Goal: Information Seeking & Learning: Learn about a topic

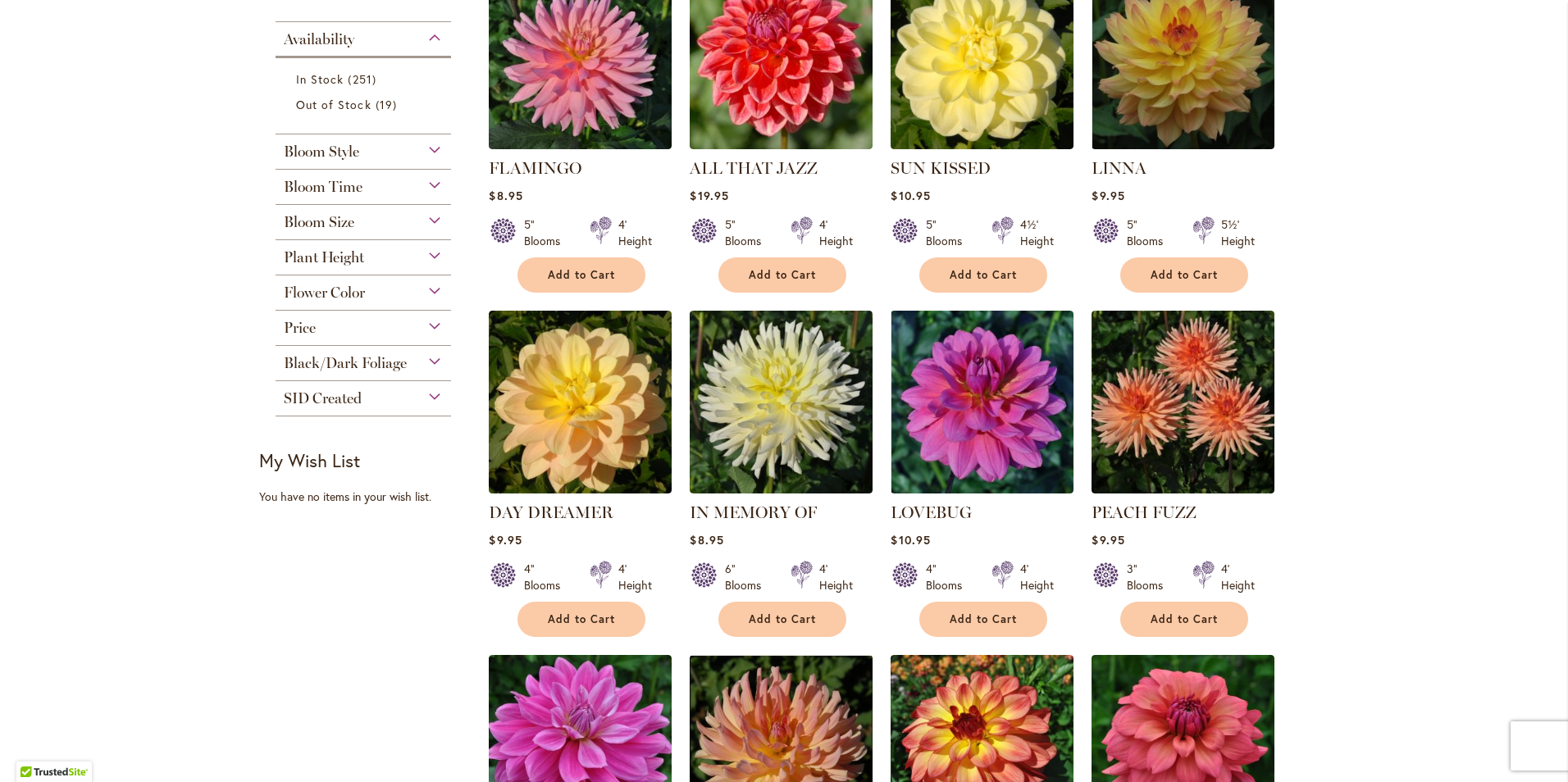
scroll to position [328, 0]
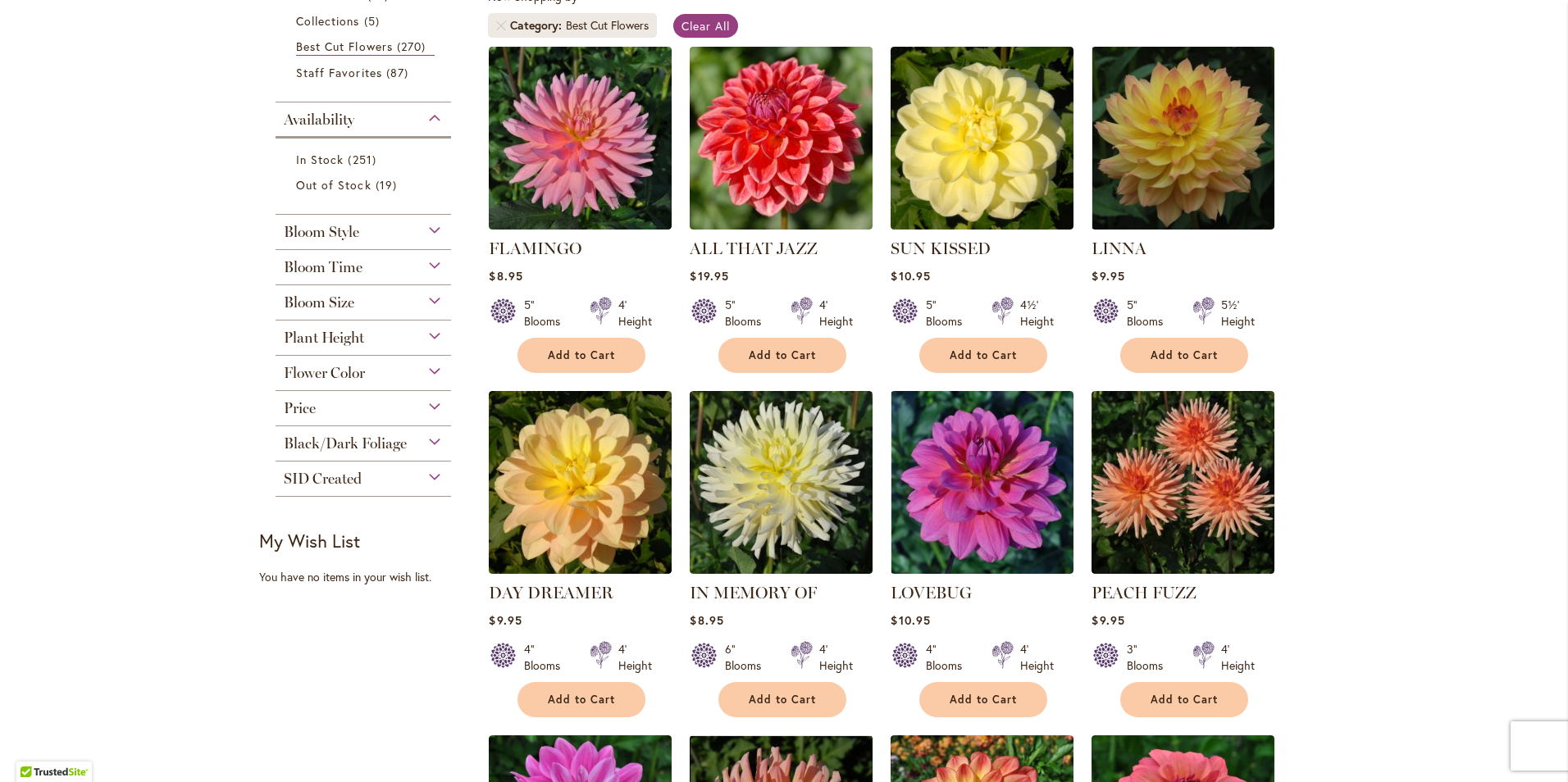
click at [320, 303] on span "Bloom Size" at bounding box center [319, 302] width 71 height 18
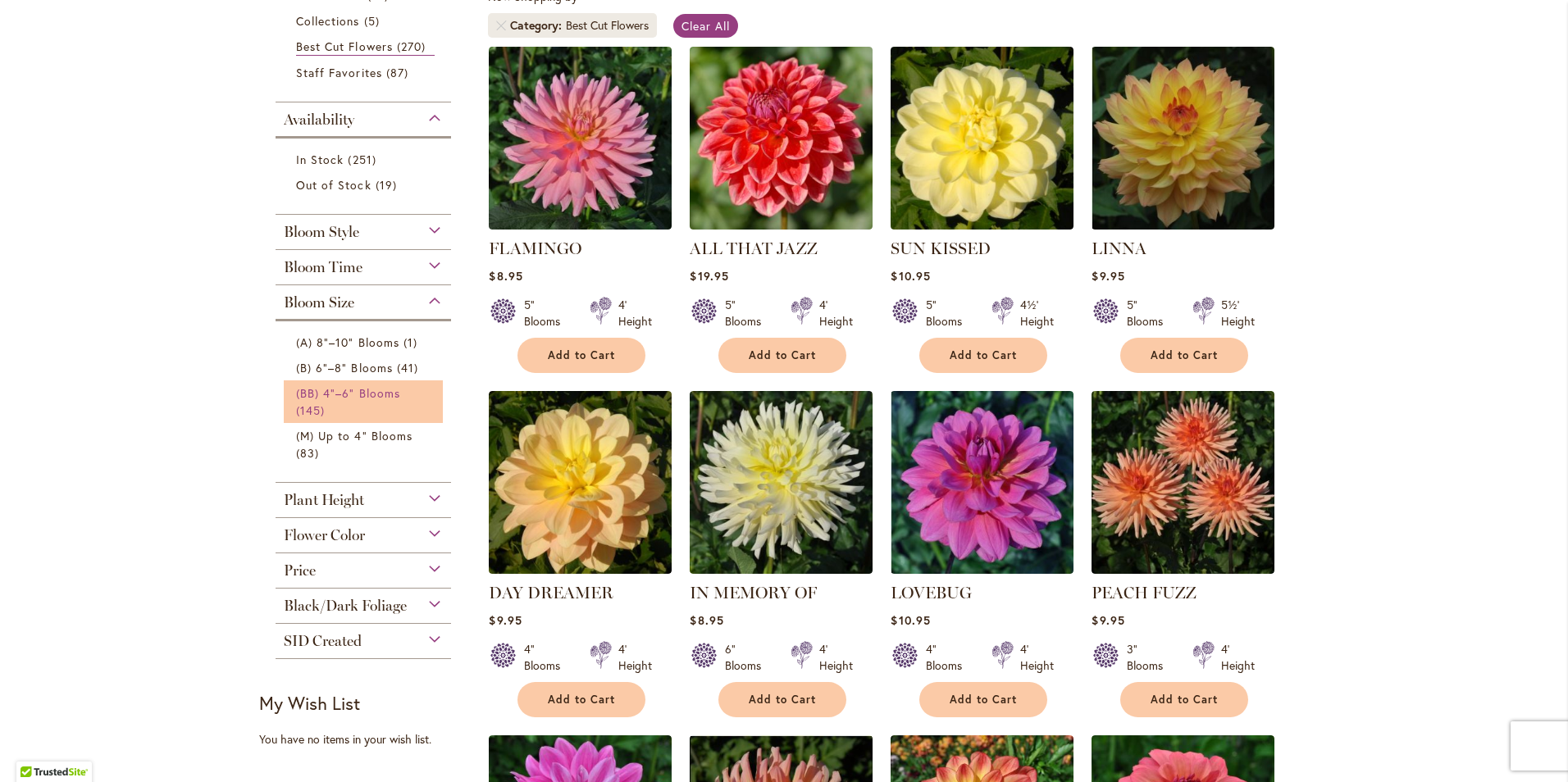
click at [326, 400] on link "(BB) 4"–6" Blooms 145 items" at bounding box center [365, 401] width 139 height 35
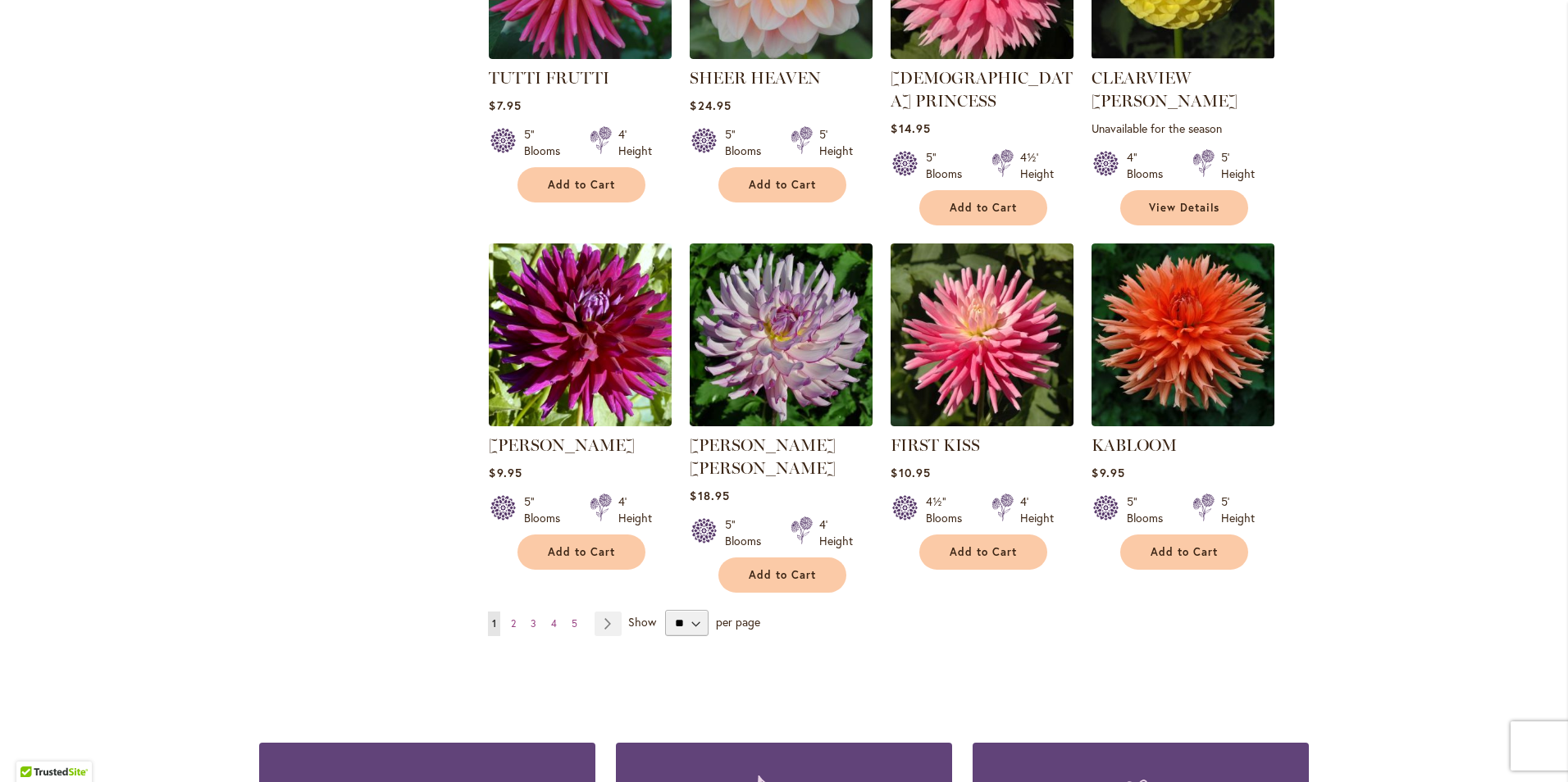
scroll to position [1198, 0]
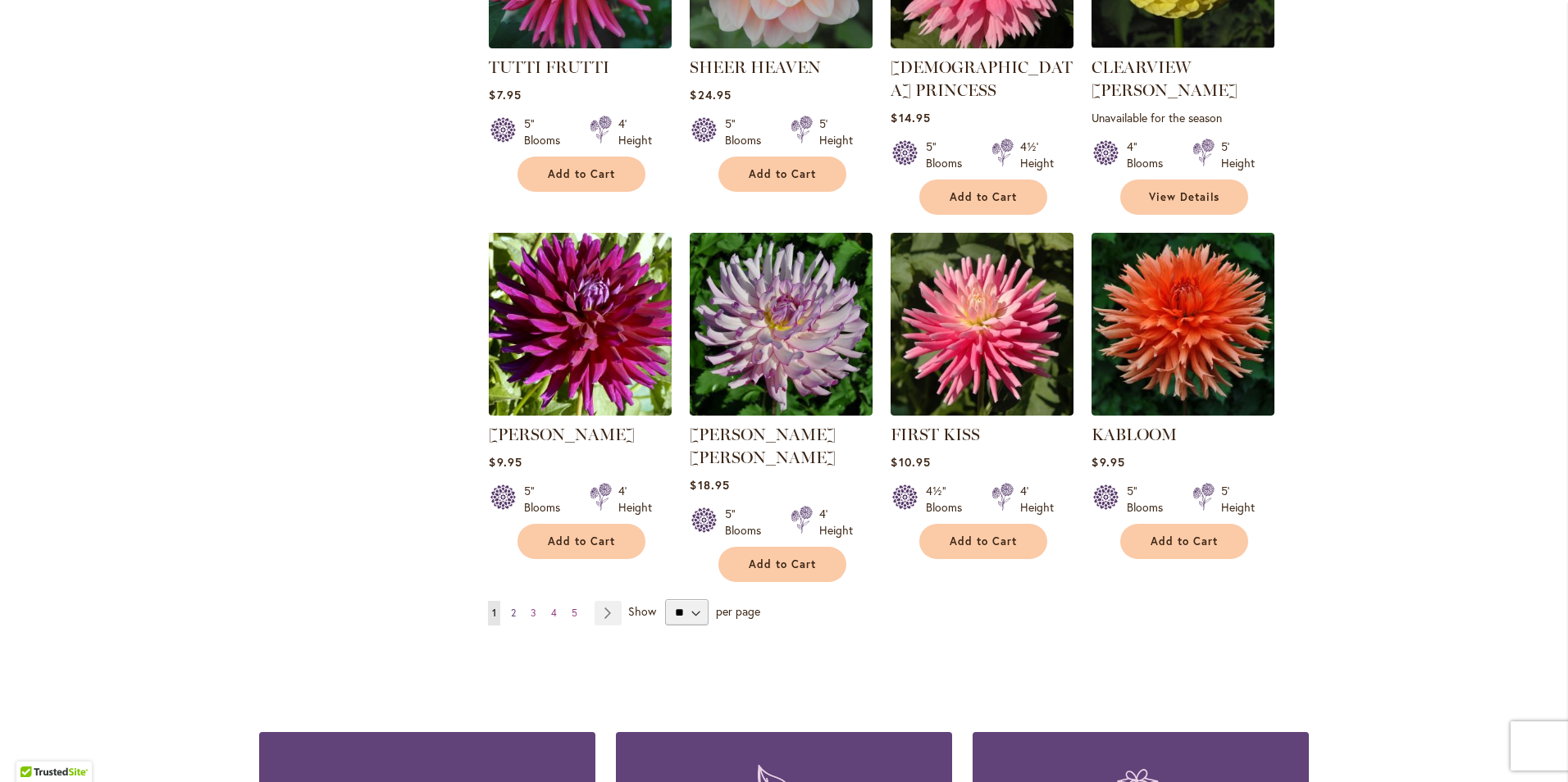
click at [511, 607] on span "2" at bounding box center [514, 613] width 5 height 12
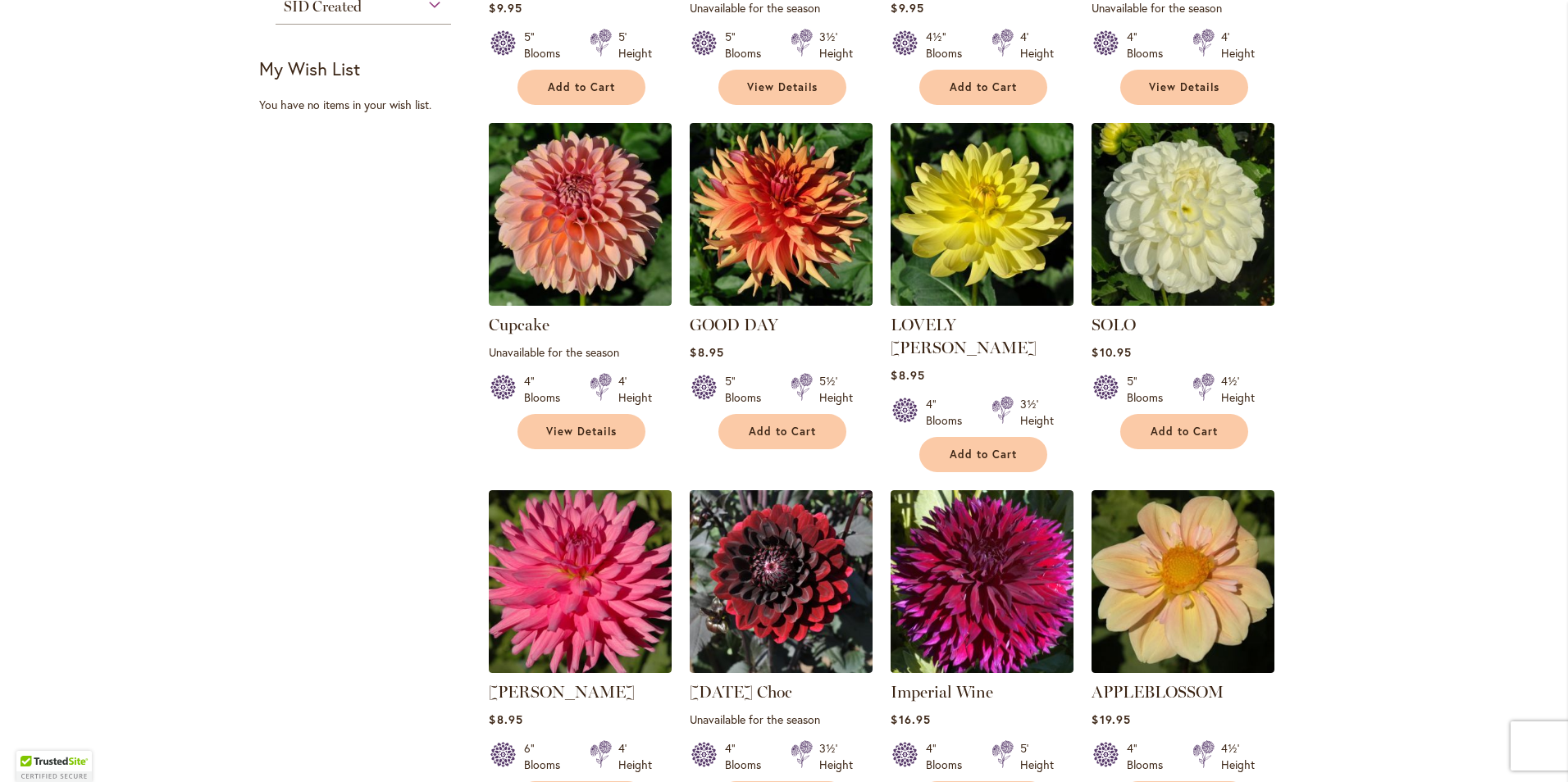
scroll to position [1156, 0]
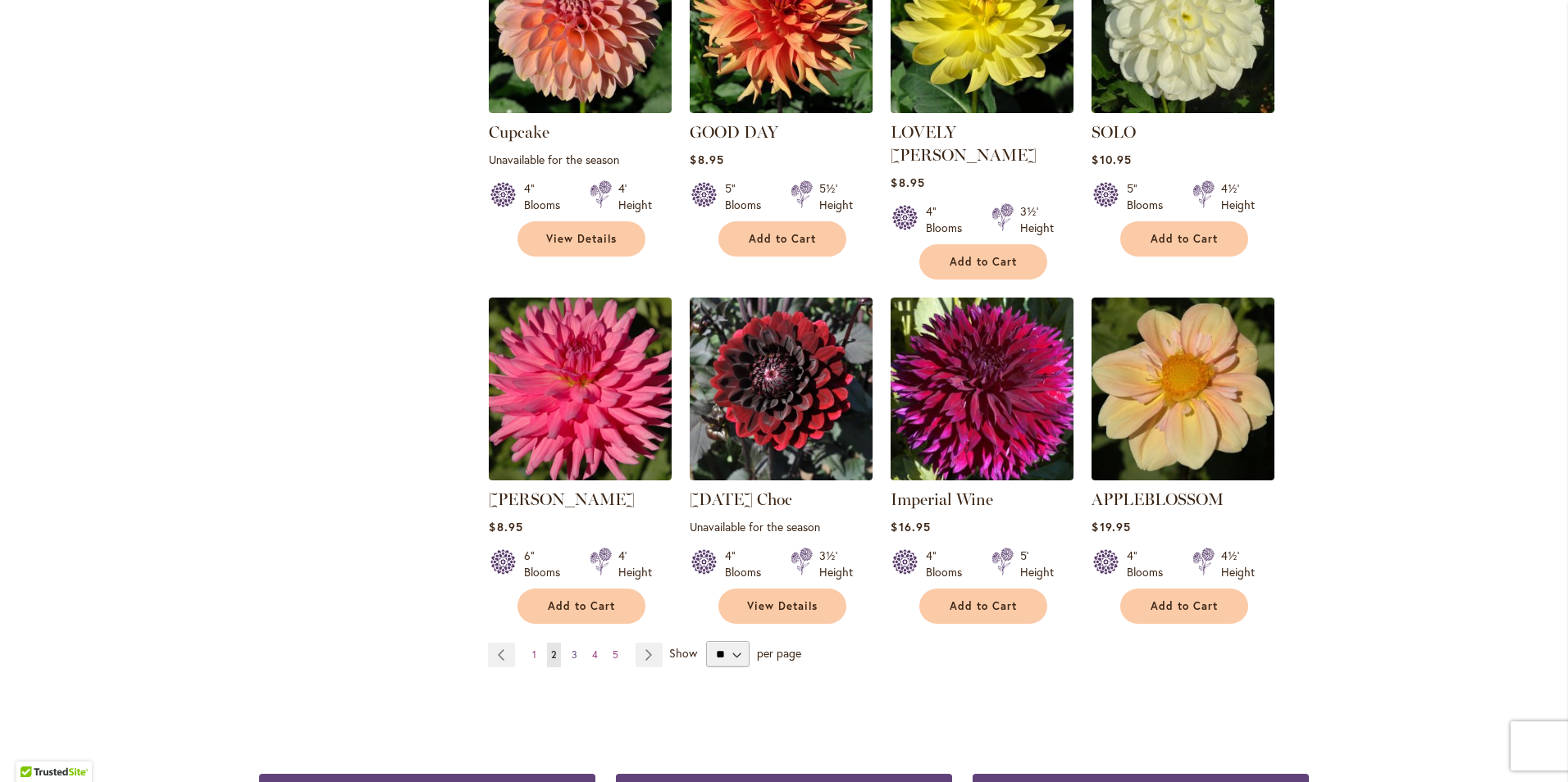
click at [571, 649] on span "3" at bounding box center [574, 654] width 6 height 12
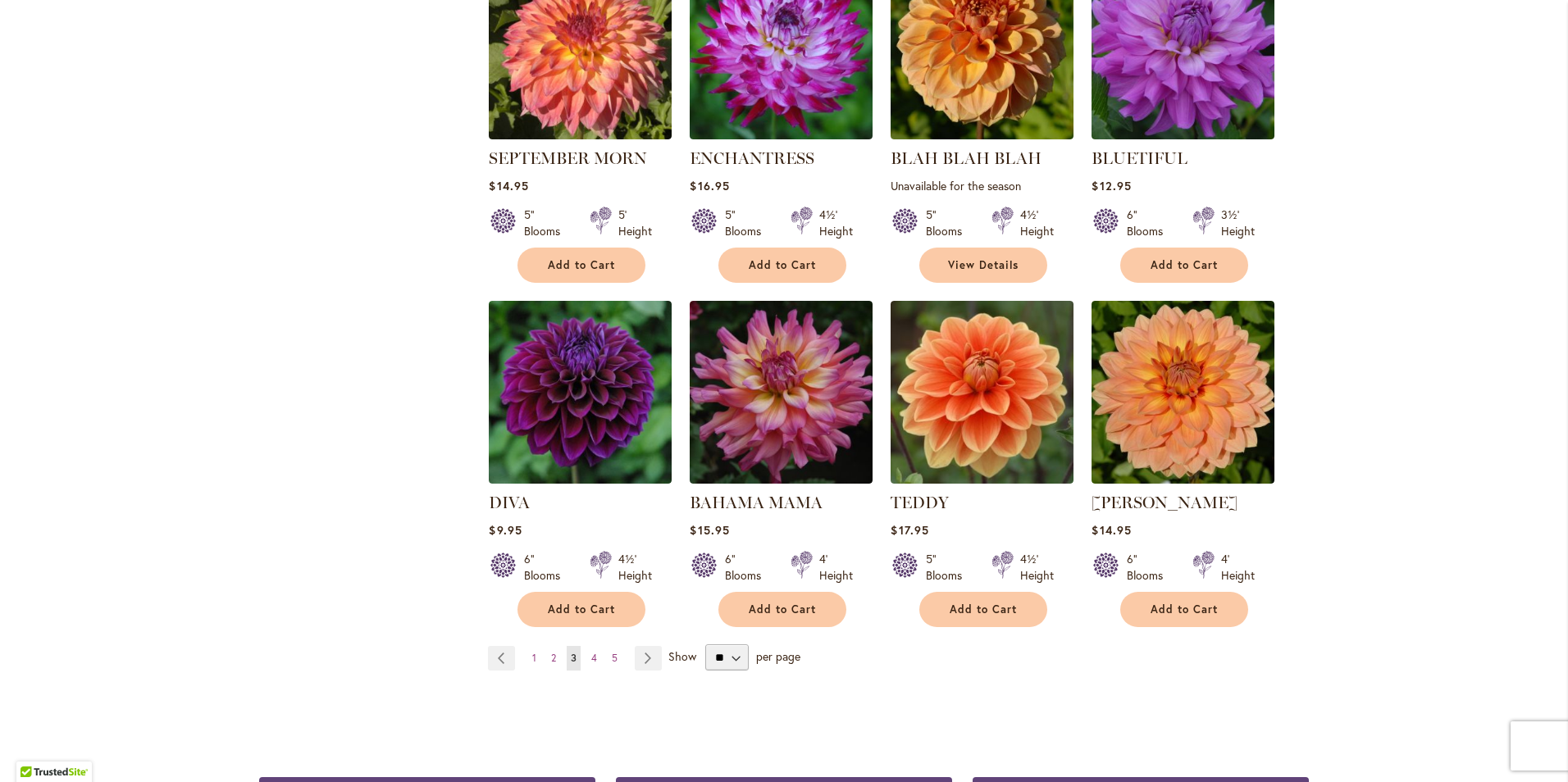
scroll to position [1312, 0]
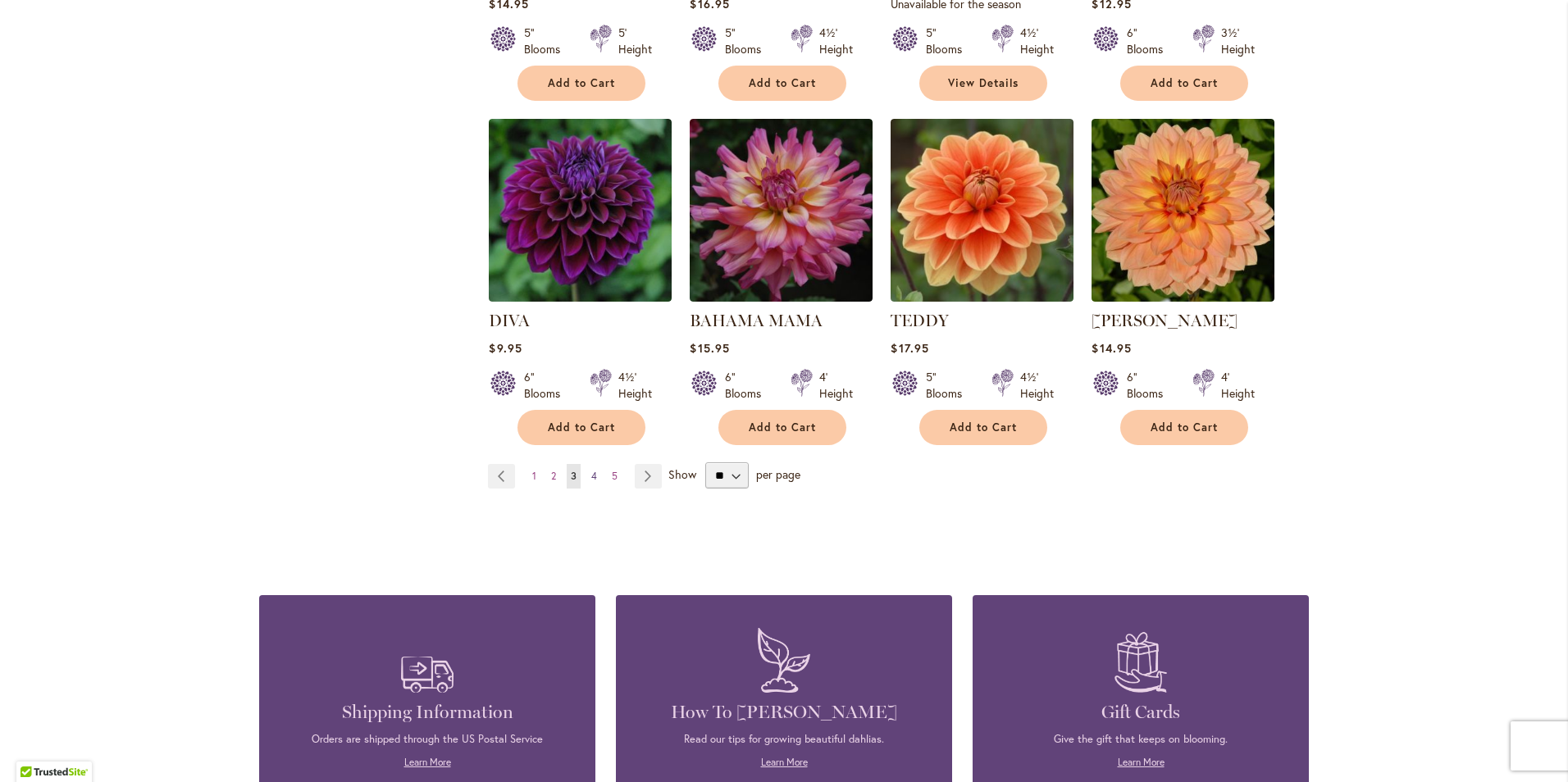
click at [591, 470] on span "4" at bounding box center [594, 476] width 6 height 12
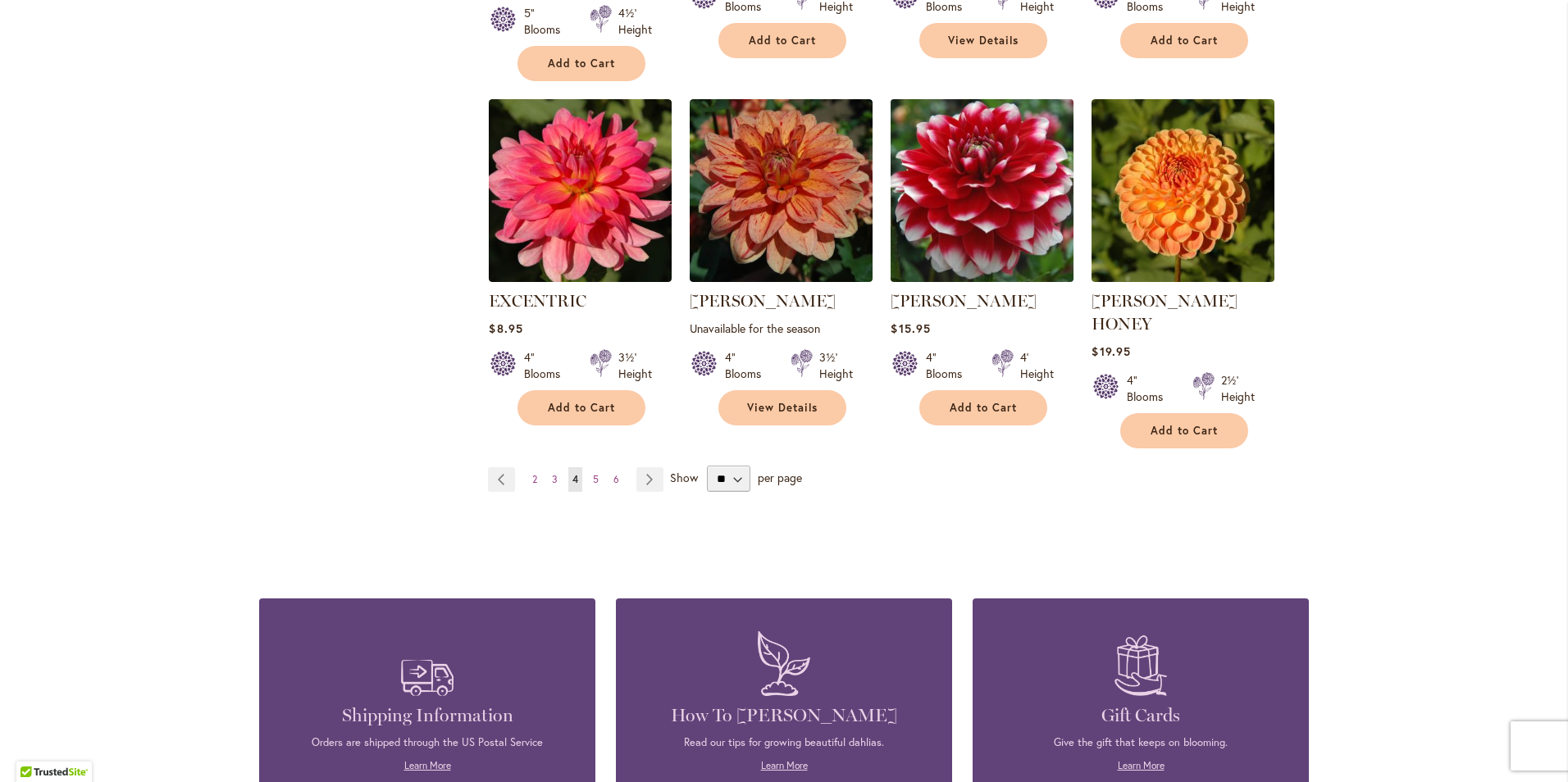
scroll to position [1393, 0]
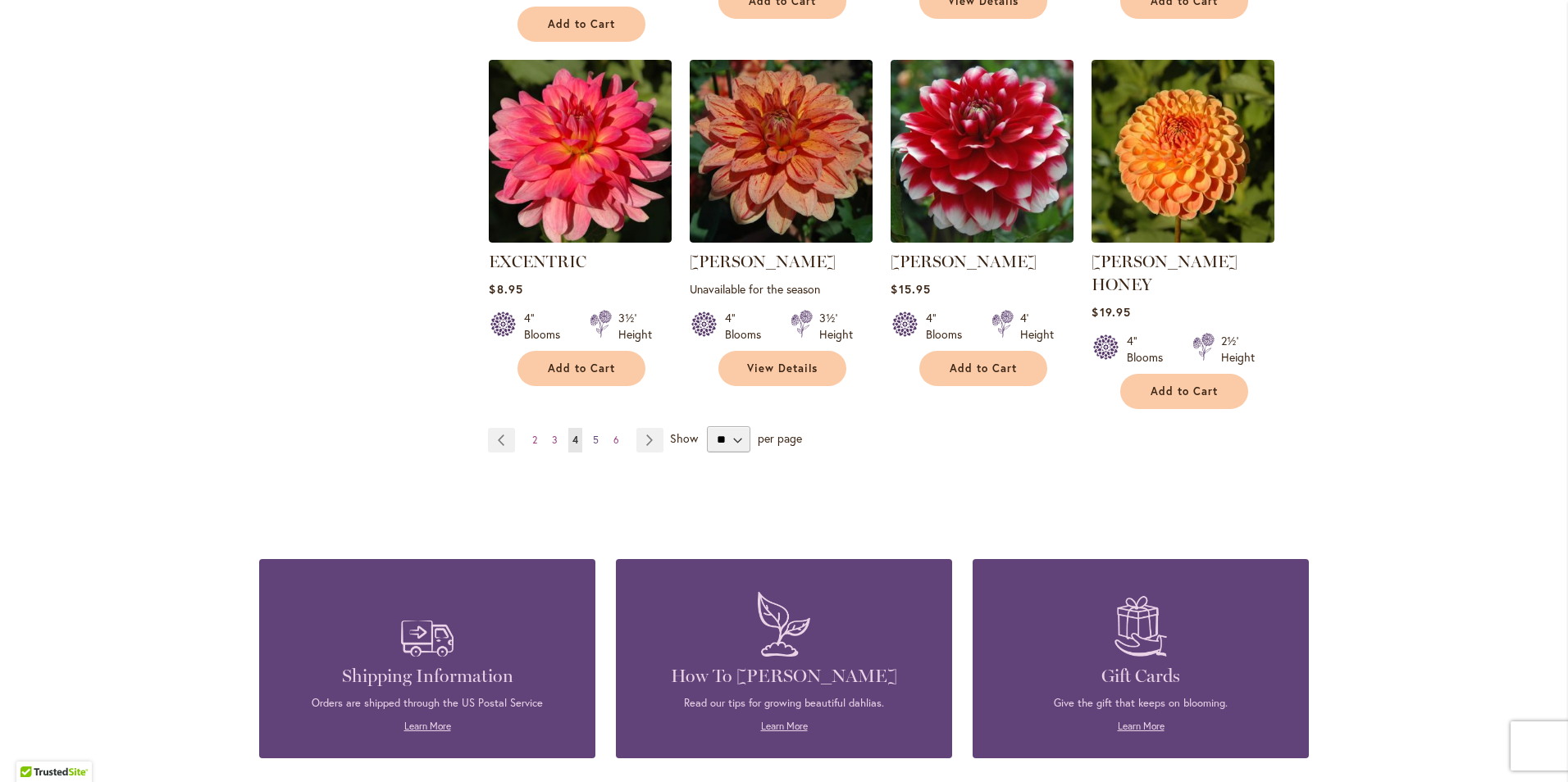
click at [593, 434] on span "5" at bounding box center [595, 439] width 6 height 12
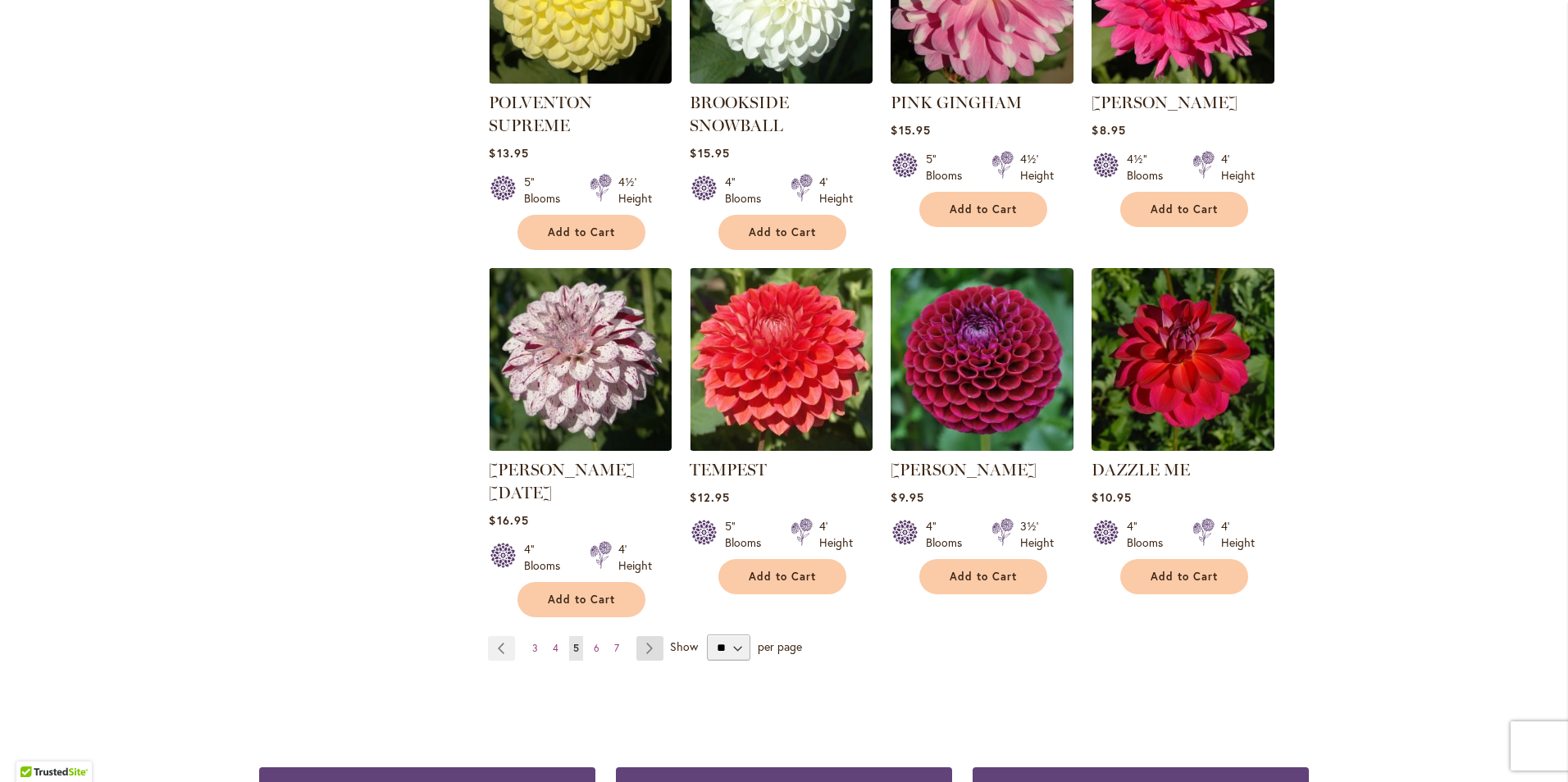
scroll to position [1312, 0]
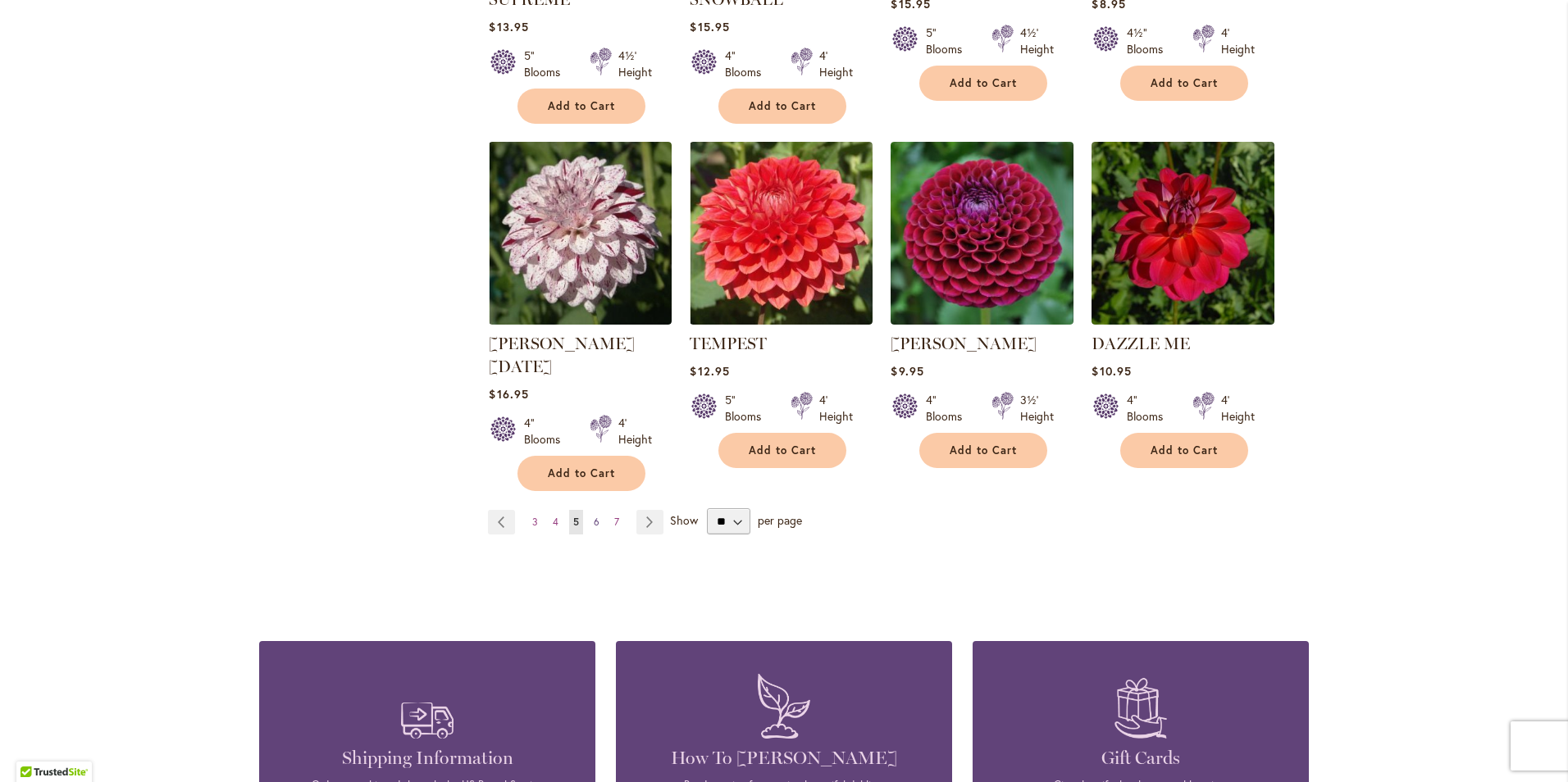
click at [594, 516] on span "6" at bounding box center [596, 522] width 6 height 12
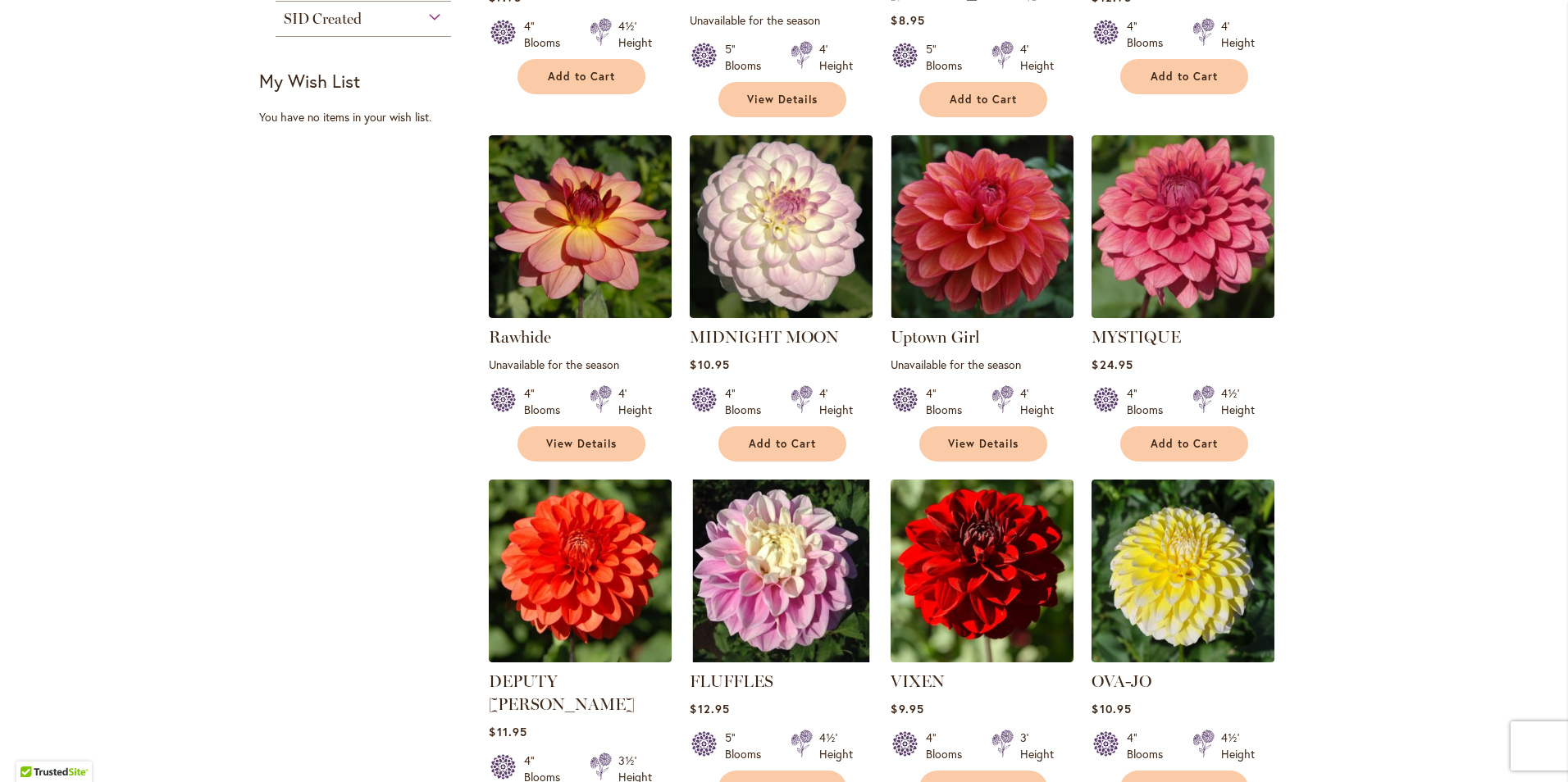
scroll to position [983, 0]
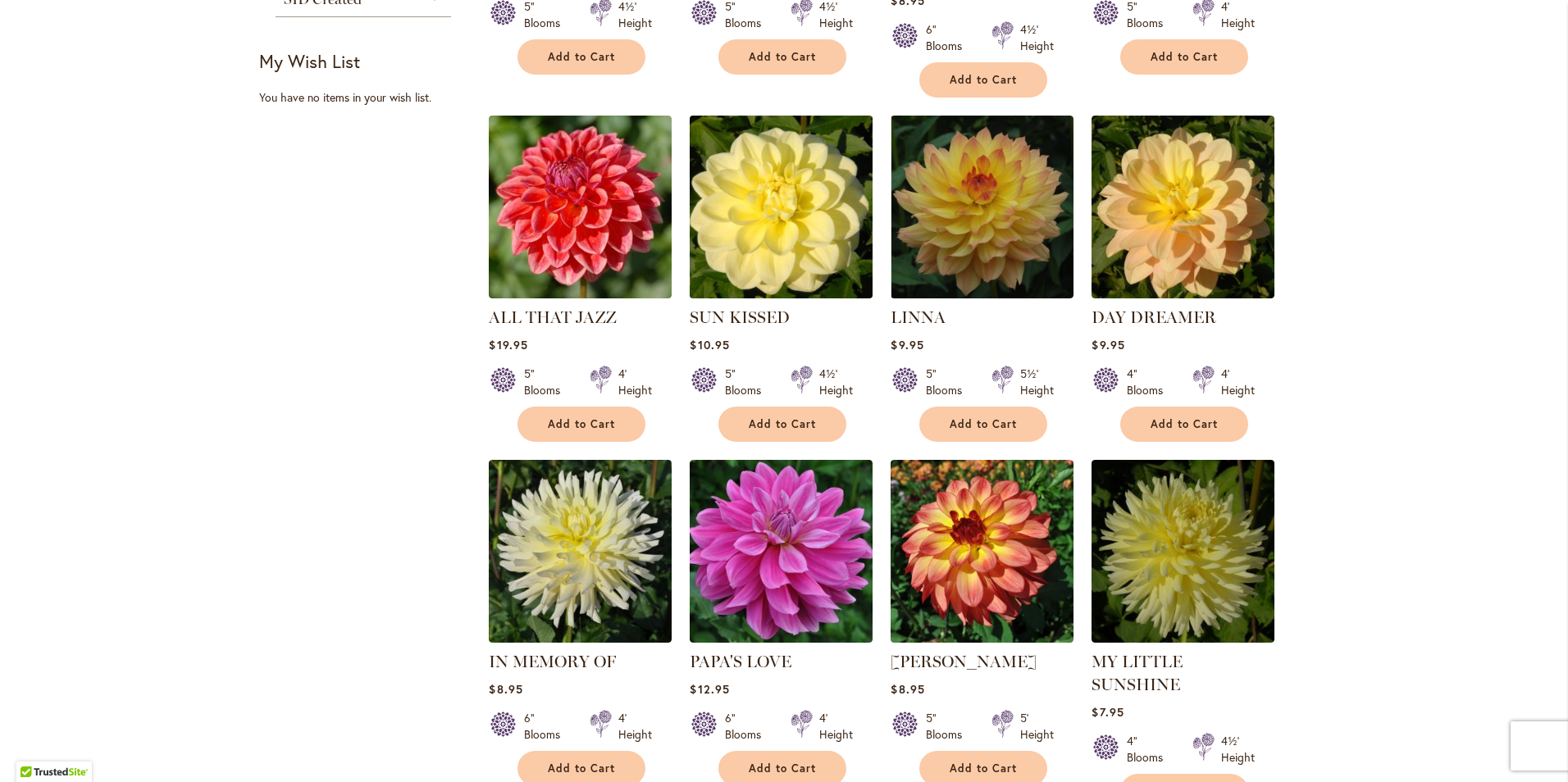
scroll to position [992, 0]
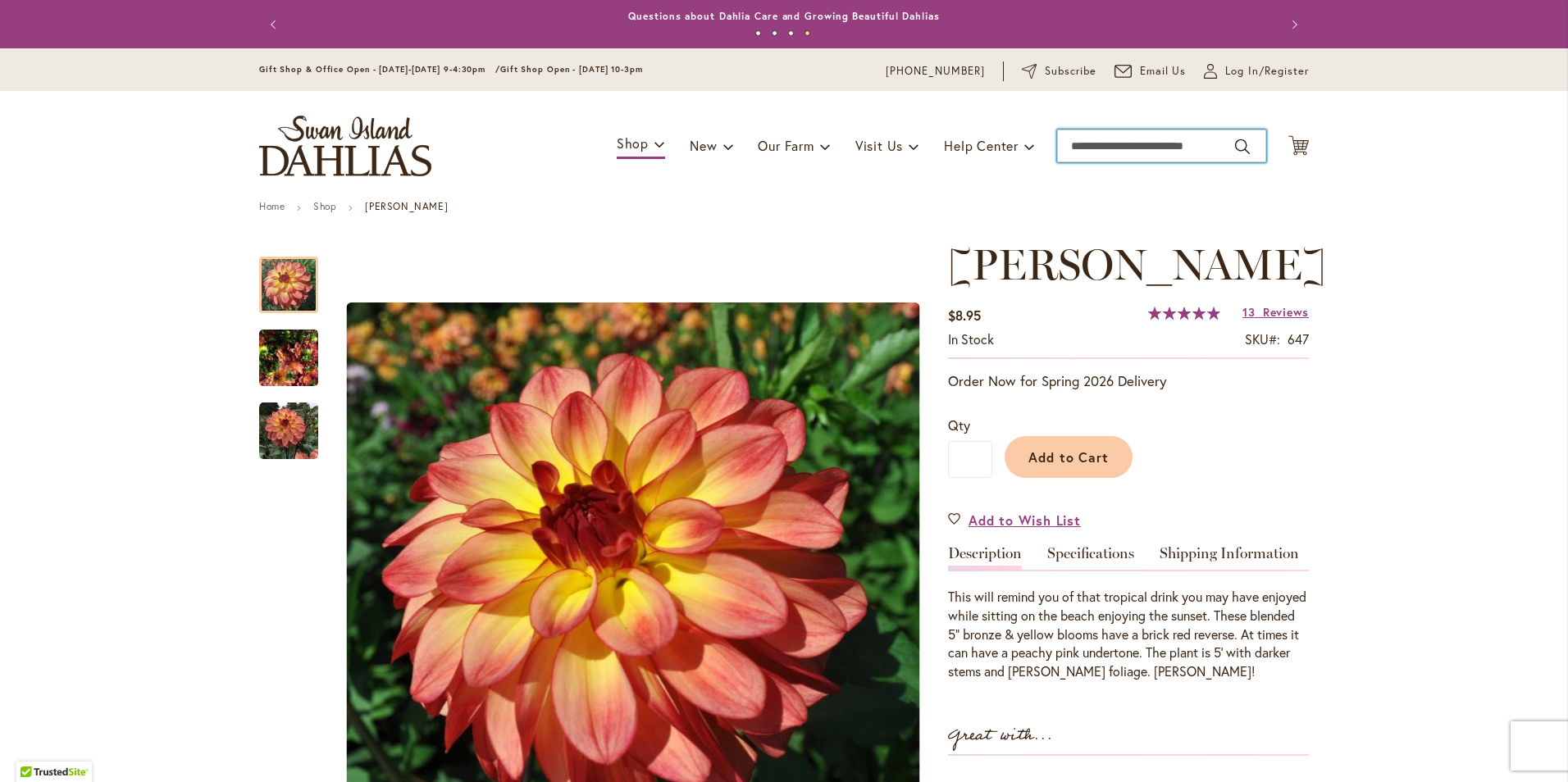
click at [1149, 142] on input "Search" at bounding box center [1162, 145] width 209 height 33
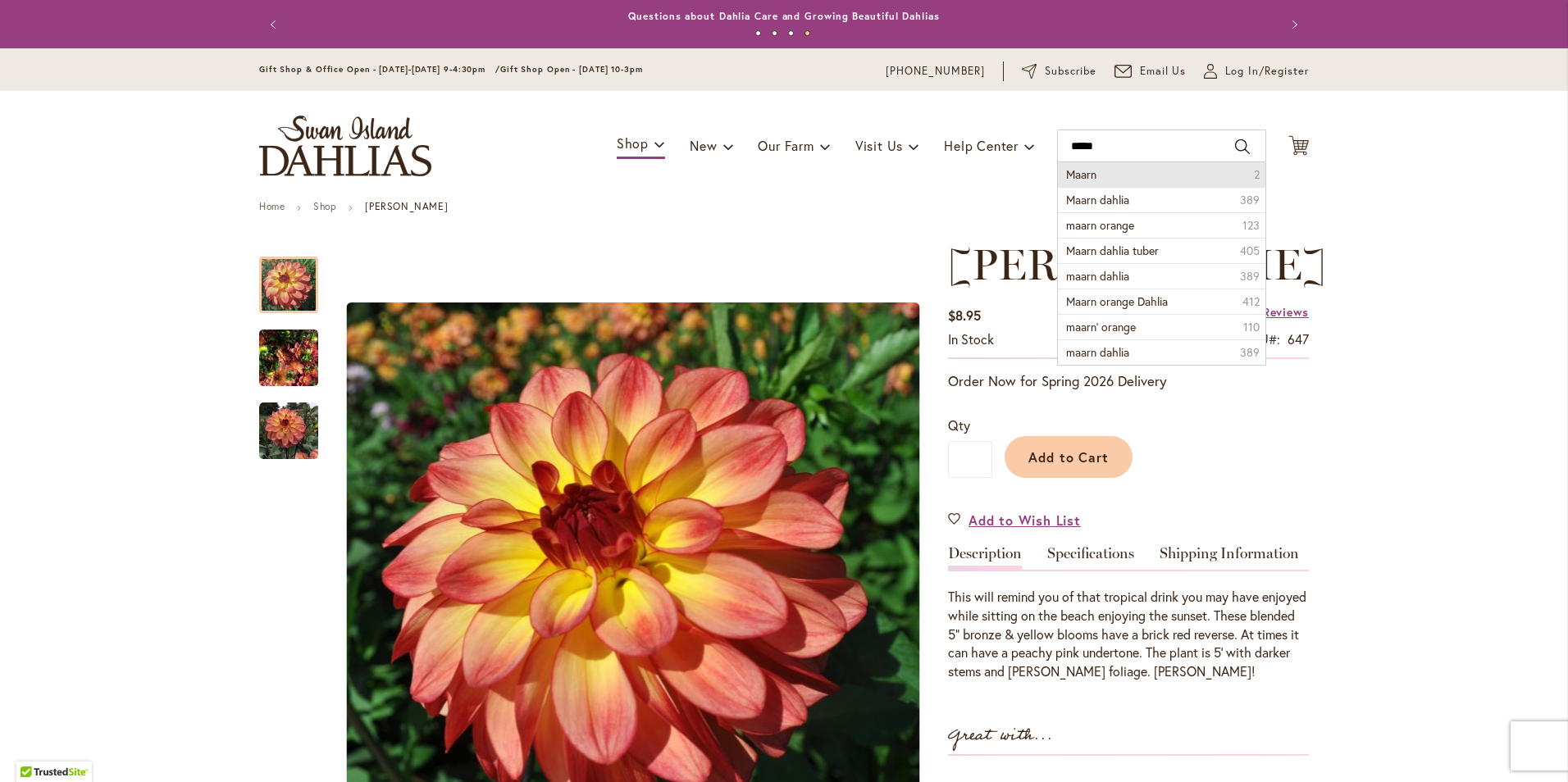
click at [1101, 183] on li "Maarn 2" at bounding box center [1162, 174] width 207 height 25
type input "*****"
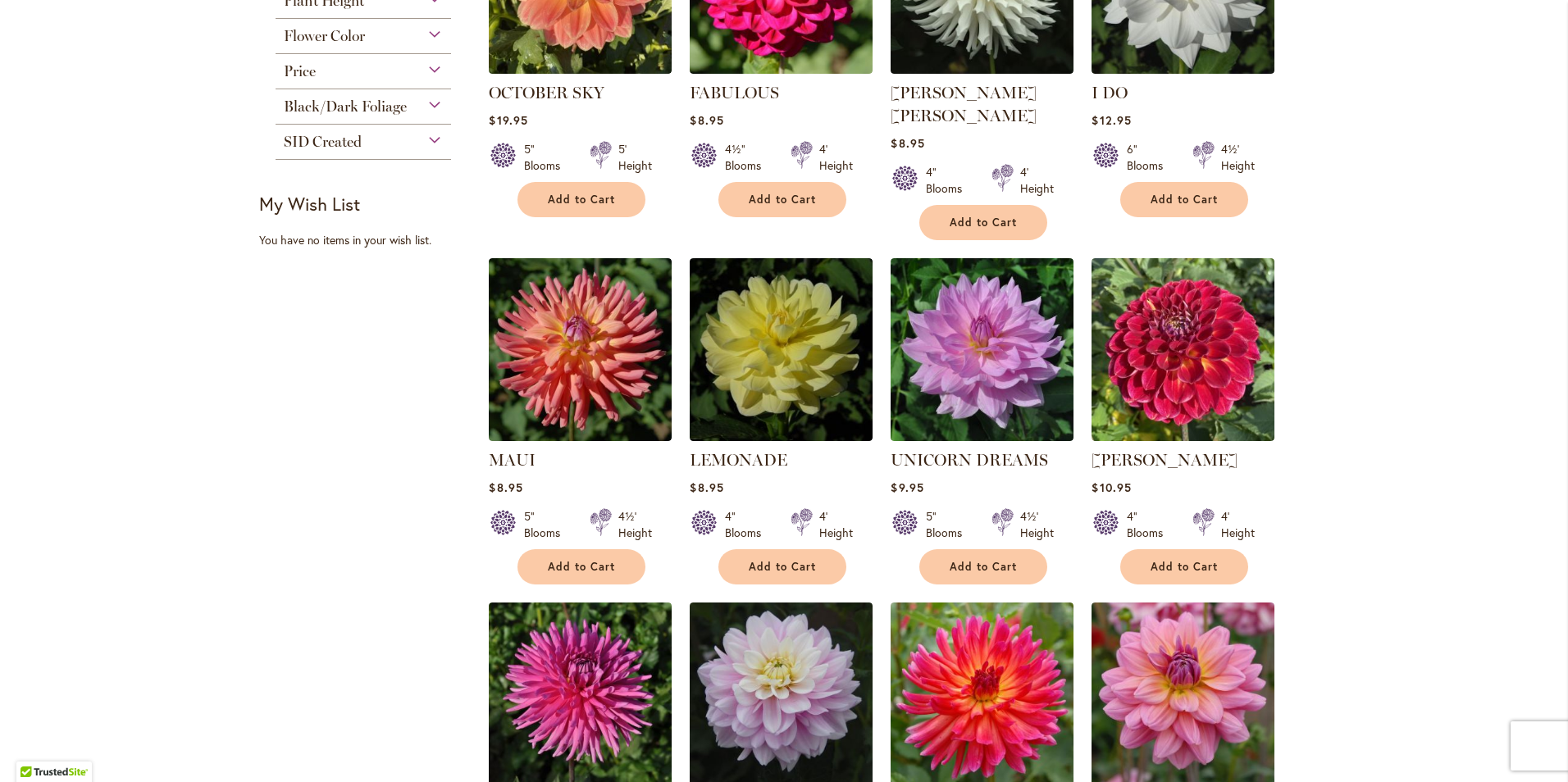
scroll to position [1074, 0]
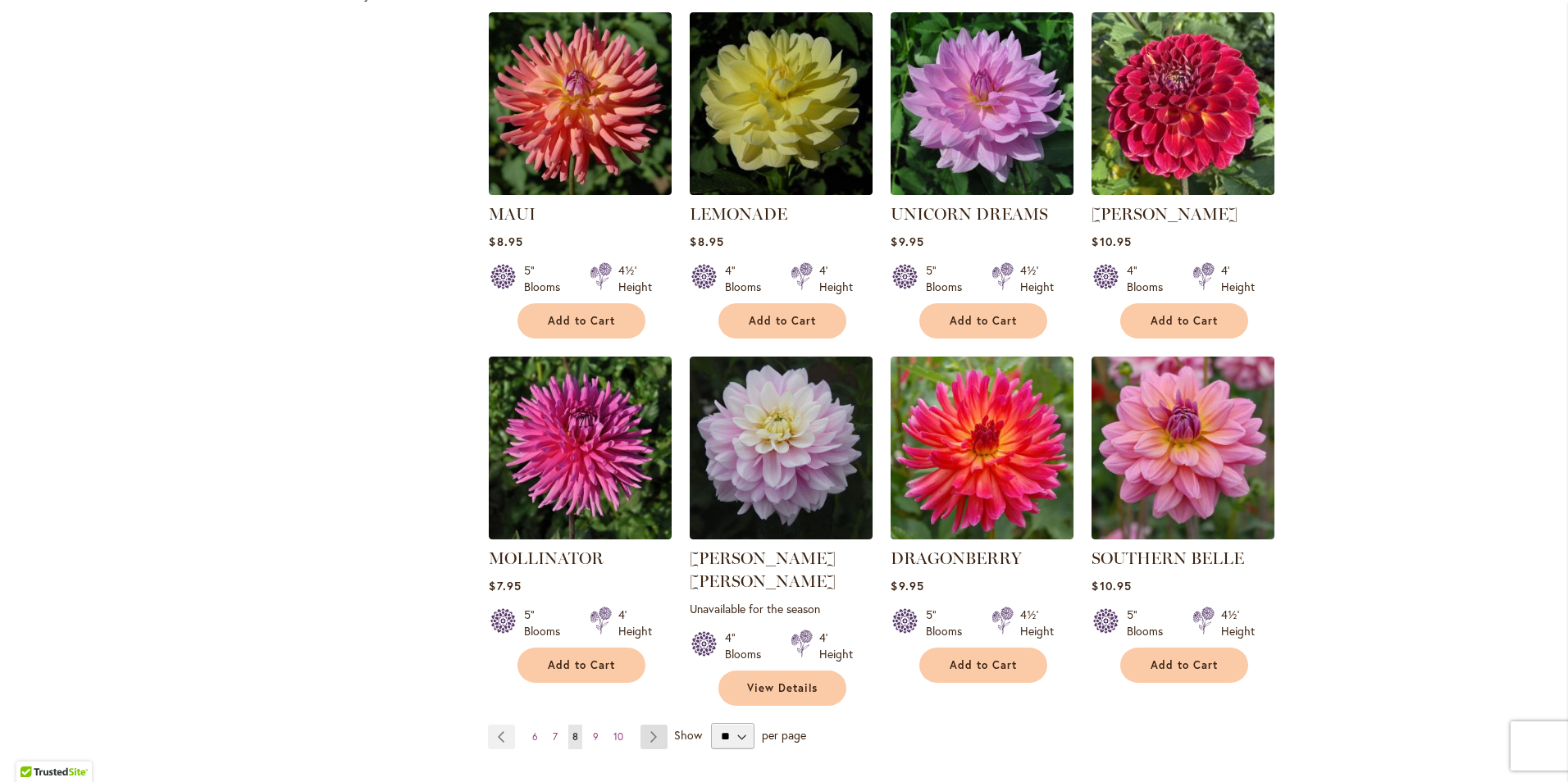
click at [640, 724] on link "Page Next" at bounding box center [654, 736] width 27 height 25
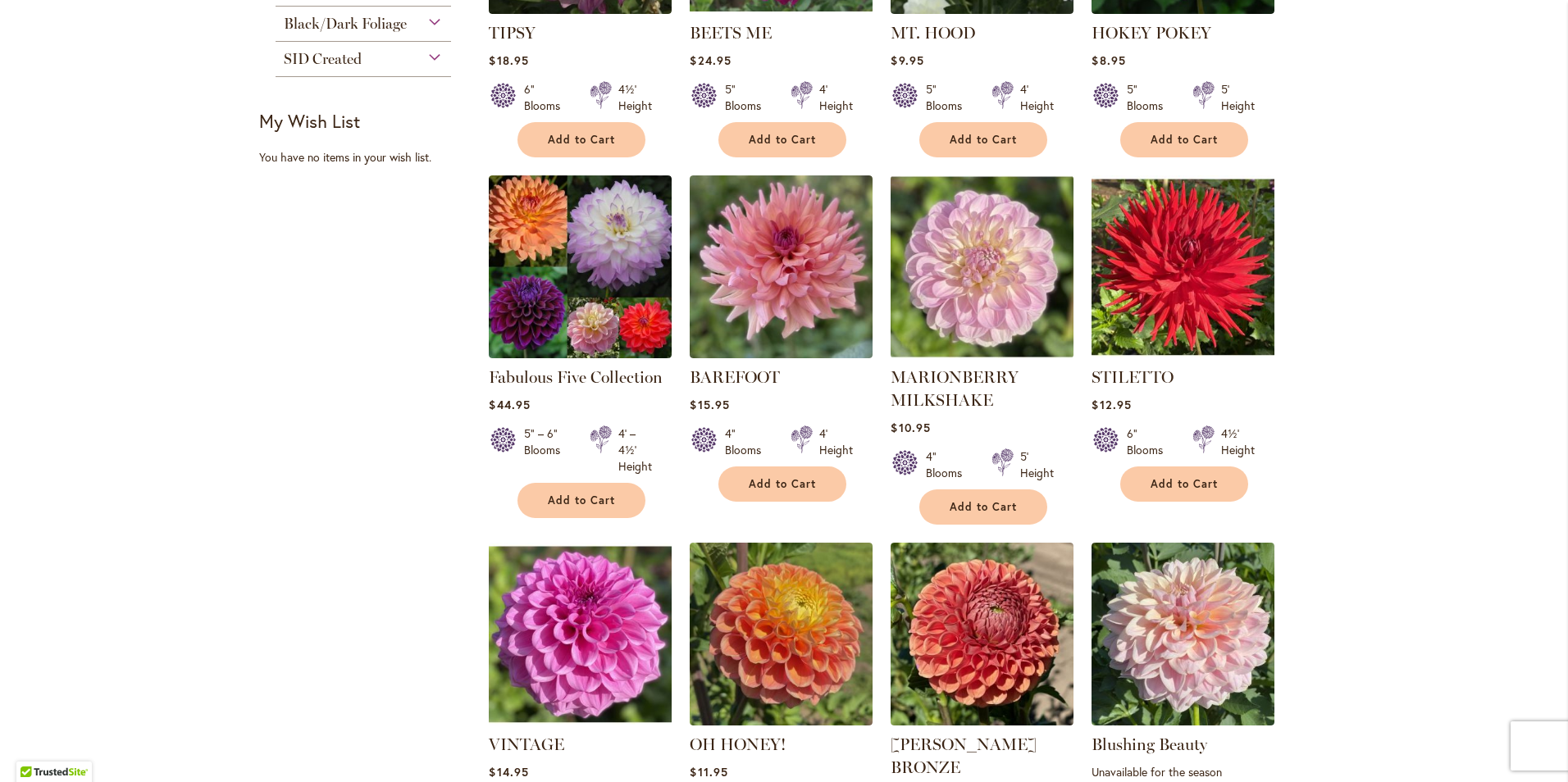
scroll to position [1074, 0]
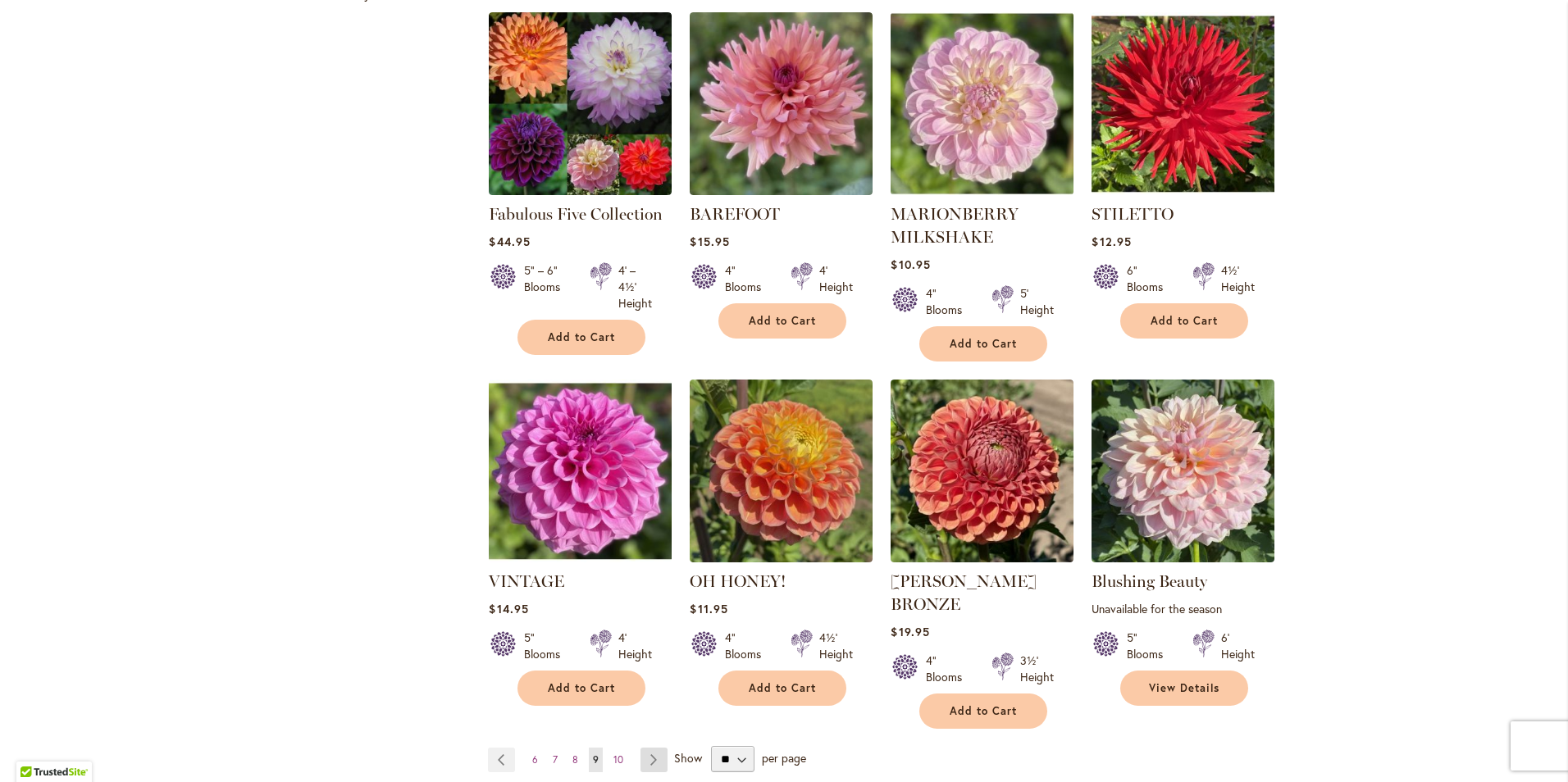
click at [642, 747] on link "Page Next" at bounding box center [654, 759] width 27 height 25
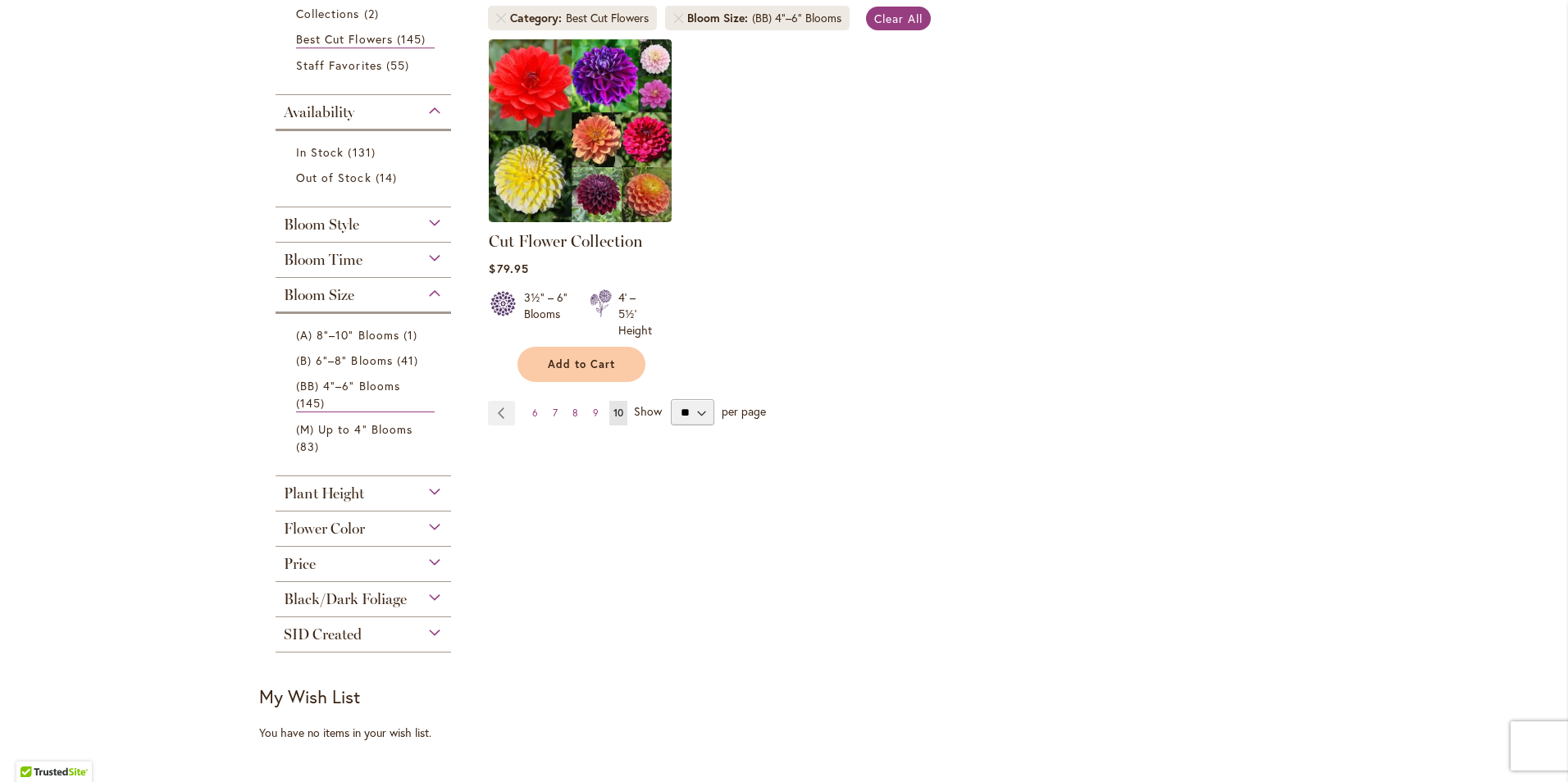
scroll to position [336, 0]
click at [374, 529] on div "Flower Color" at bounding box center [363, 524] width 175 height 26
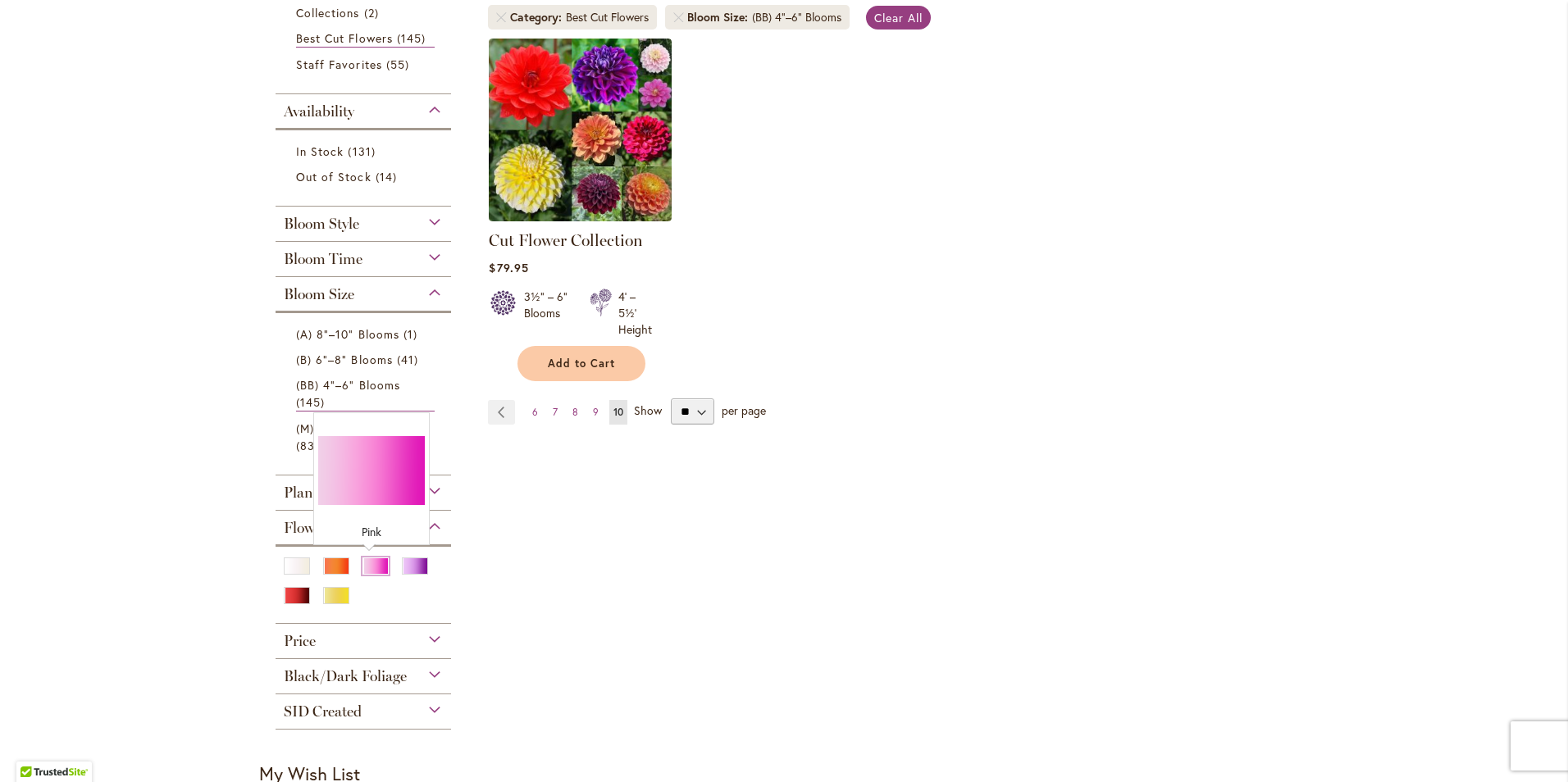
click at [366, 562] on div "Pink" at bounding box center [375, 566] width 26 height 17
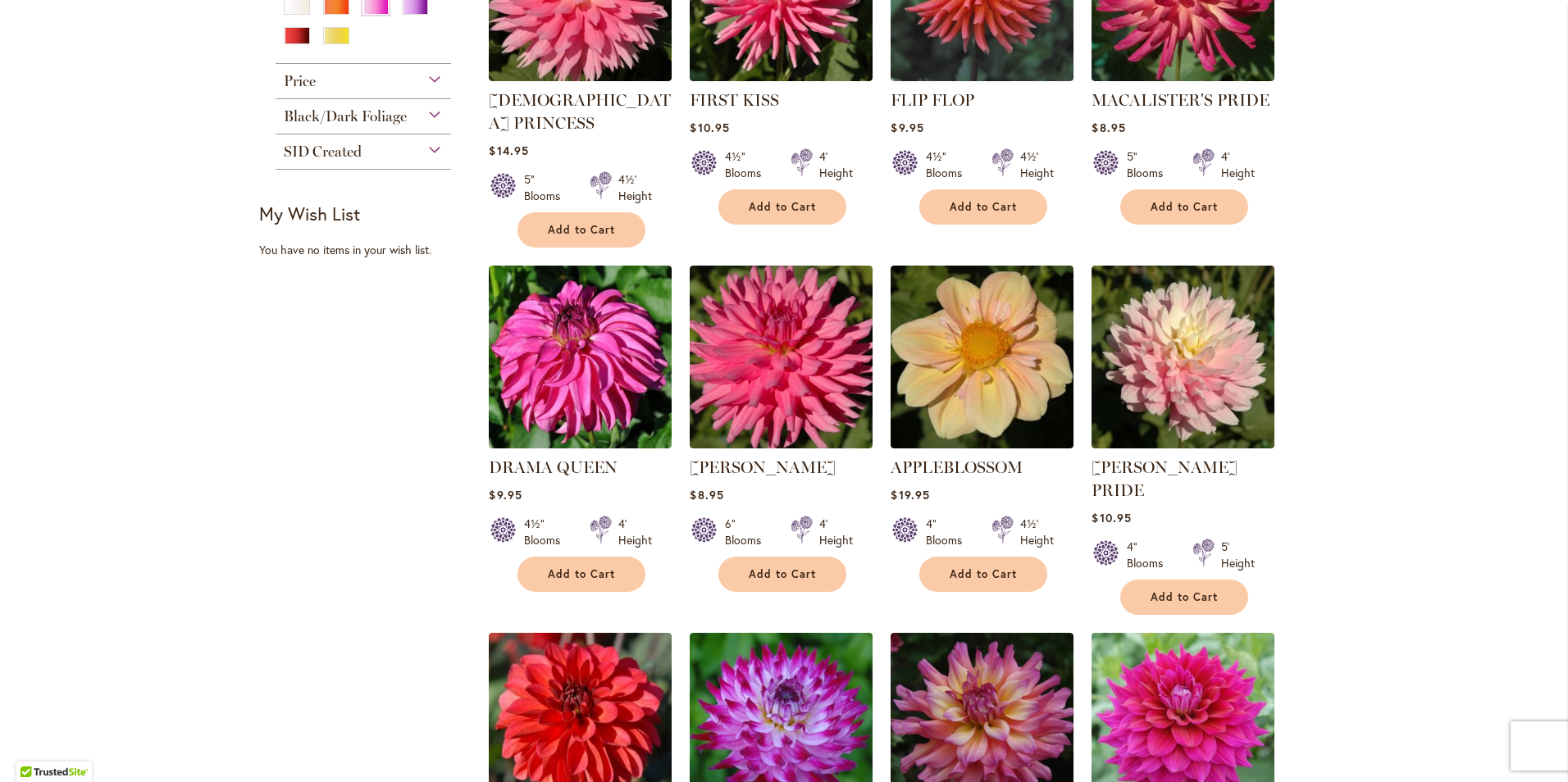
scroll to position [1074, 0]
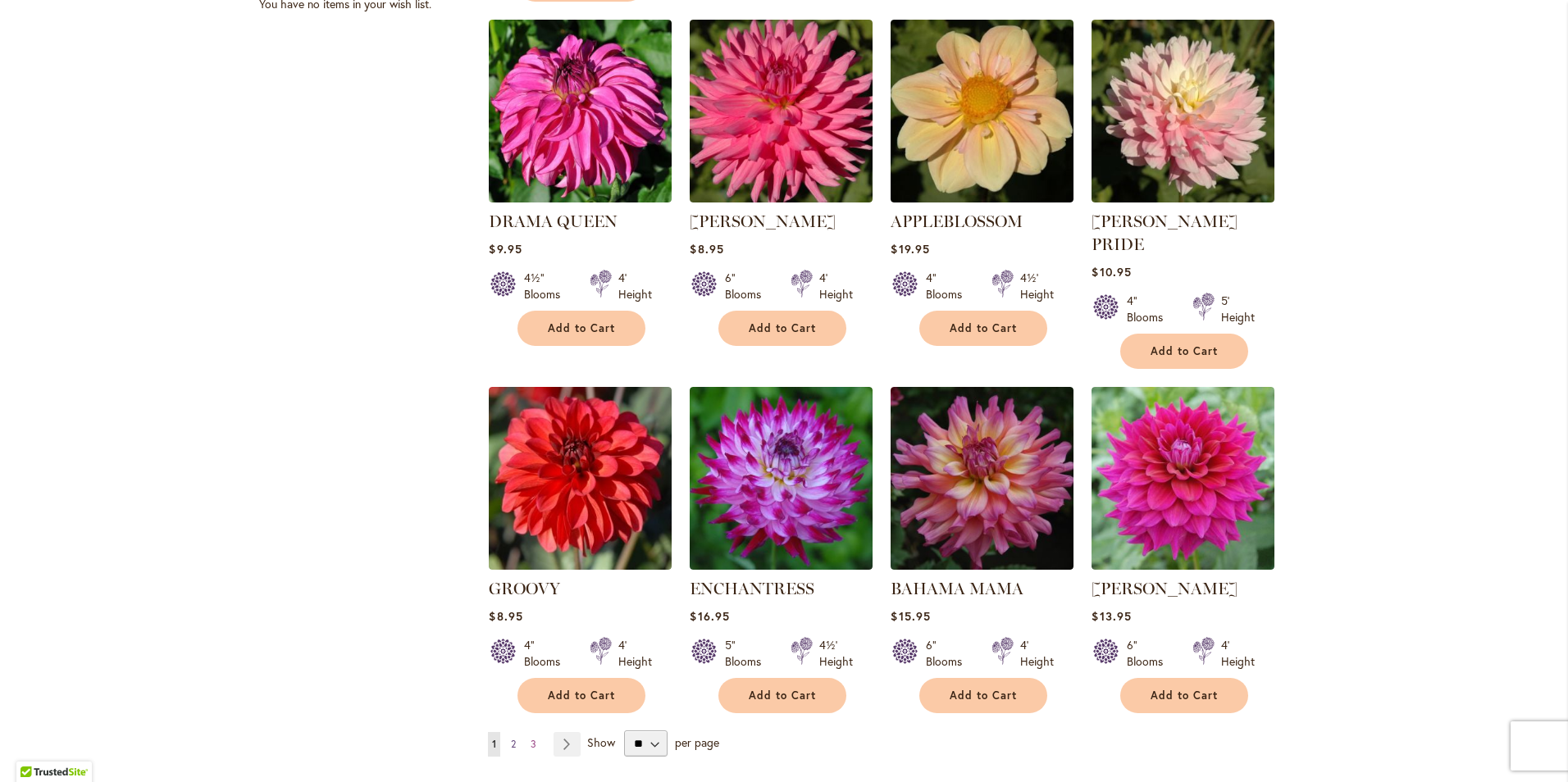
click at [511, 732] on link "Page 2" at bounding box center [513, 744] width 13 height 25
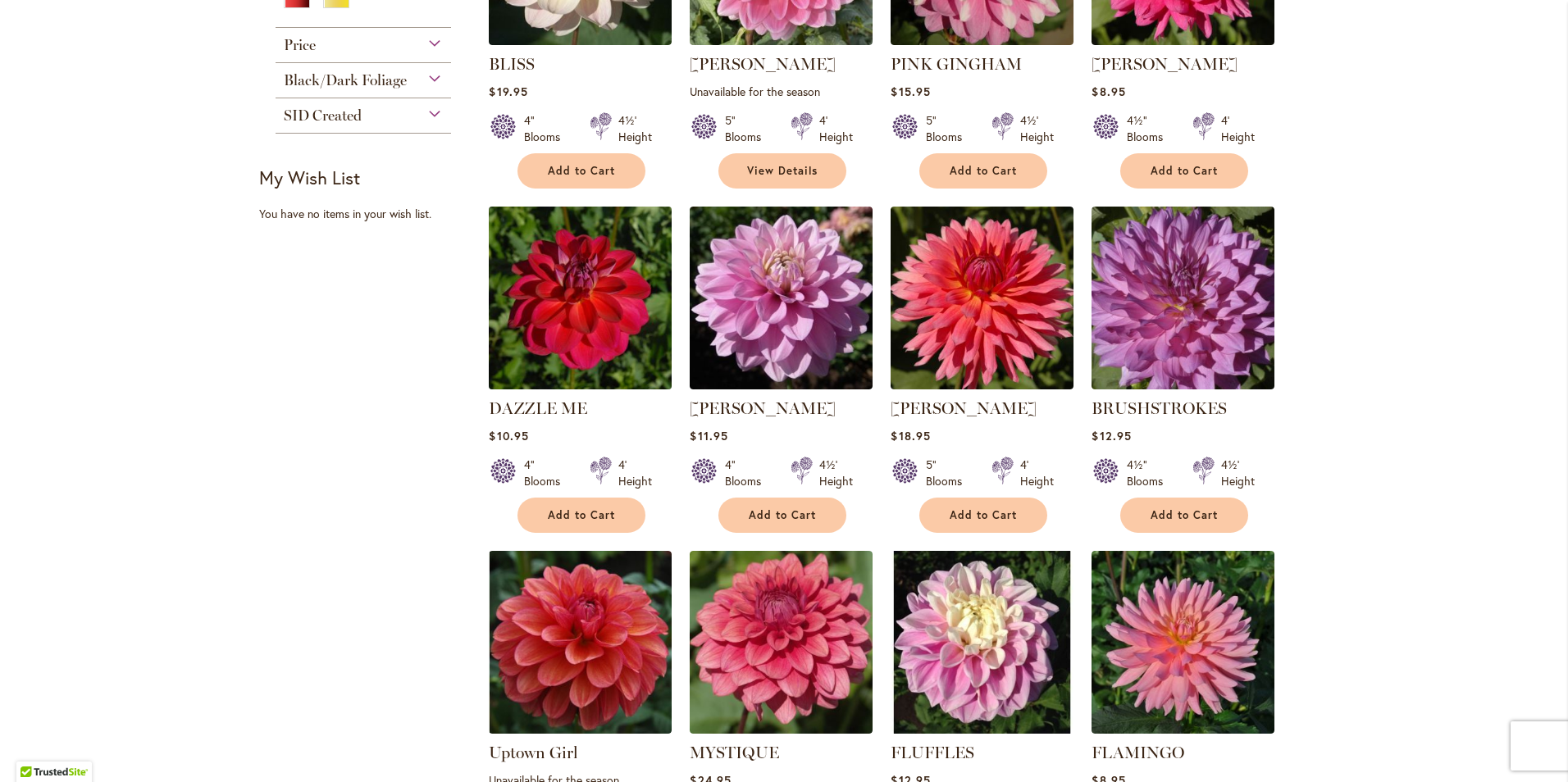
scroll to position [992, 0]
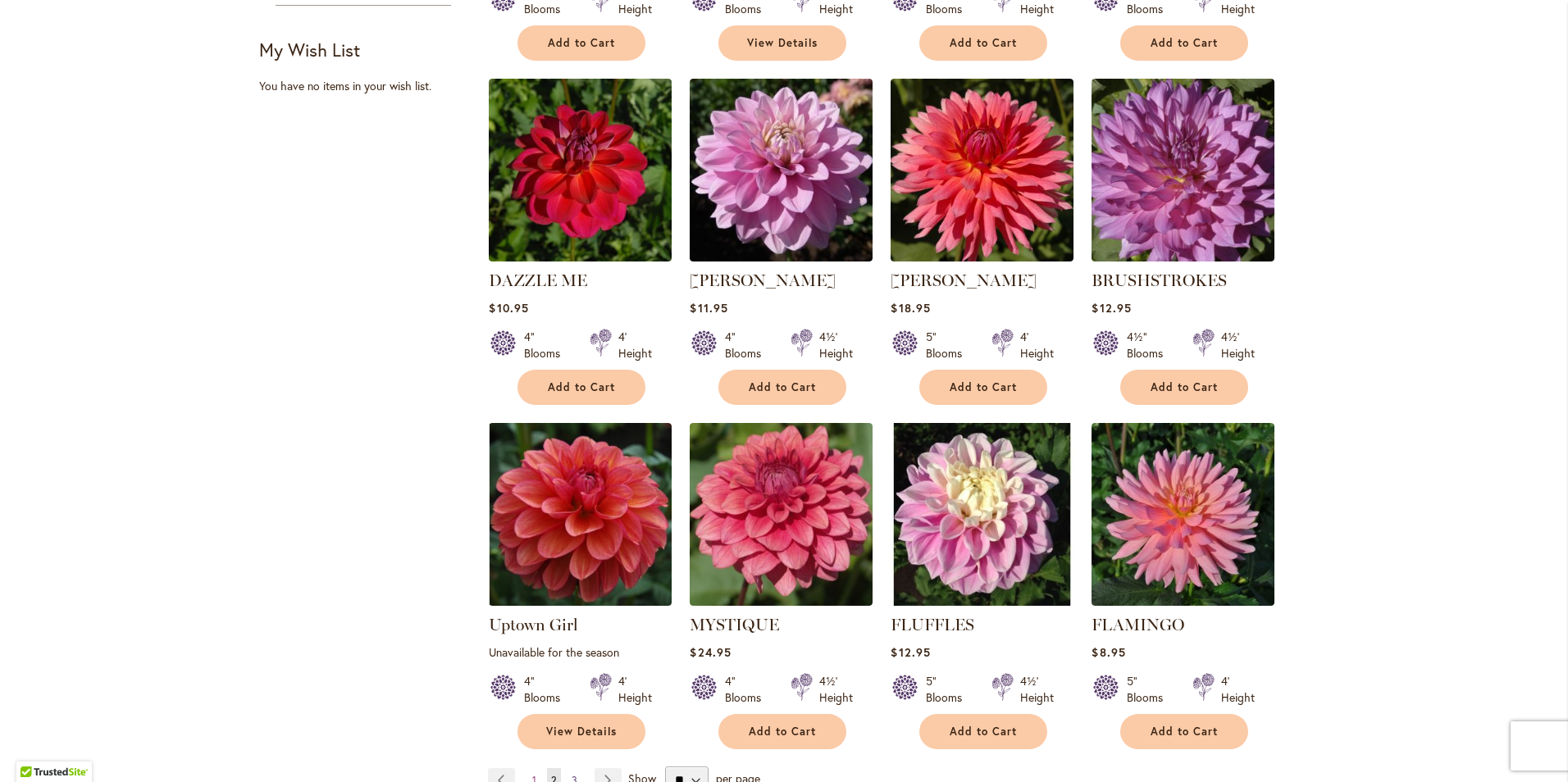
click at [571, 774] on span "3" at bounding box center [574, 779] width 6 height 12
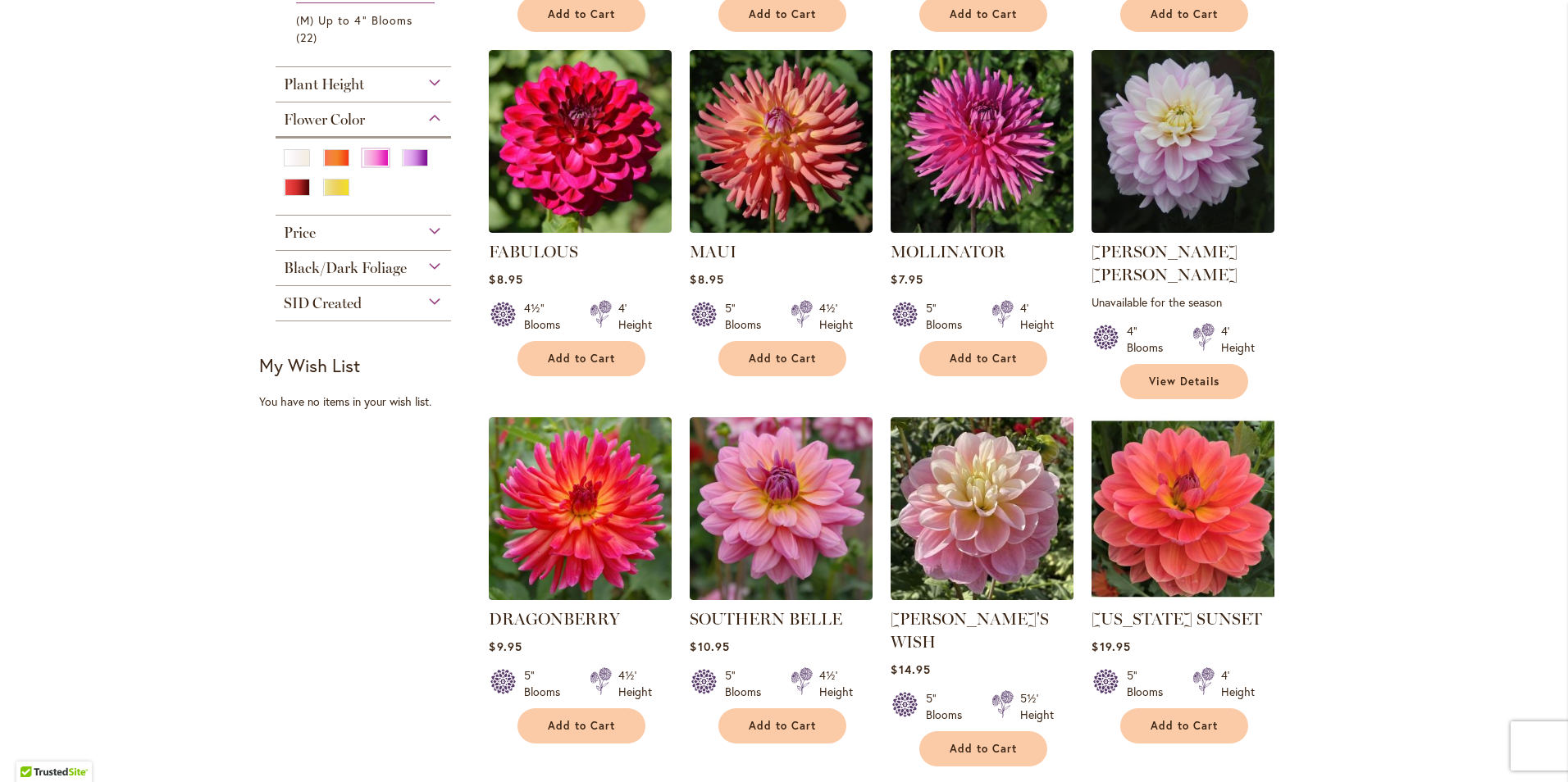
scroll to position [664, 0]
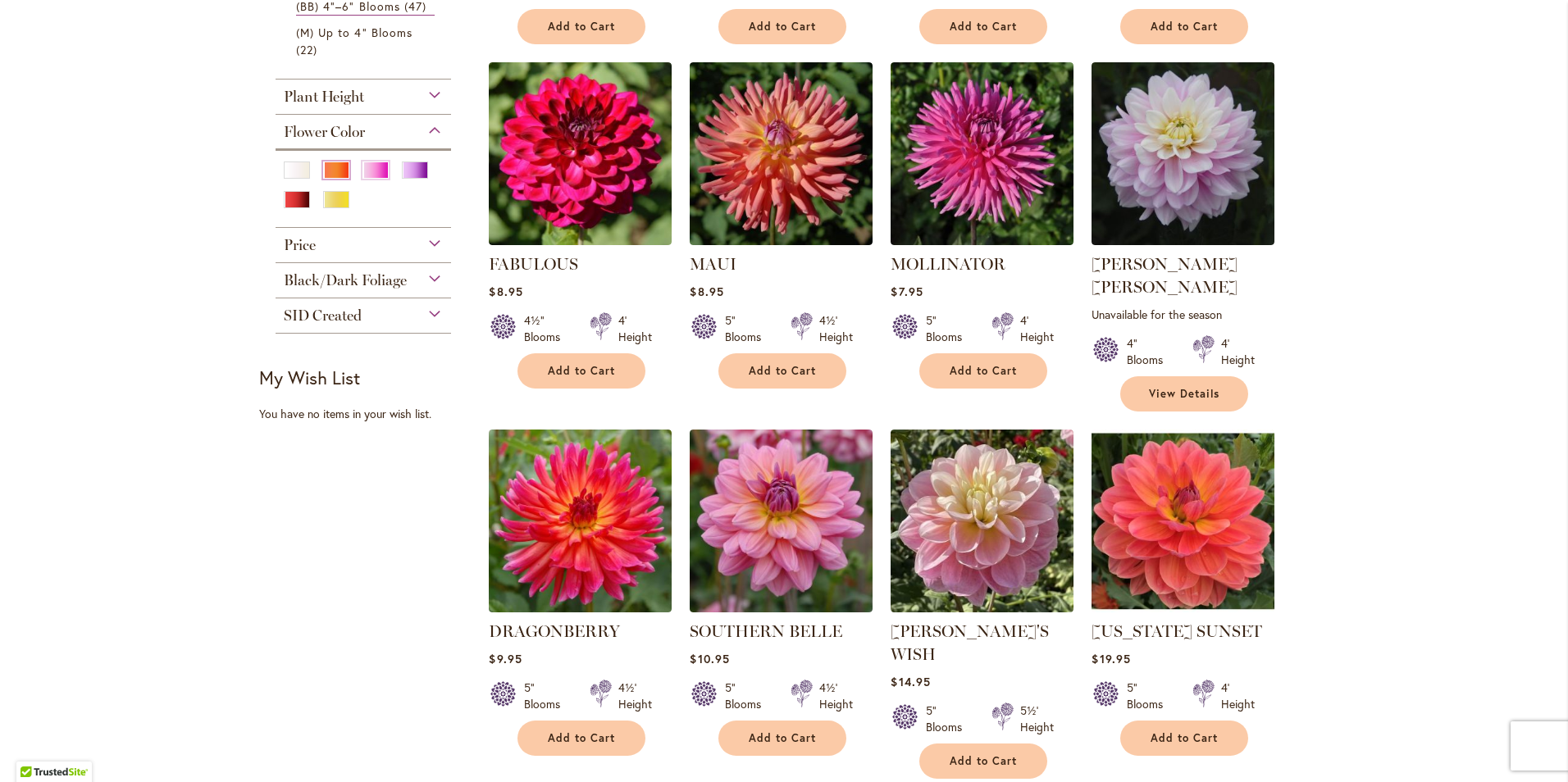
click at [342, 167] on div "Orange/Peach" at bounding box center [336, 170] width 26 height 17
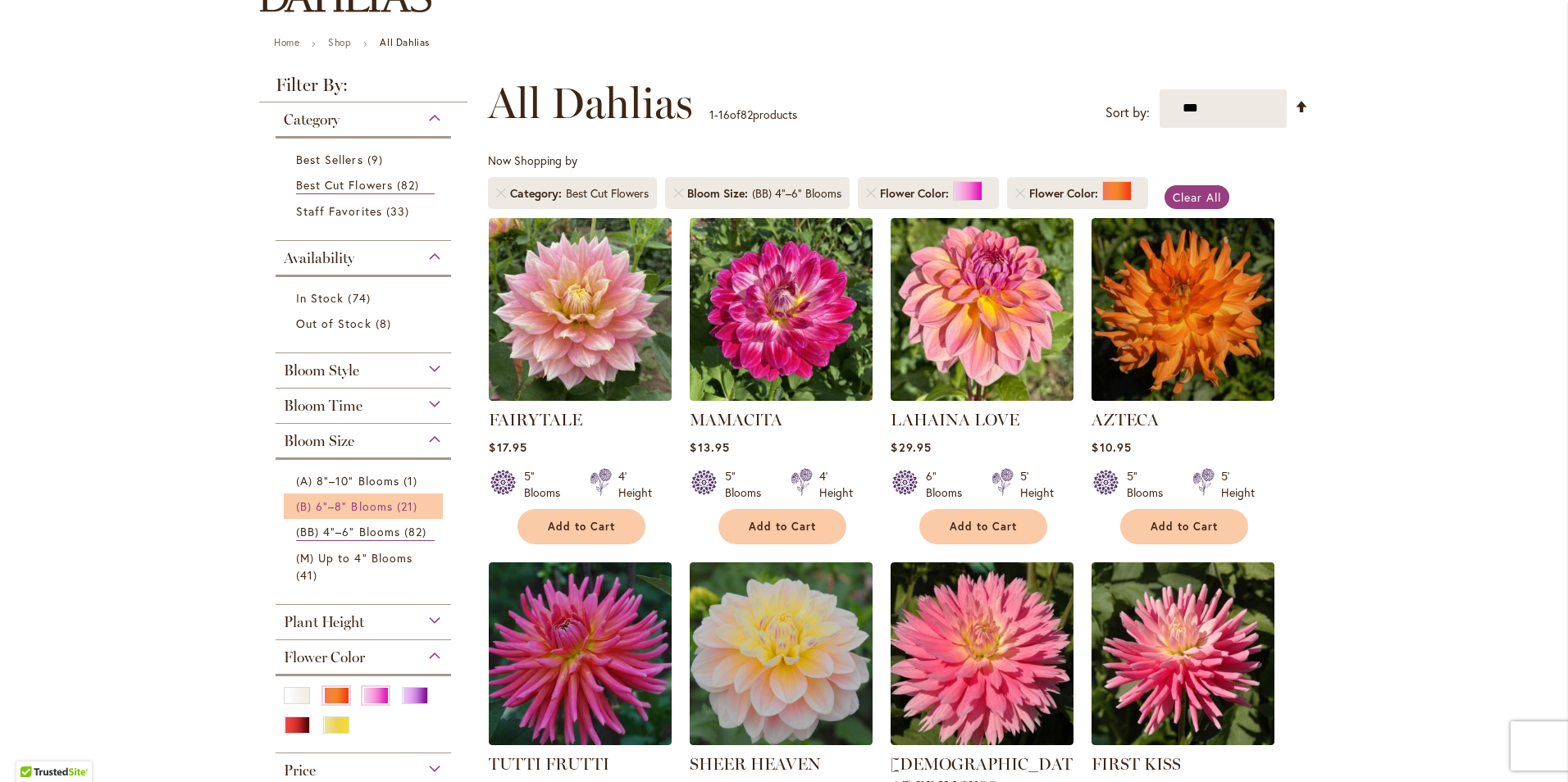
scroll to position [410, 0]
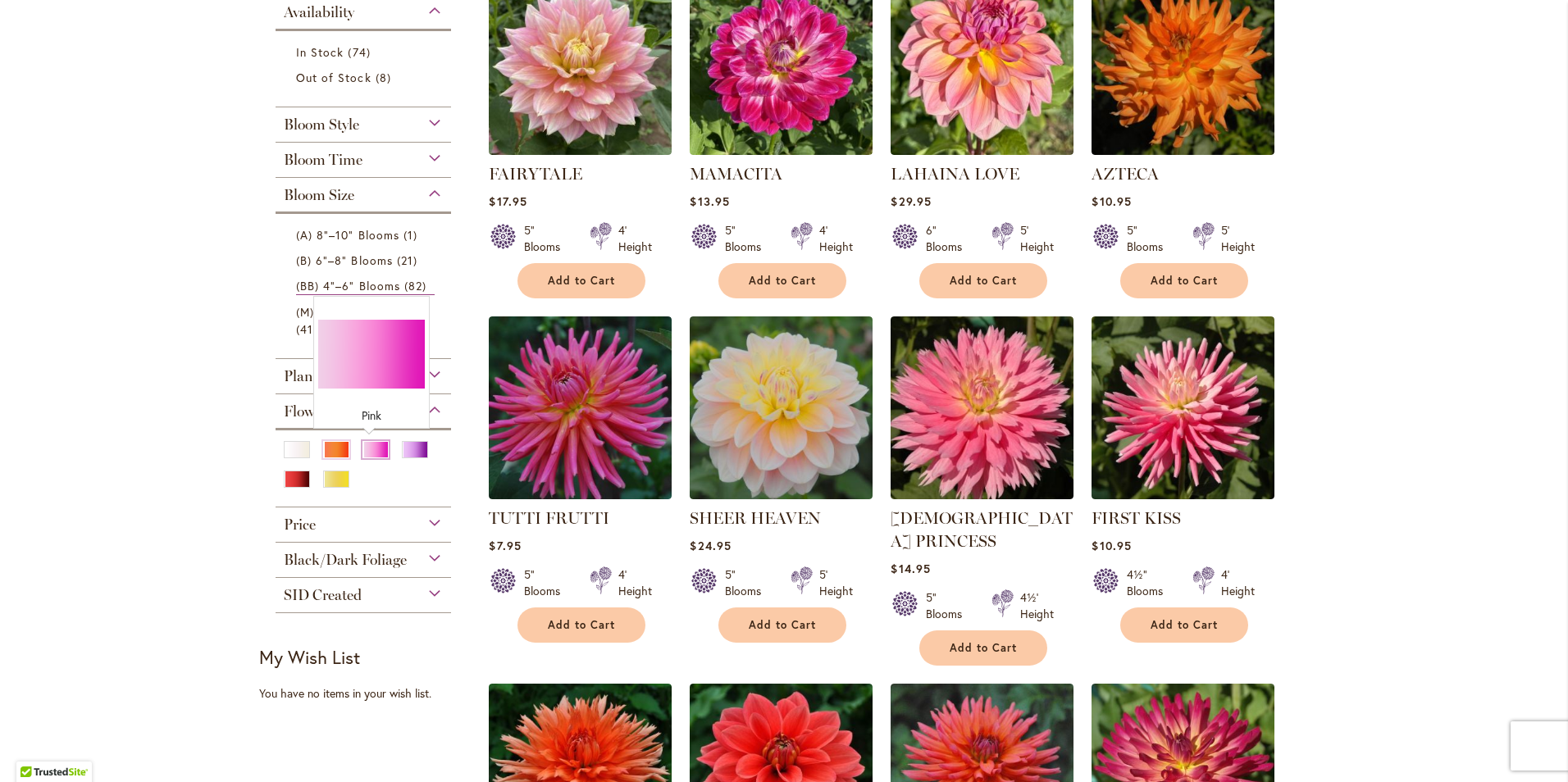
click at [371, 446] on div "Pink" at bounding box center [375, 450] width 26 height 17
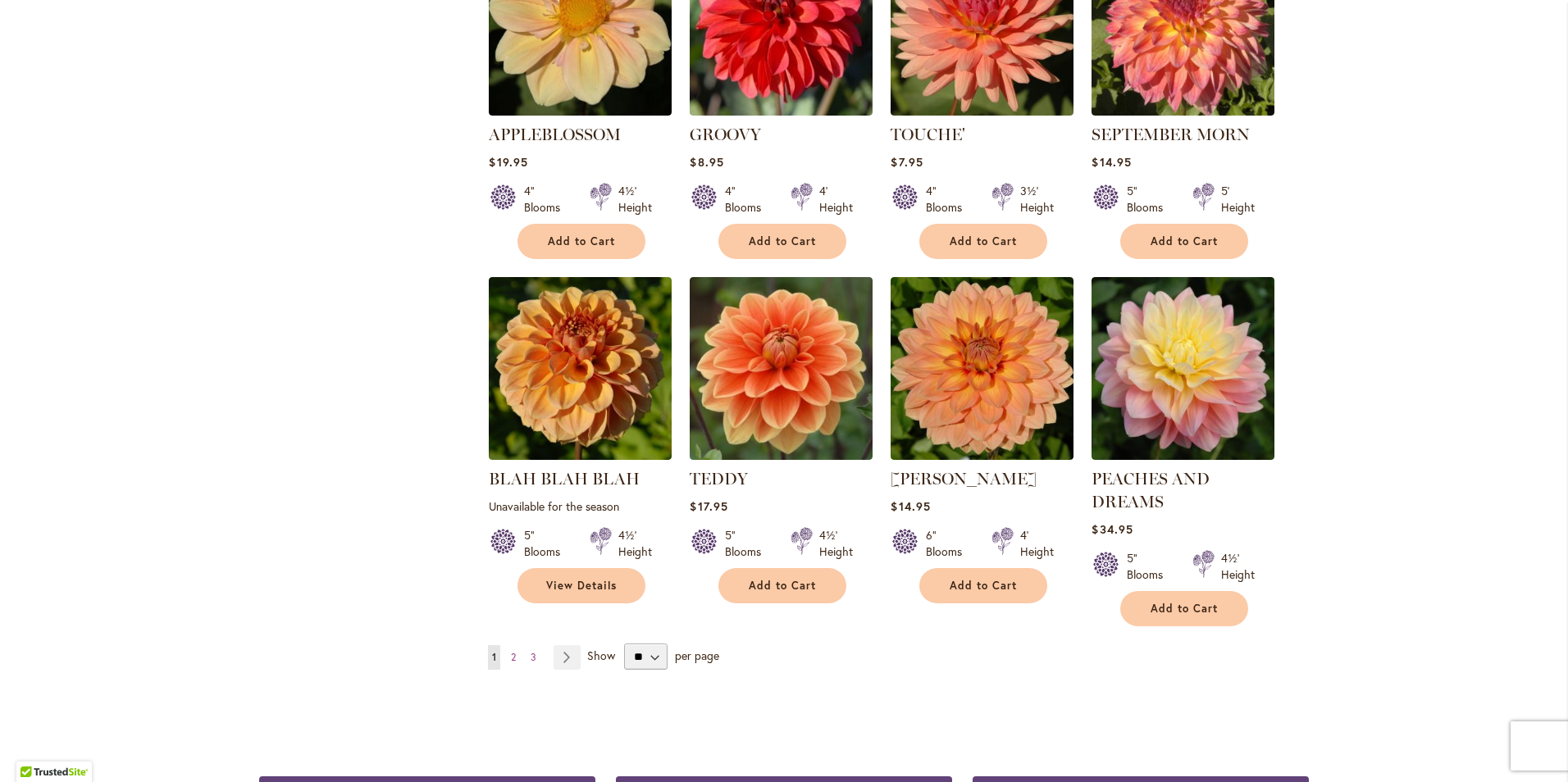
scroll to position [1148, 0]
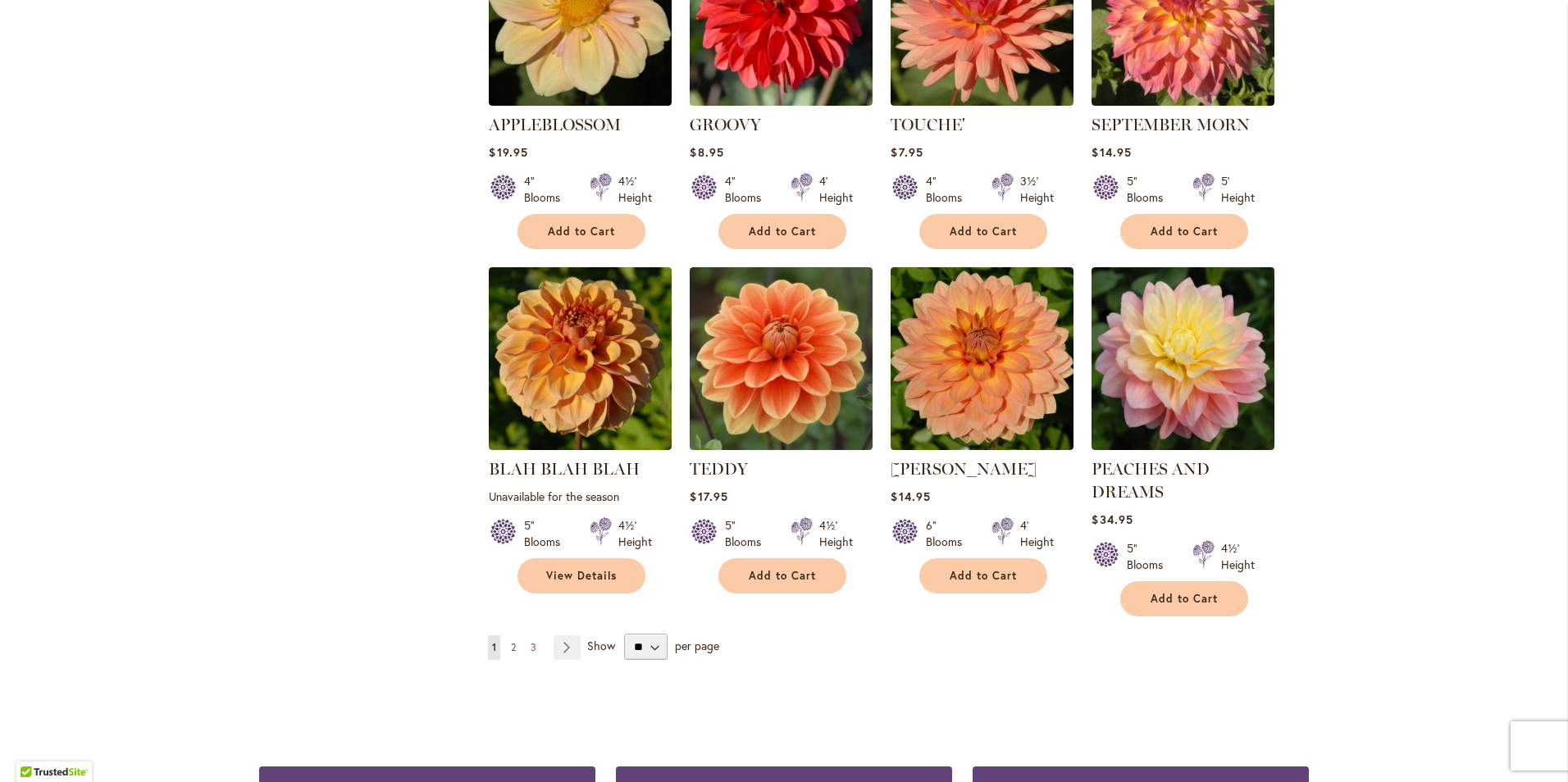
click at [513, 647] on link "Page 2" at bounding box center [513, 647] width 13 height 25
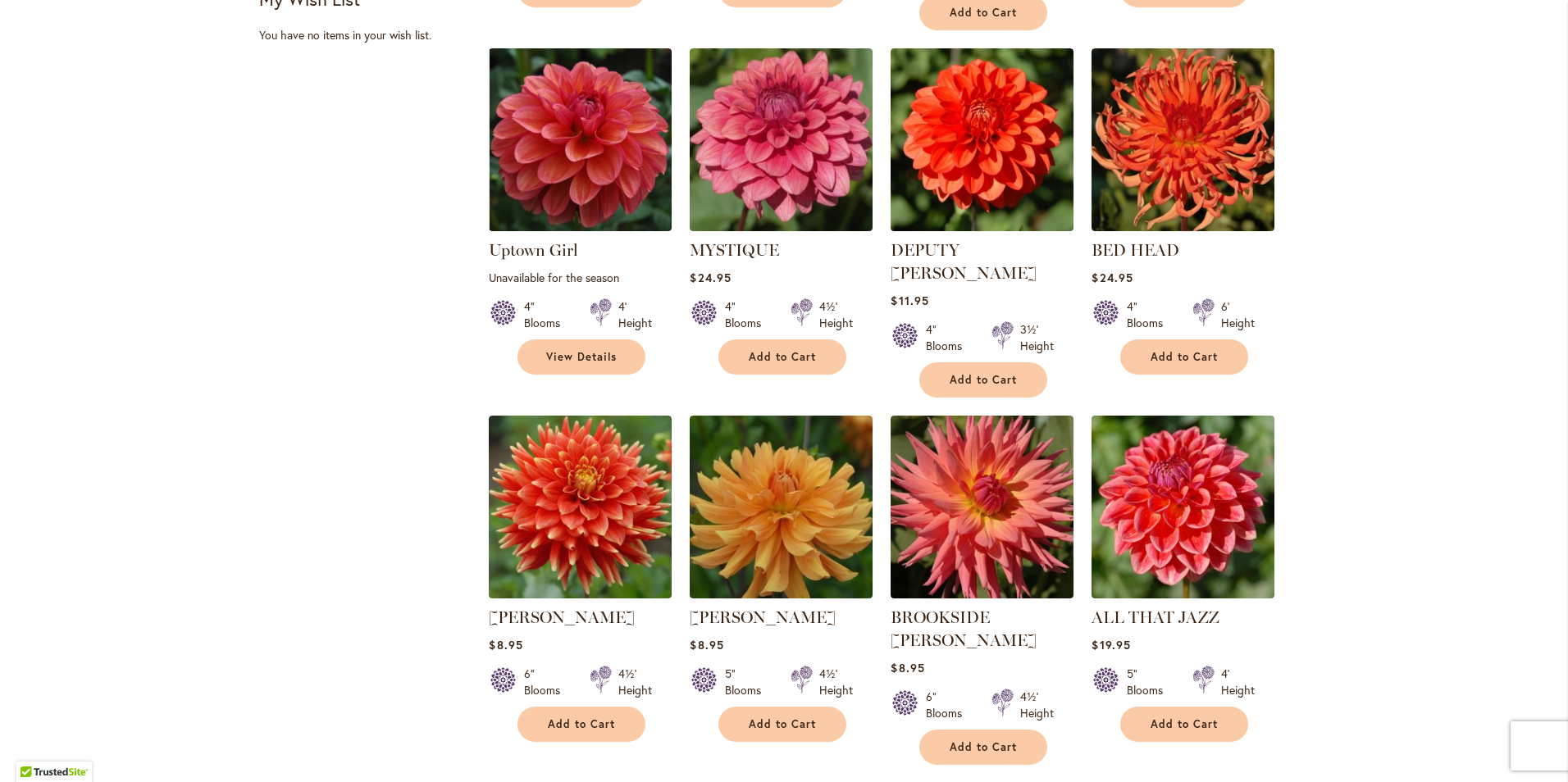
scroll to position [1074, 0]
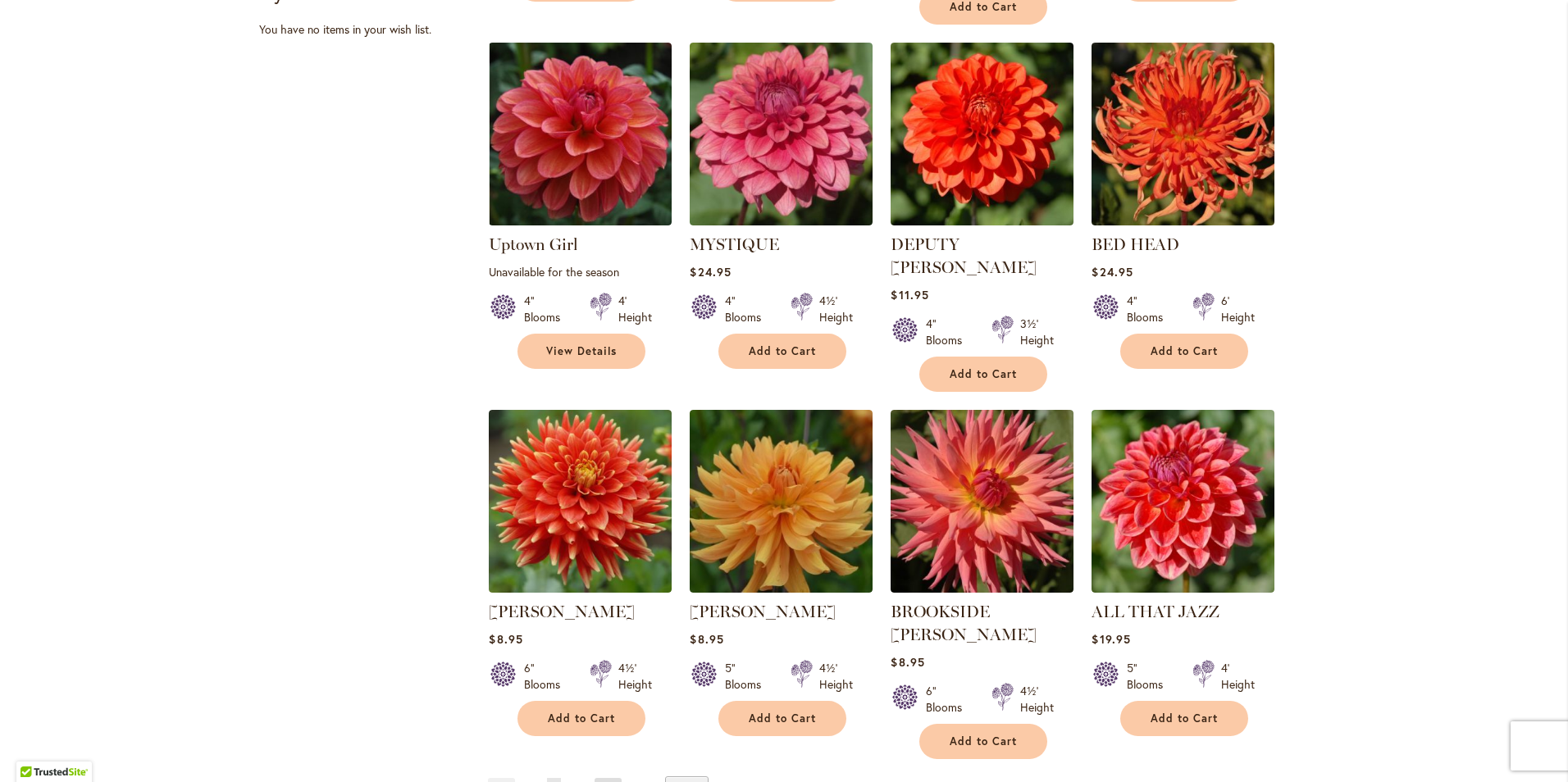
click at [599, 778] on link "Page Next" at bounding box center [608, 790] width 27 height 25
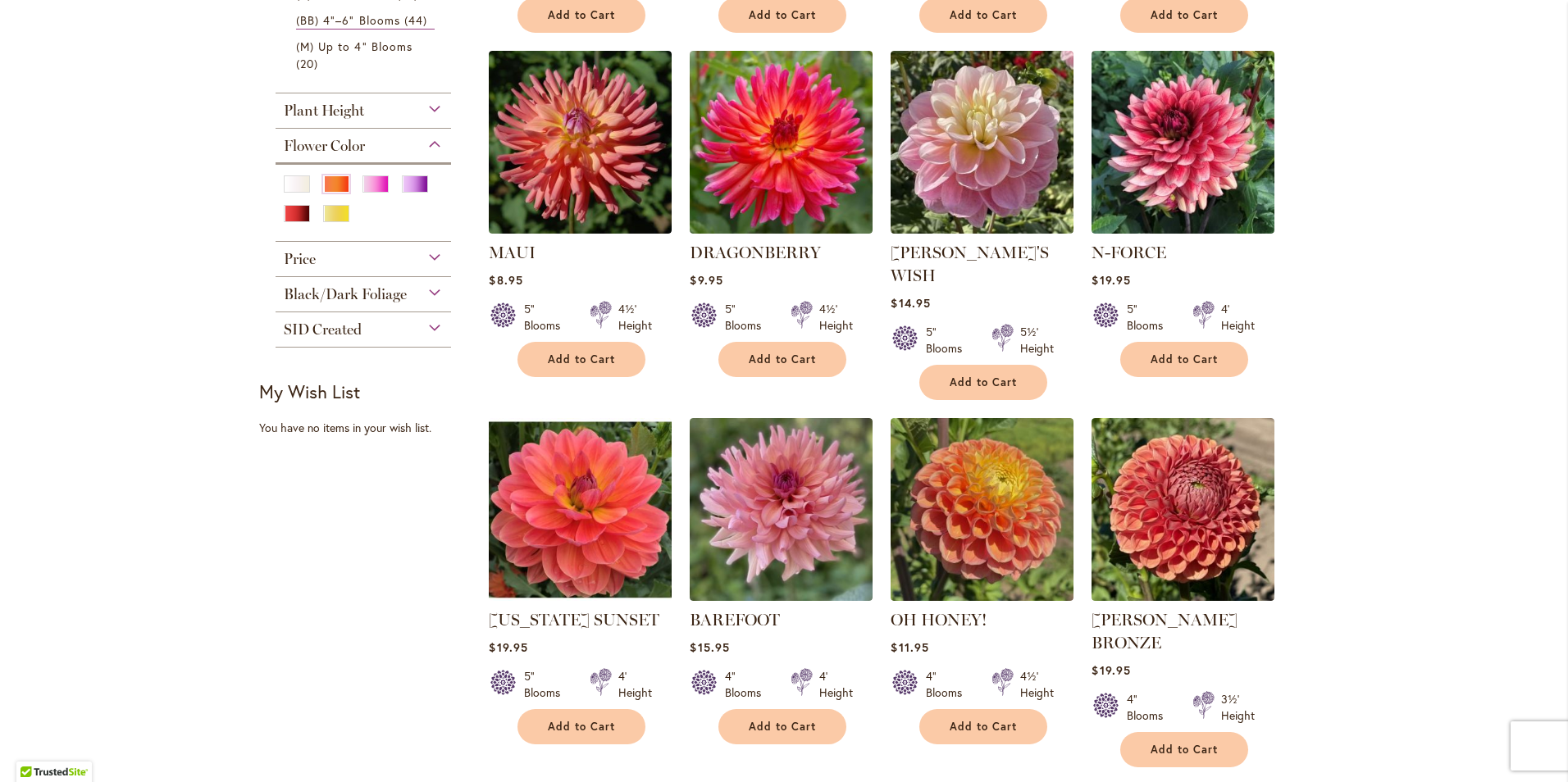
scroll to position [746, 0]
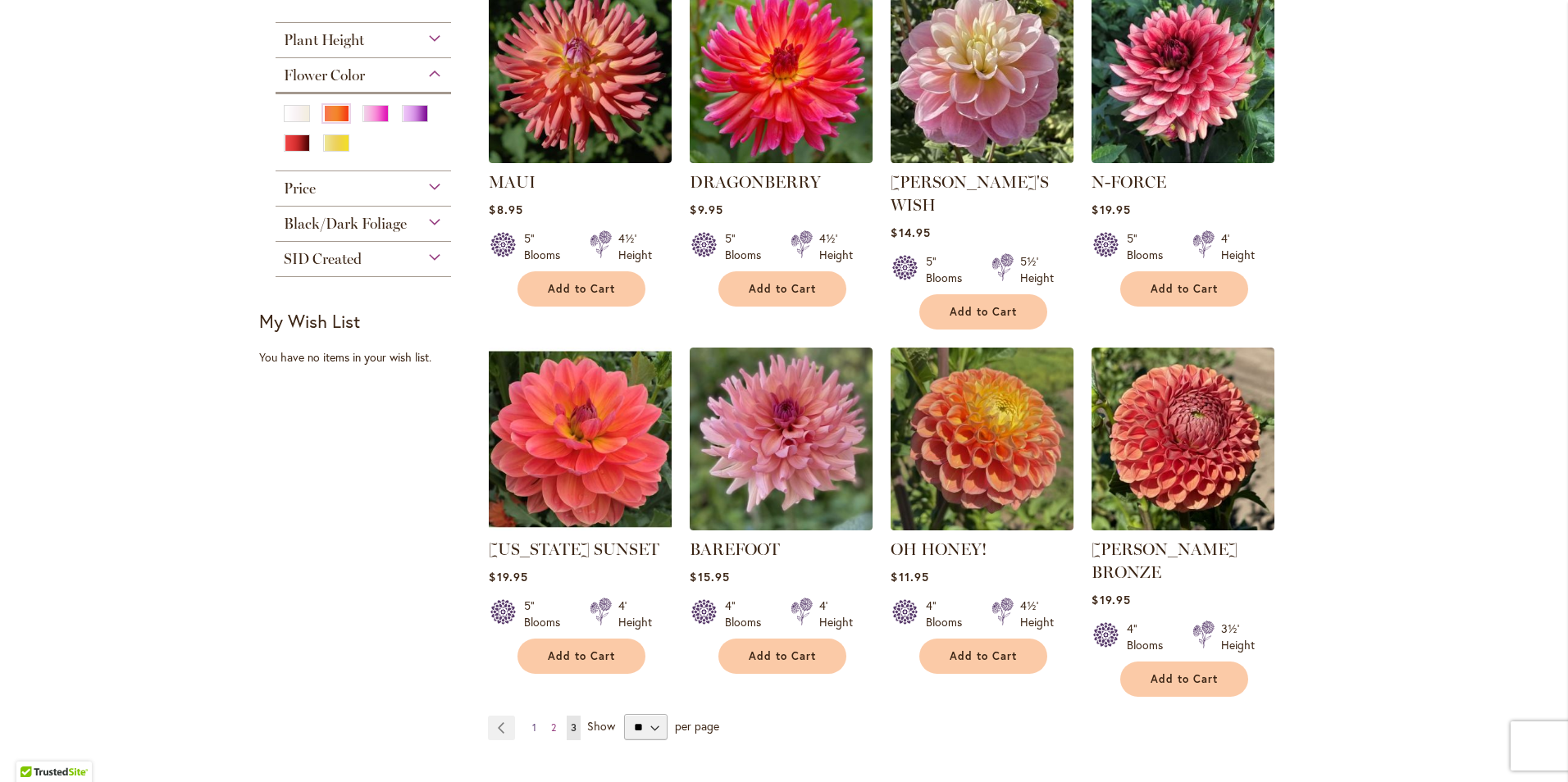
click at [528, 716] on link "Page 1" at bounding box center [534, 728] width 12 height 25
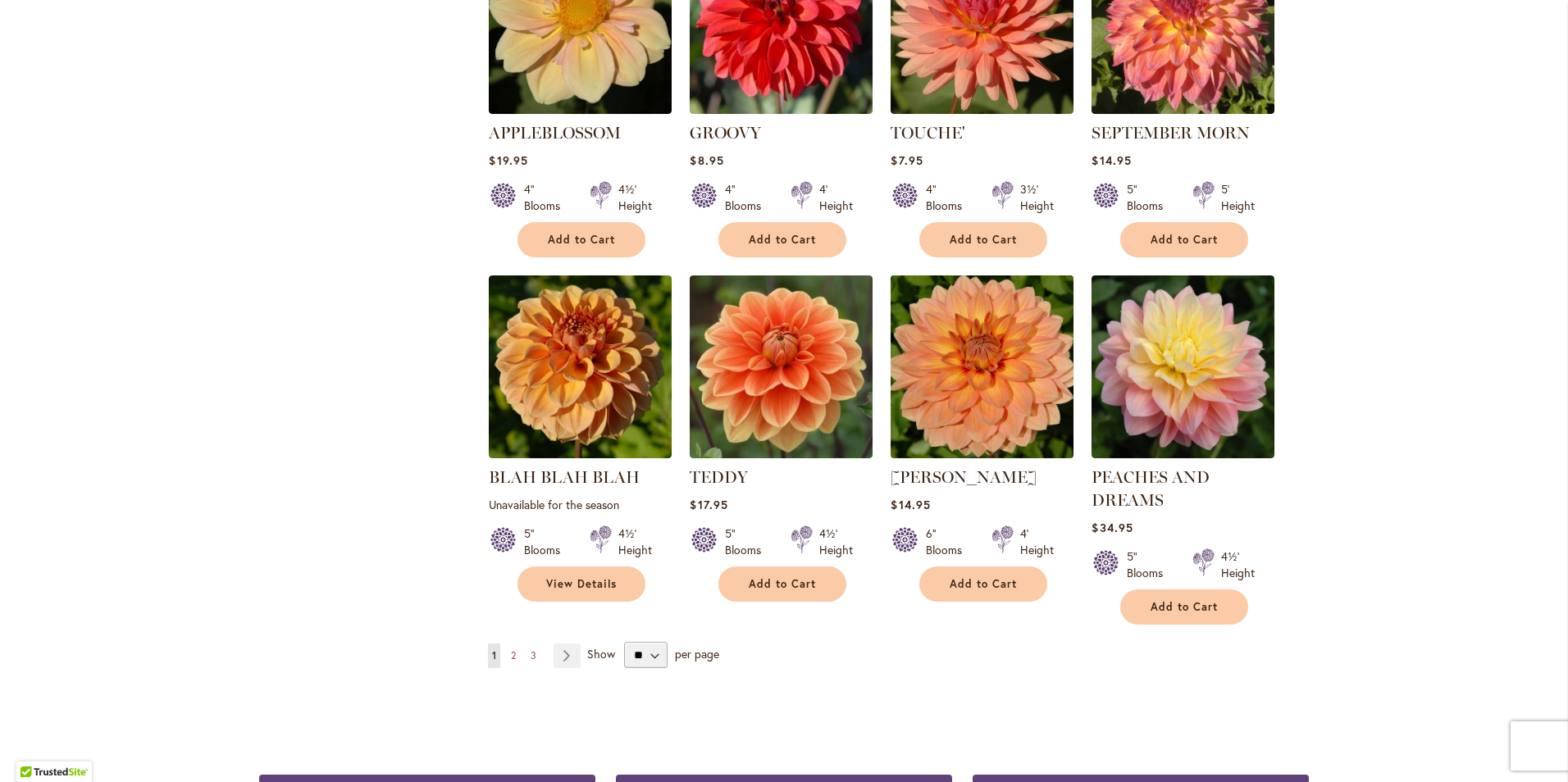
scroll to position [1148, 0]
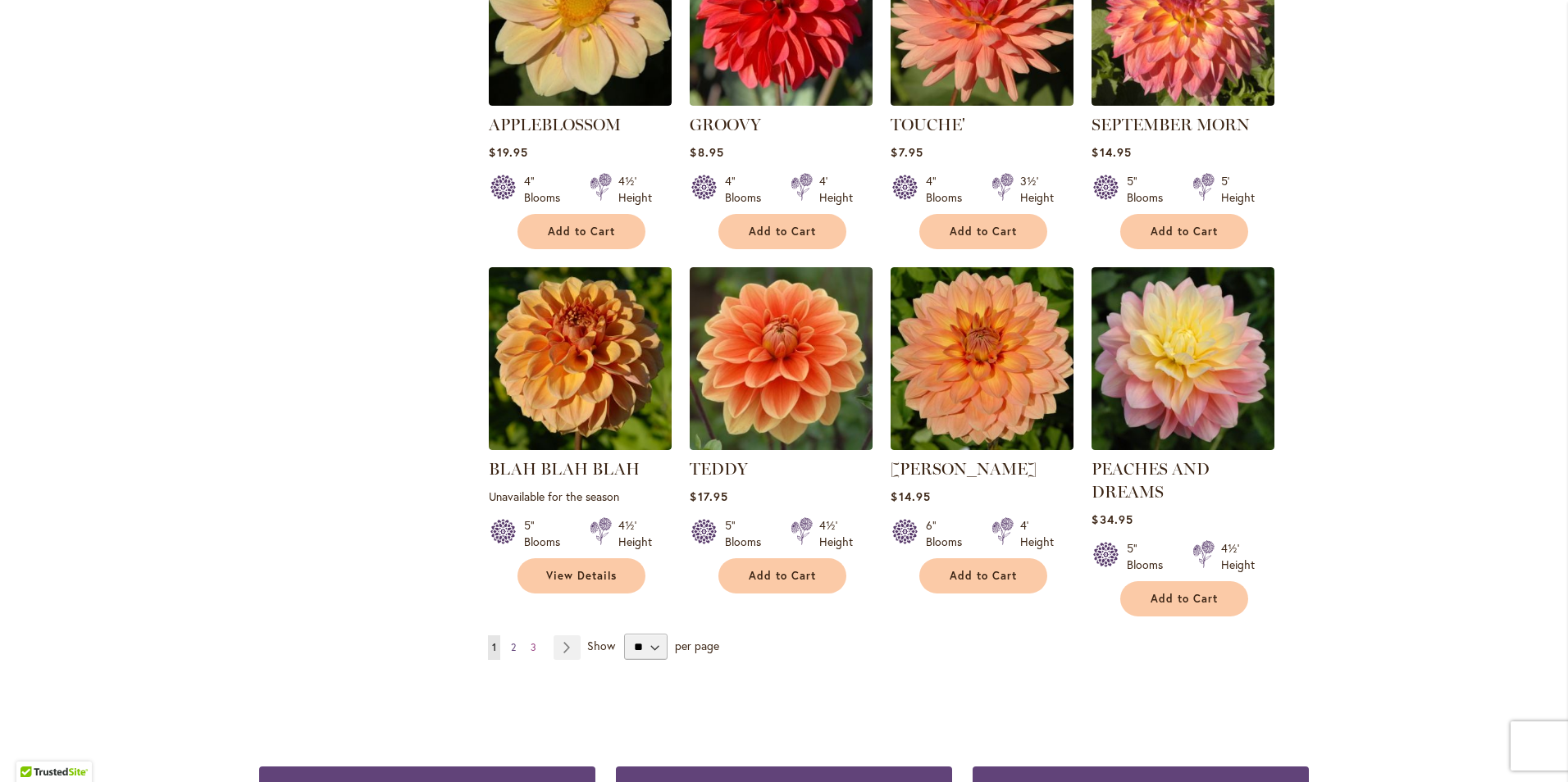
click at [511, 641] on link "Page 2" at bounding box center [513, 647] width 13 height 25
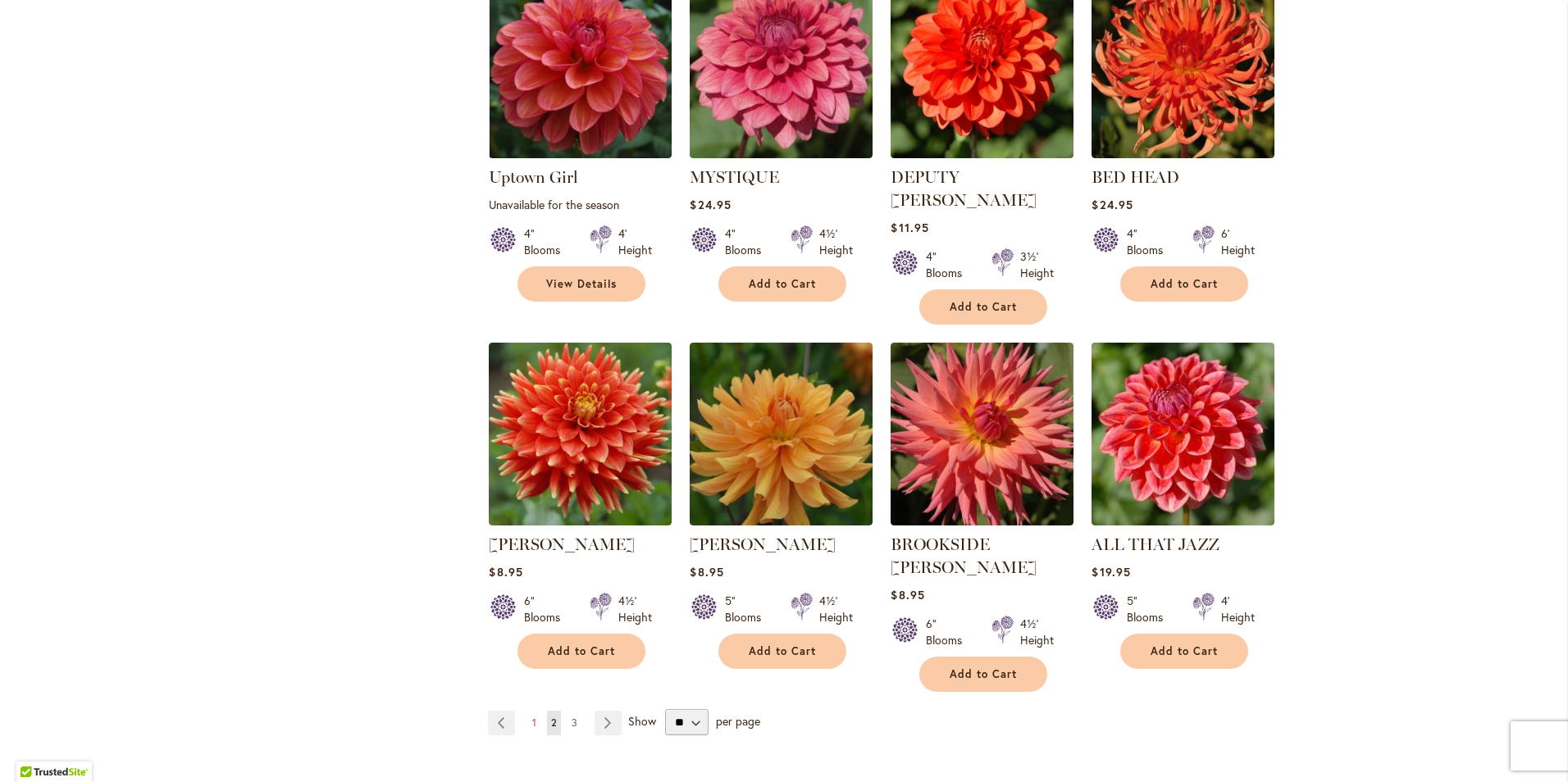
scroll to position [1148, 0]
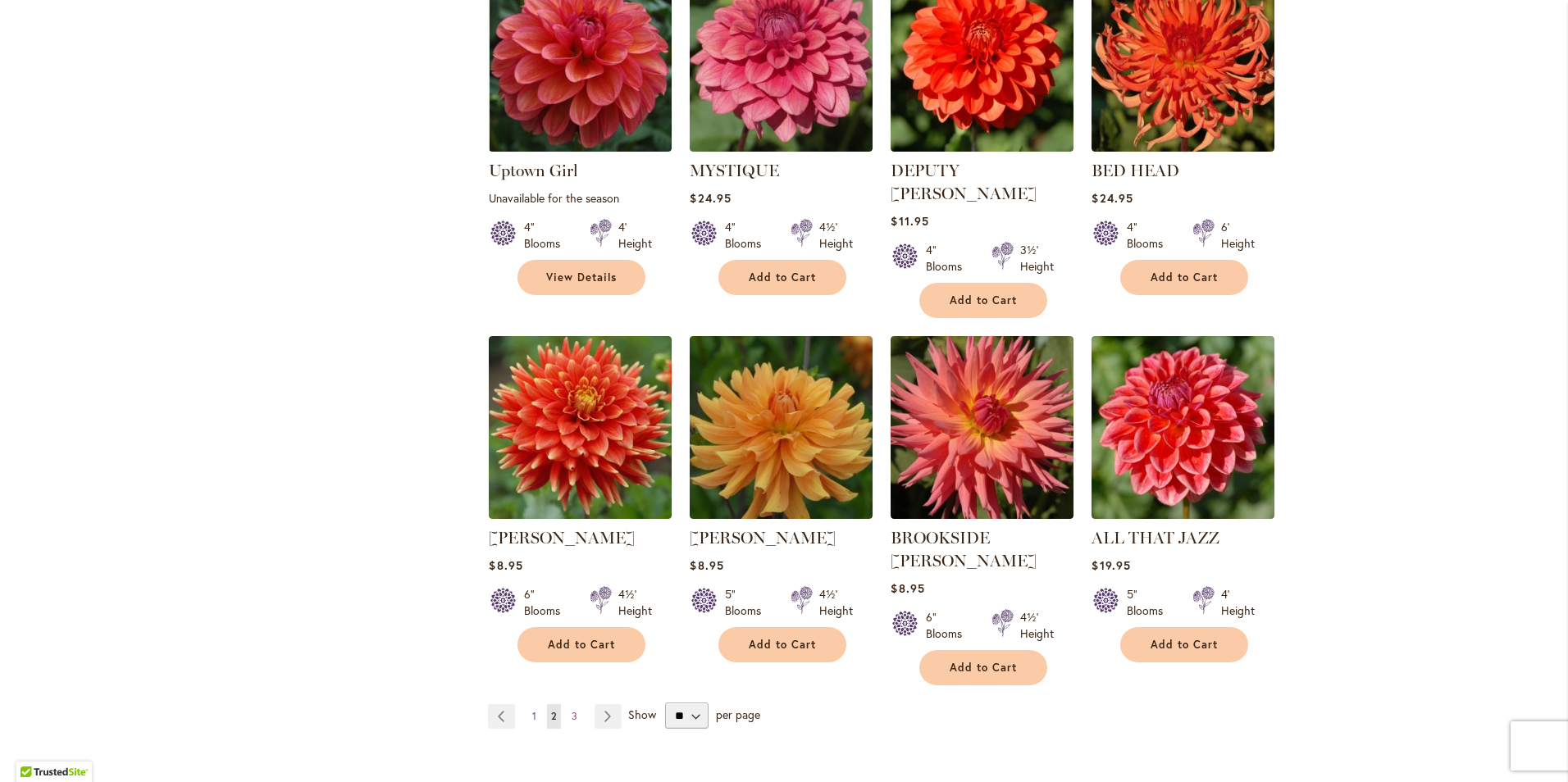
click at [532, 710] on span "1" at bounding box center [534, 716] width 4 height 12
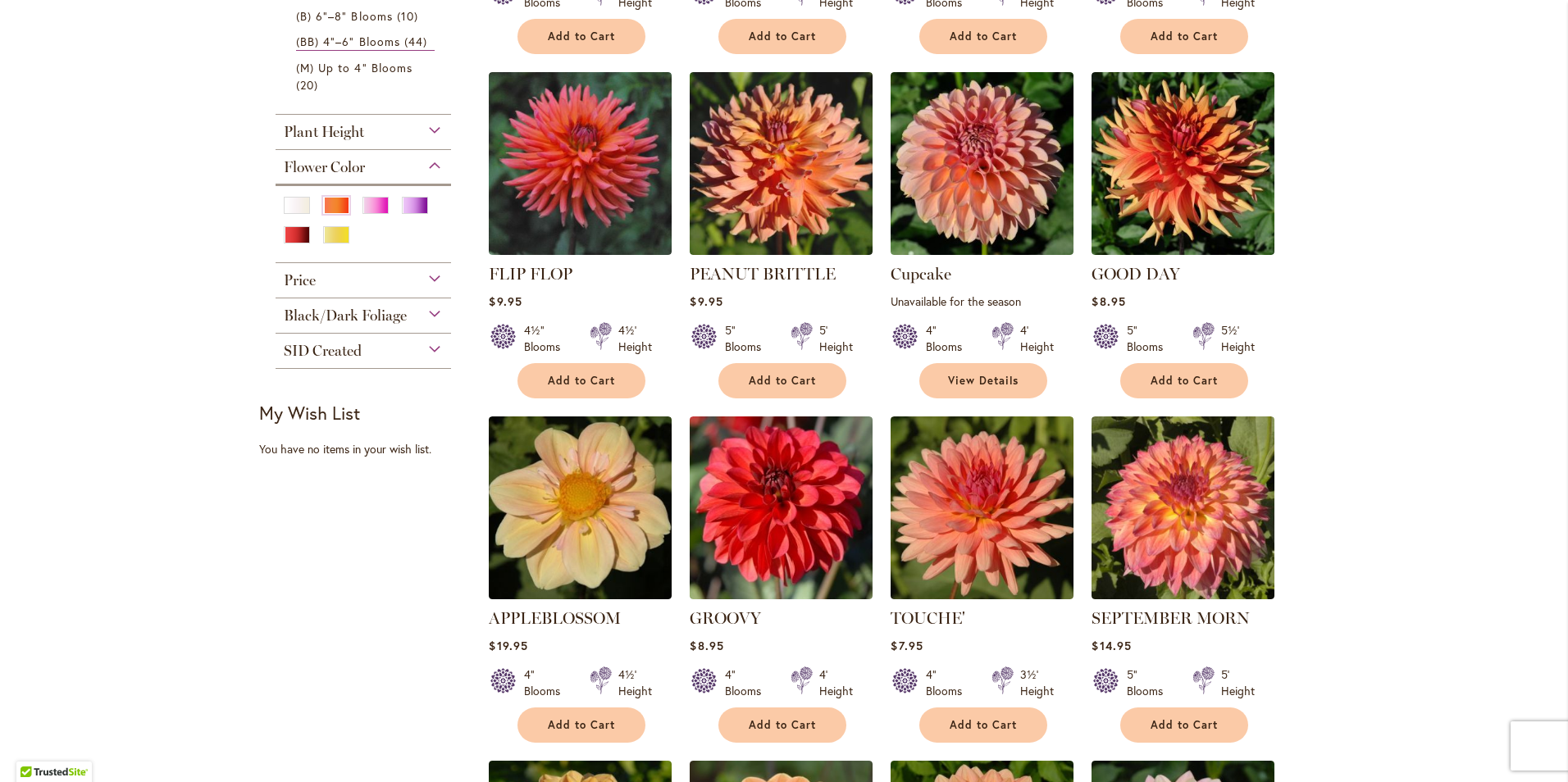
scroll to position [492, 0]
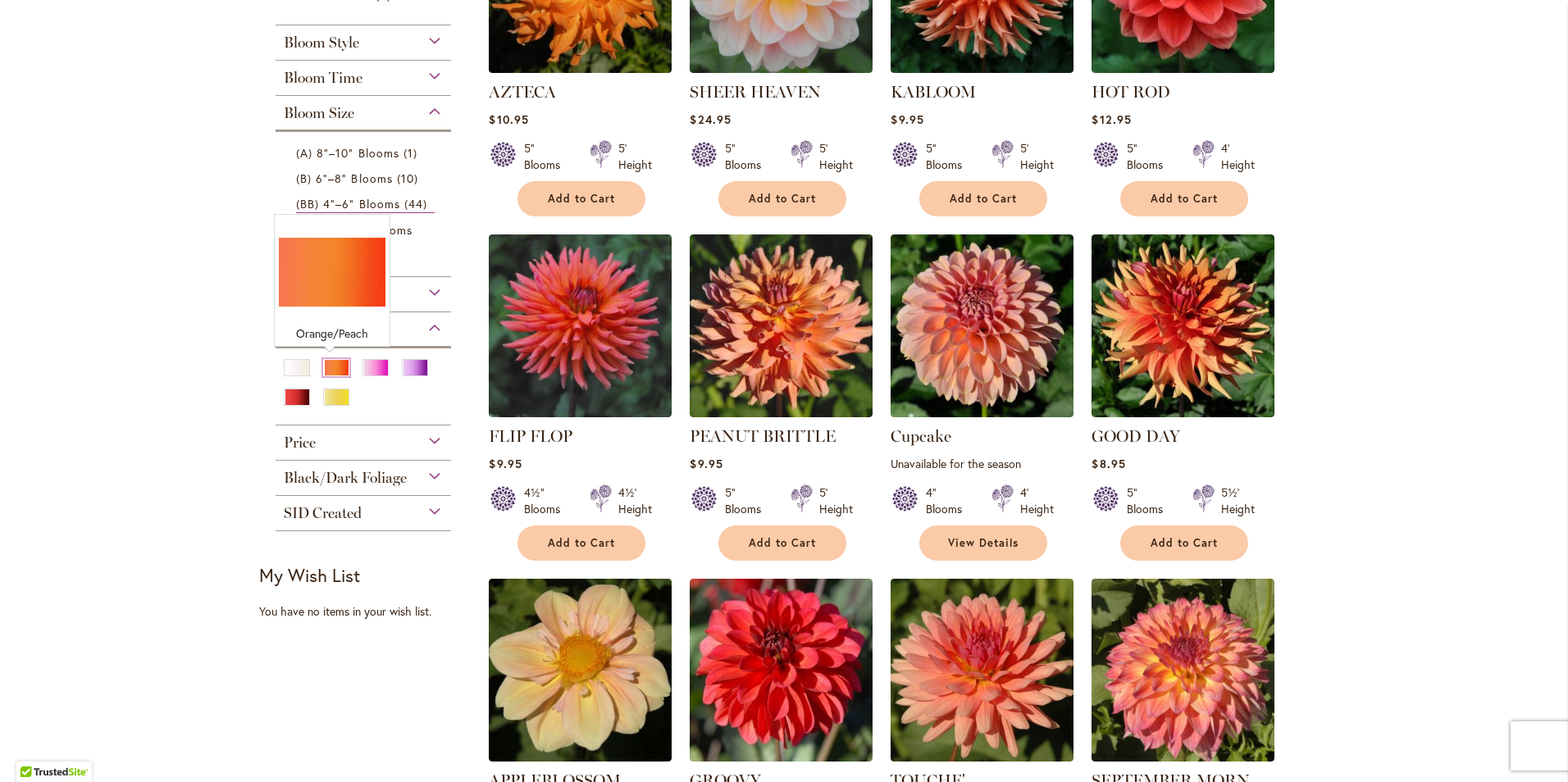
click at [323, 362] on div "Orange/Peach" at bounding box center [336, 367] width 26 height 17
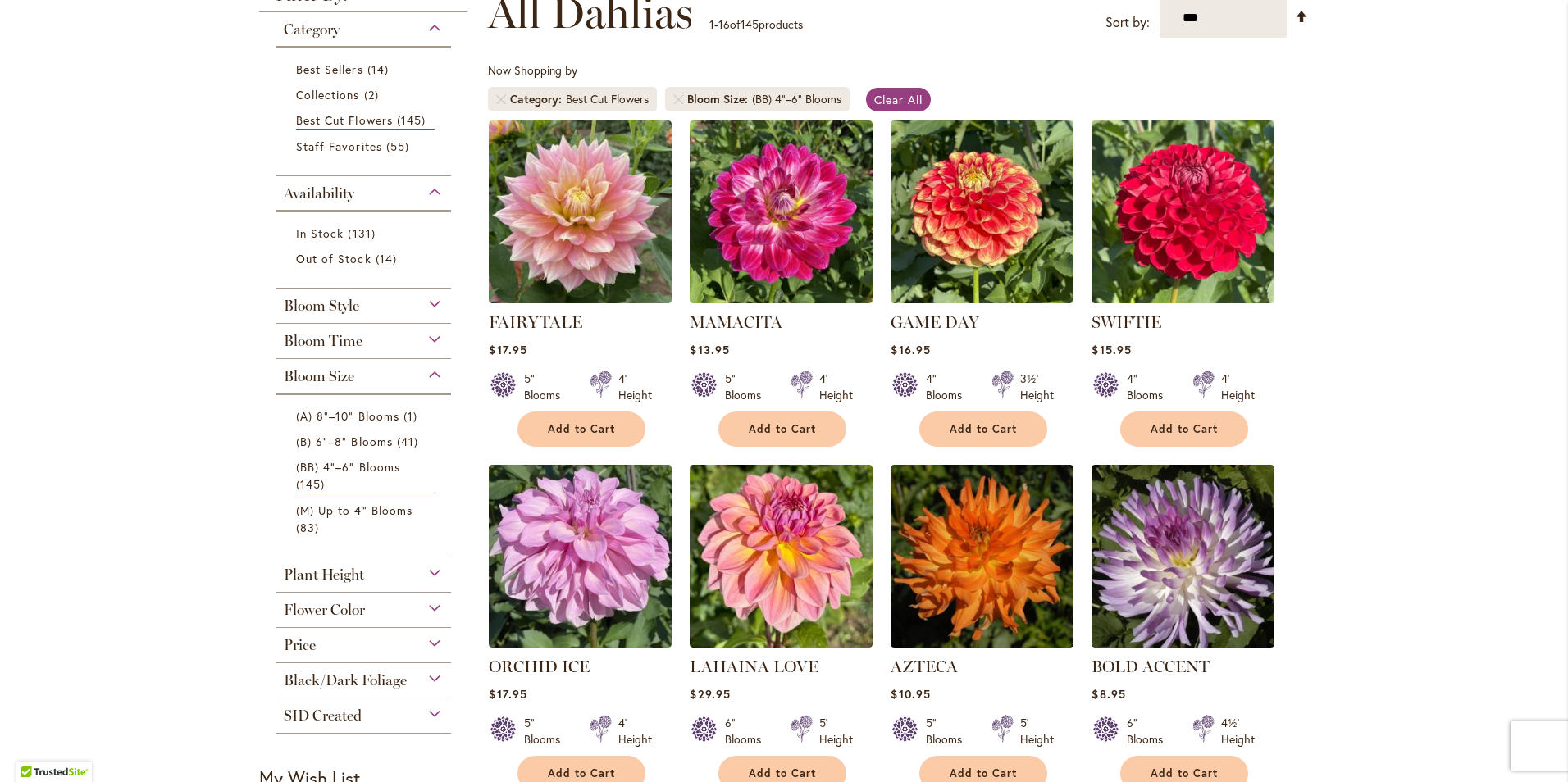
scroll to position [500, 0]
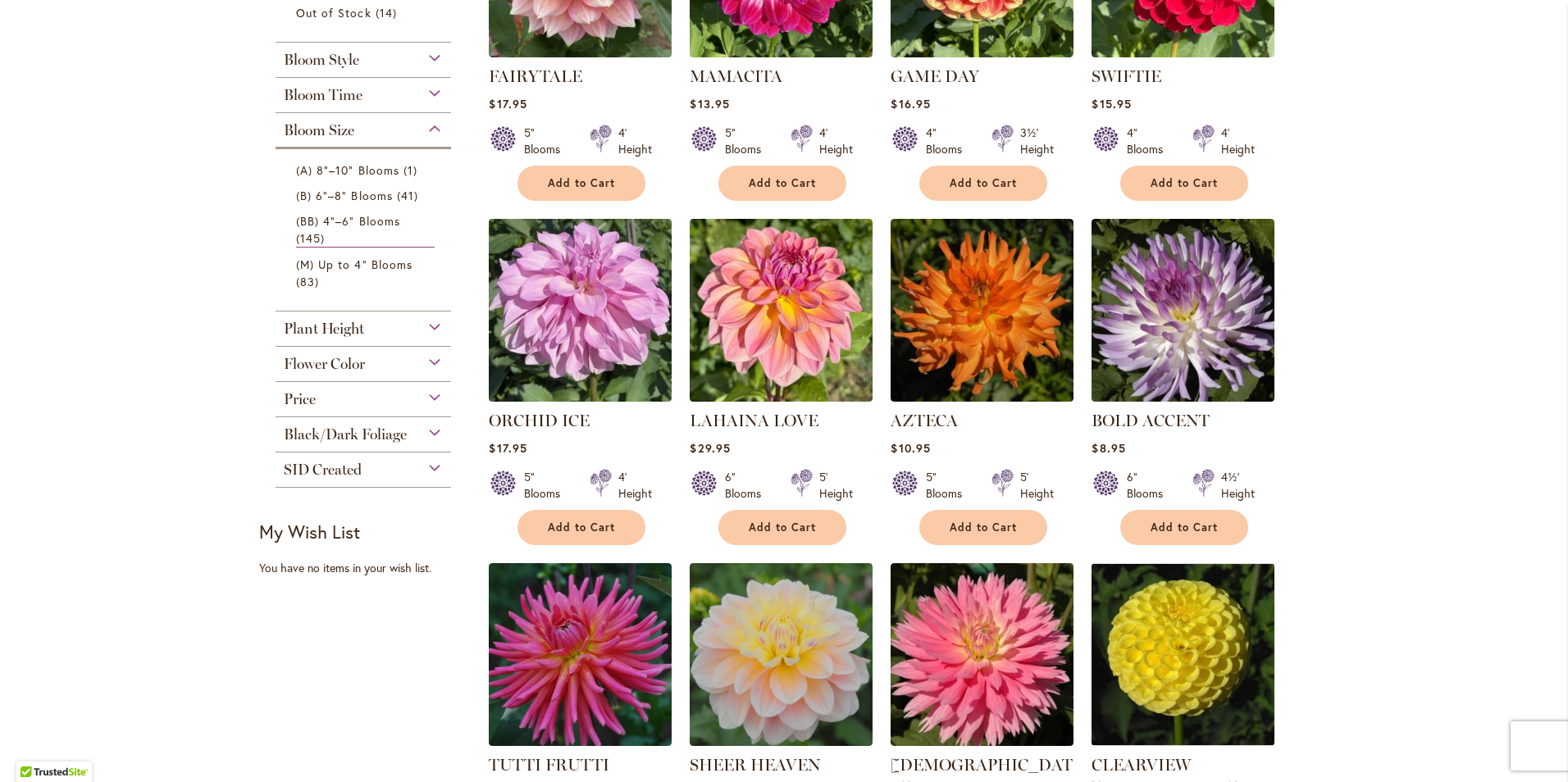
click at [332, 360] on span "Flower Color" at bounding box center [324, 364] width 81 height 18
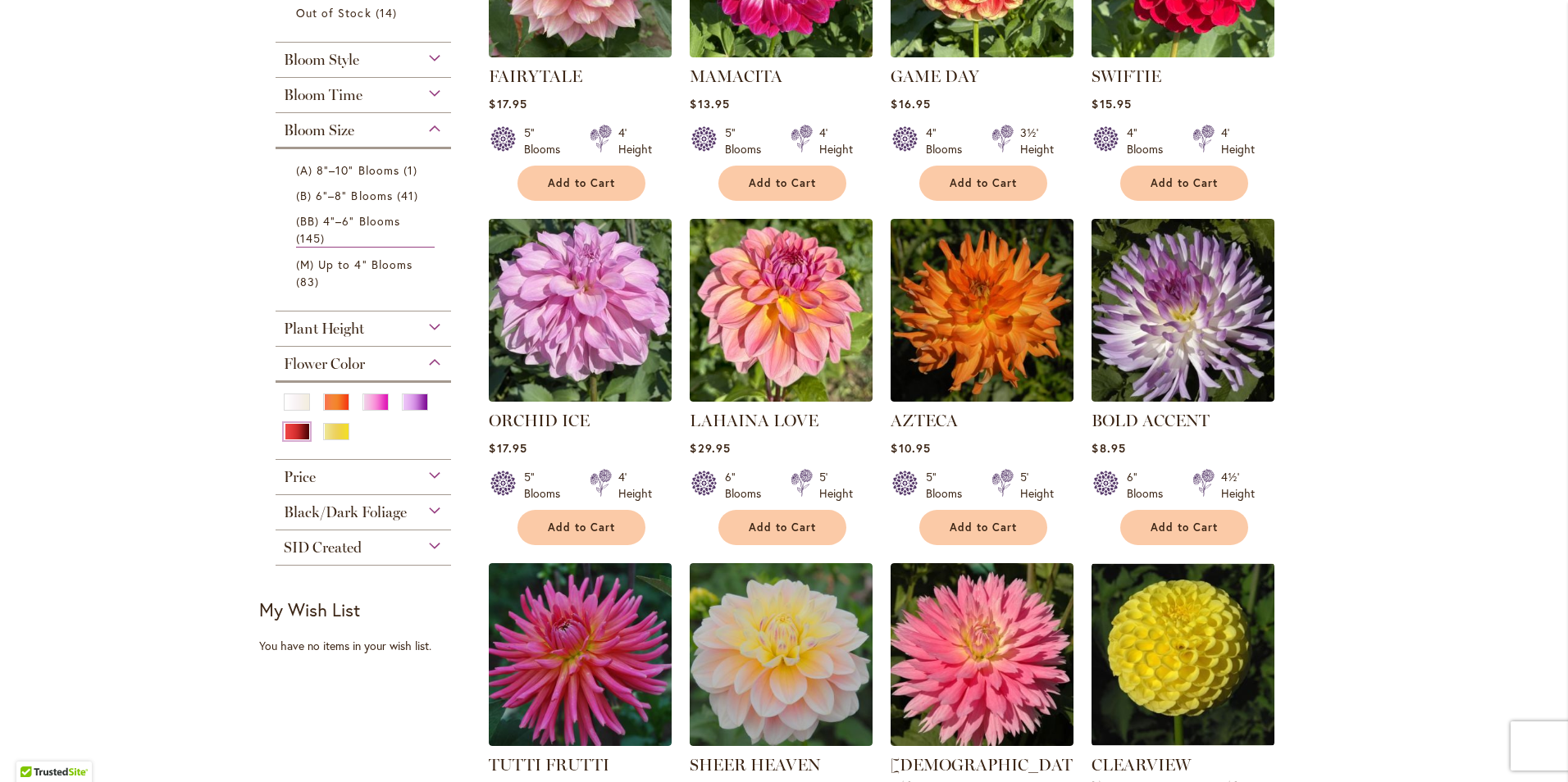
click at [284, 428] on div "Red" at bounding box center [297, 432] width 26 height 17
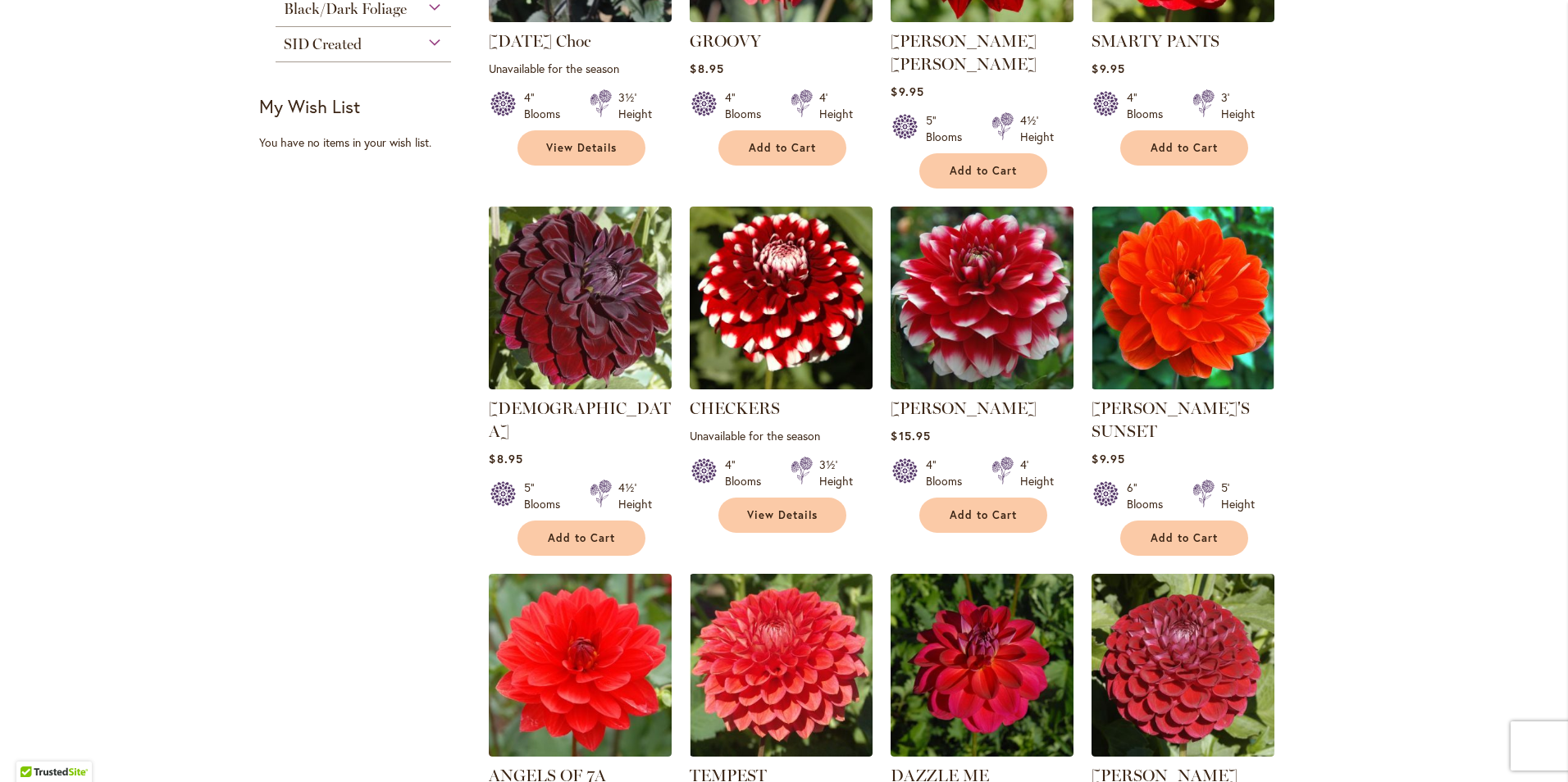
scroll to position [1238, 0]
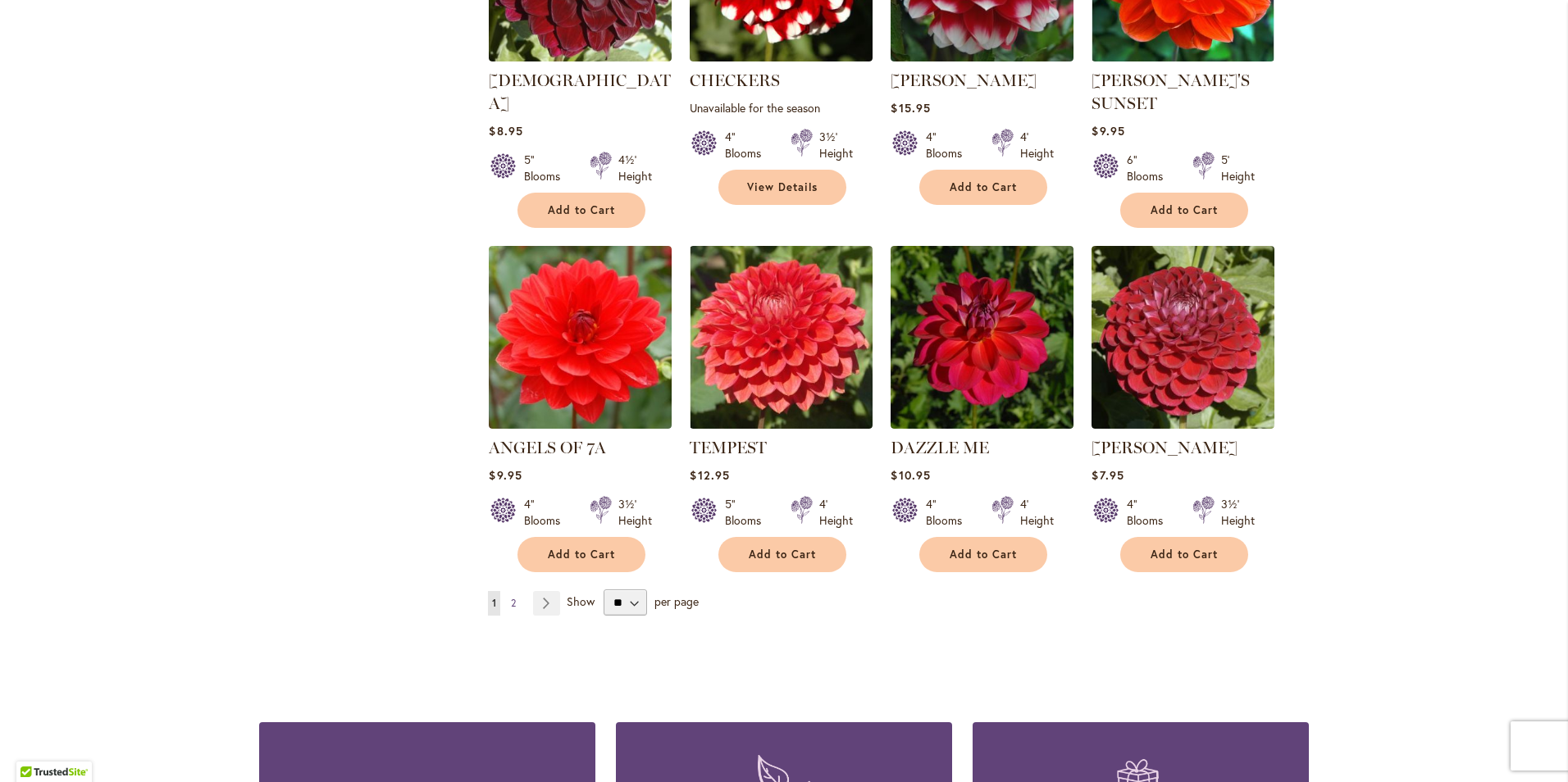
click at [511, 597] on span "2" at bounding box center [514, 603] width 5 height 12
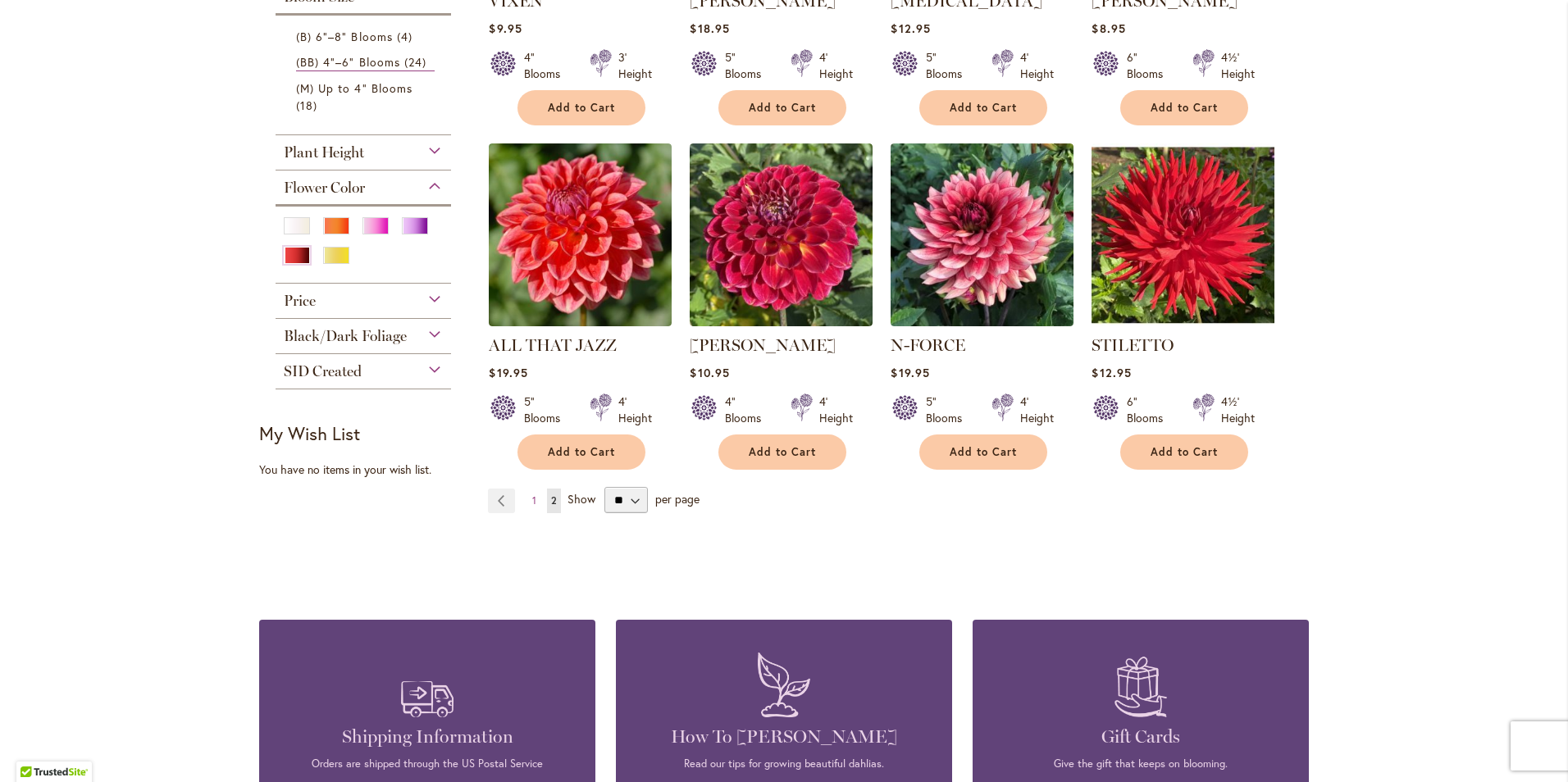
scroll to position [582, 0]
click at [291, 254] on div "Red" at bounding box center [297, 256] width 26 height 17
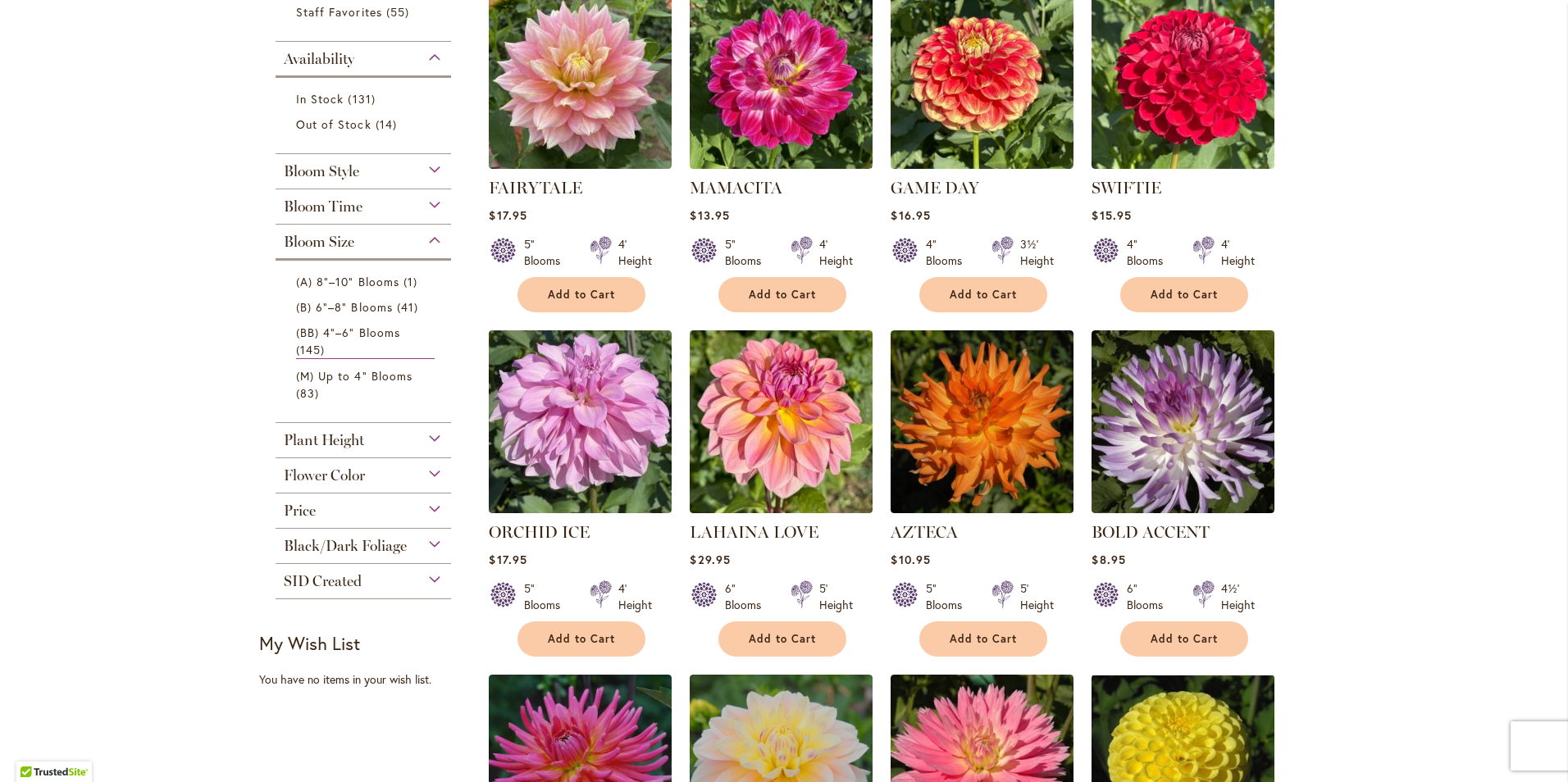
scroll to position [500, 0]
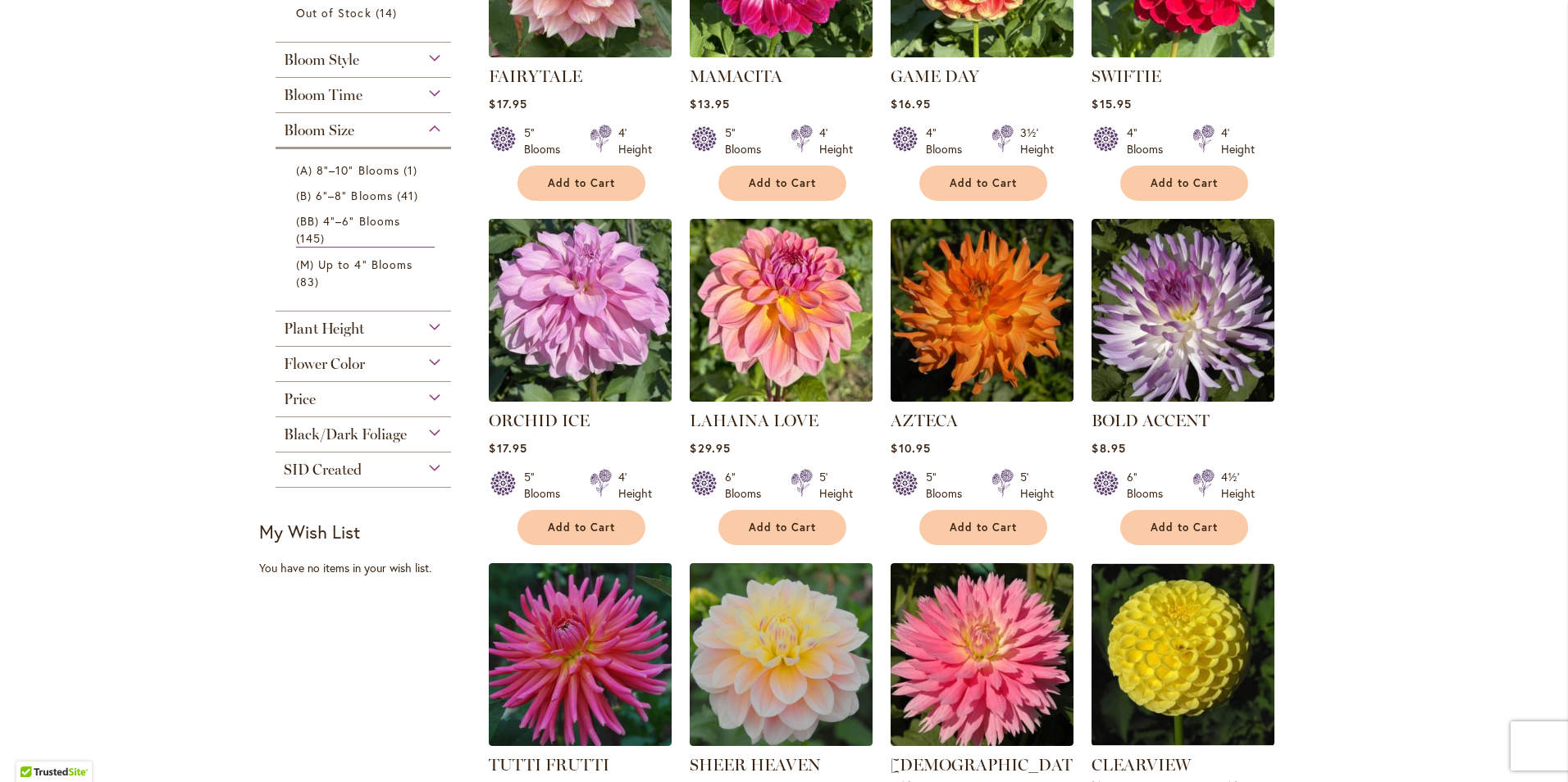
click at [342, 364] on span "Flower Color" at bounding box center [324, 364] width 81 height 18
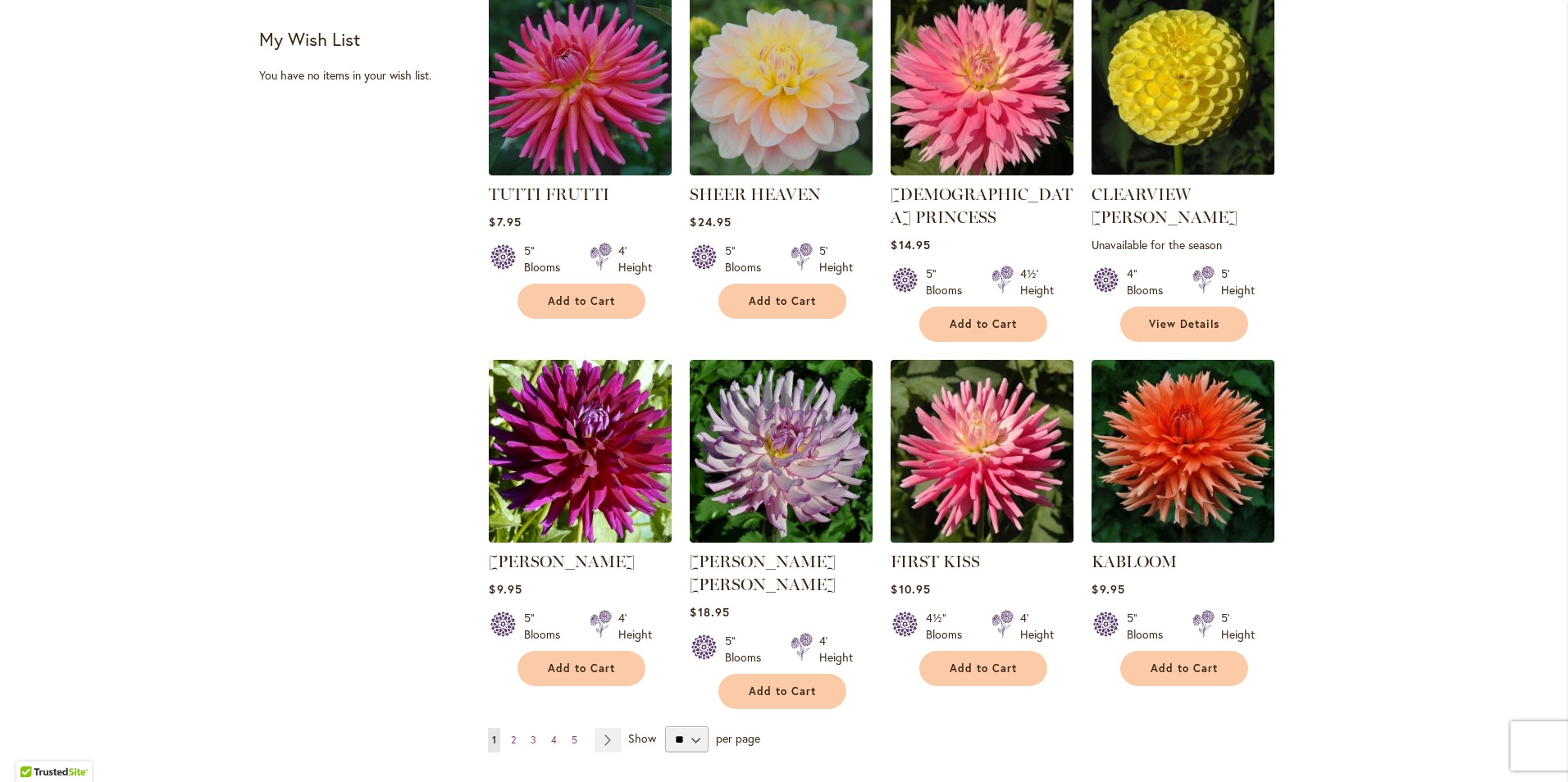
scroll to position [1074, 0]
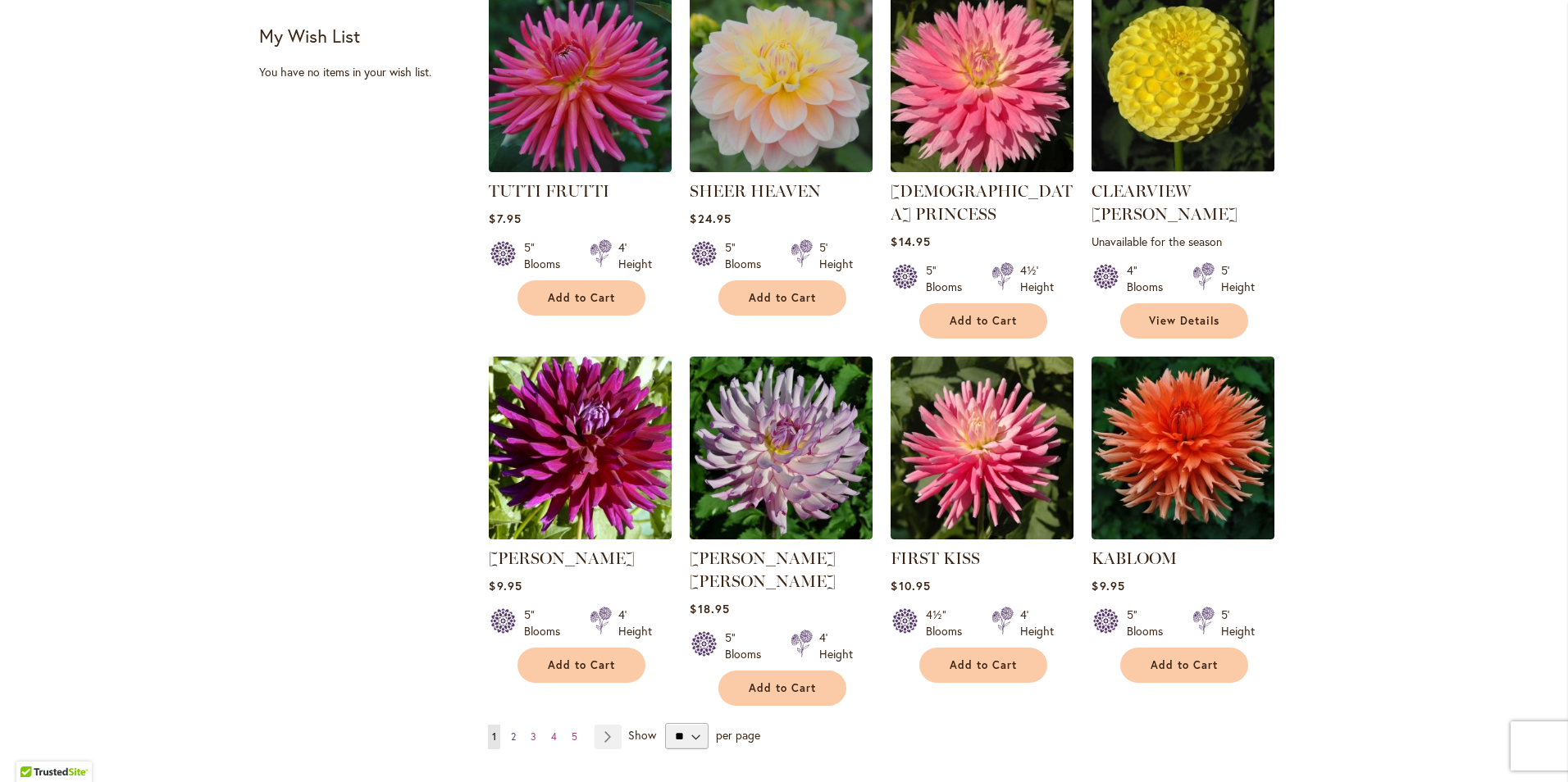
click at [511, 730] on span "2" at bounding box center [514, 736] width 5 height 12
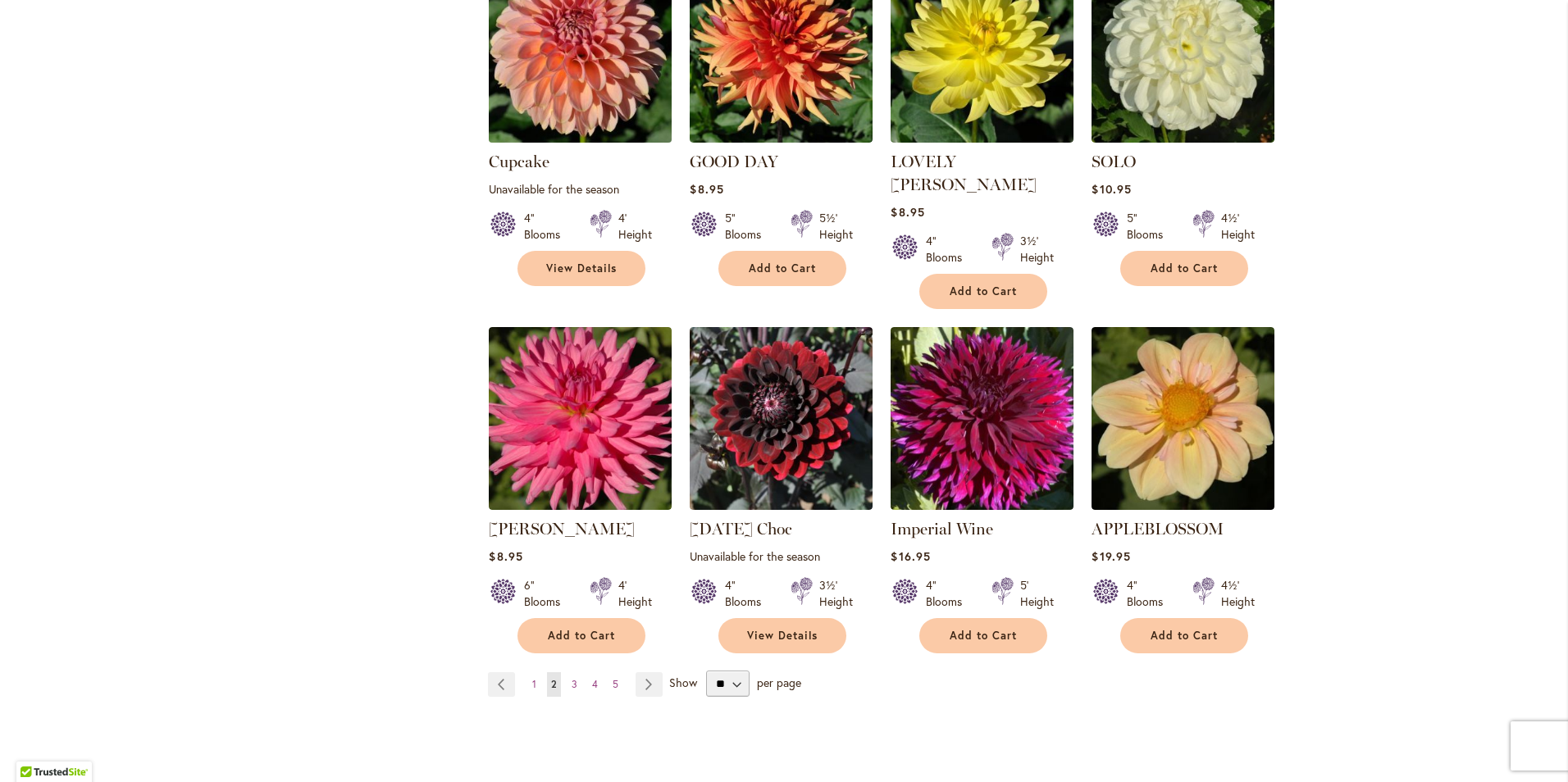
scroll to position [1156, 0]
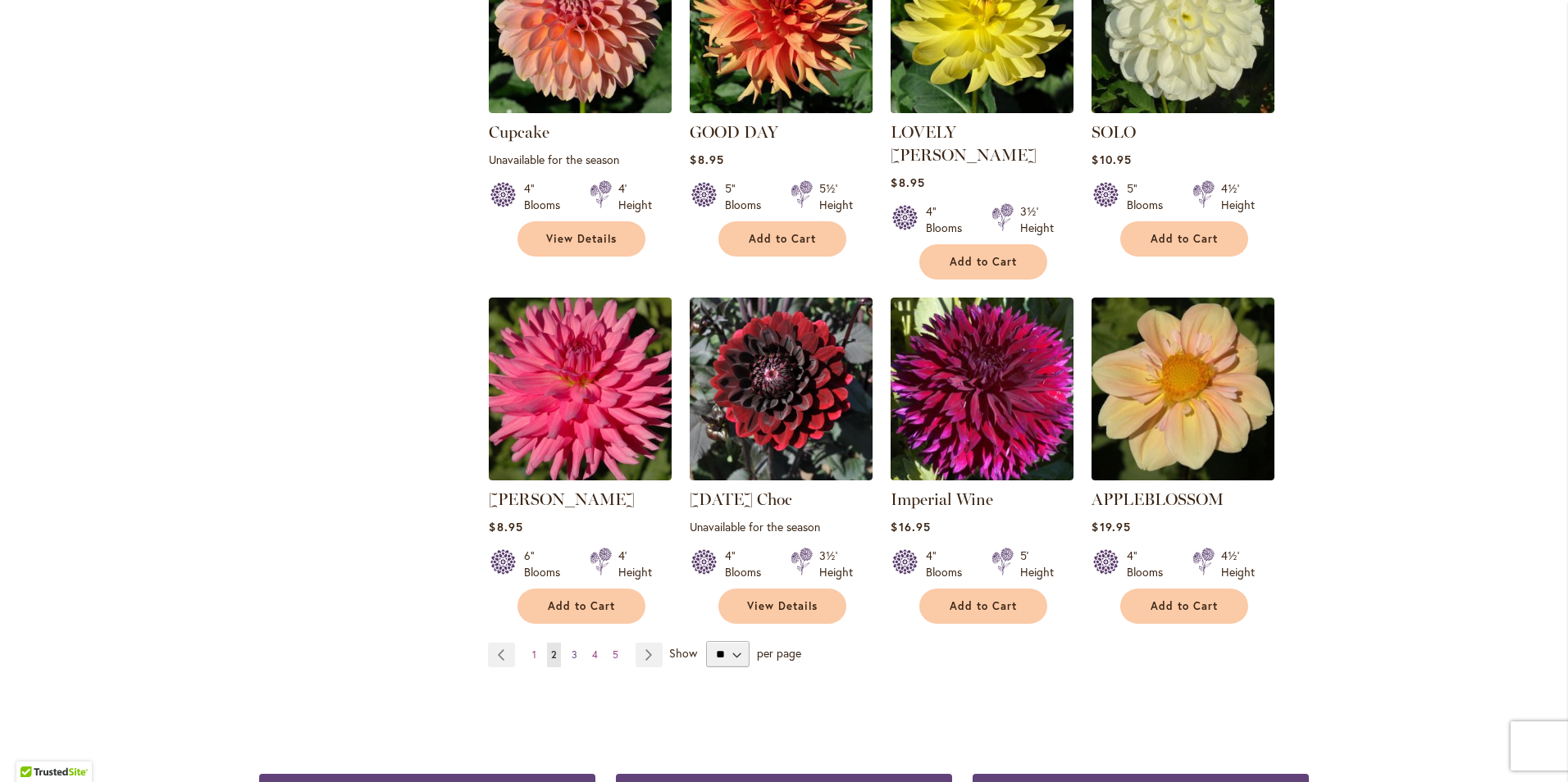
click at [571, 649] on span "3" at bounding box center [574, 654] width 6 height 12
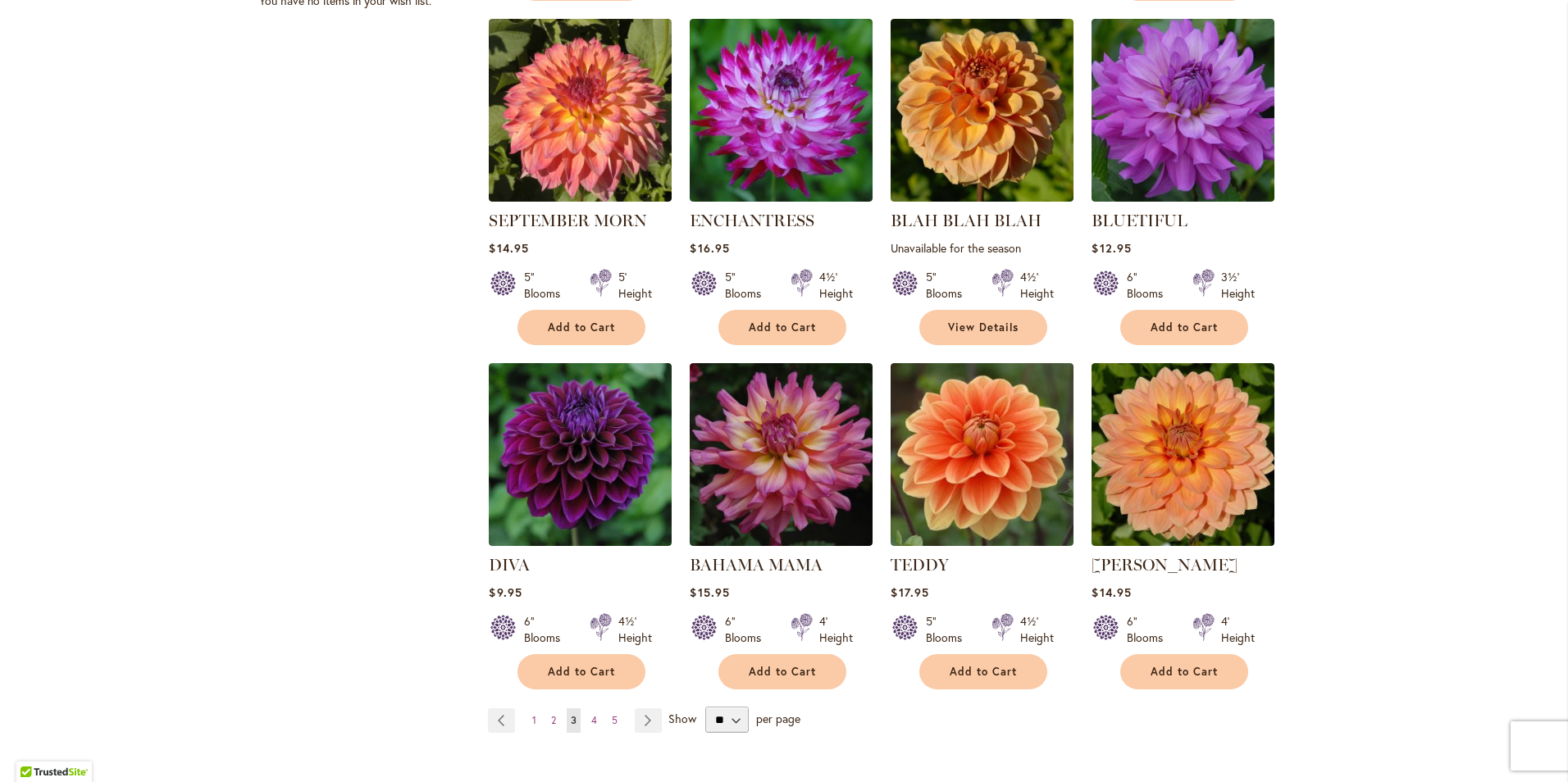
scroll to position [1148, 0]
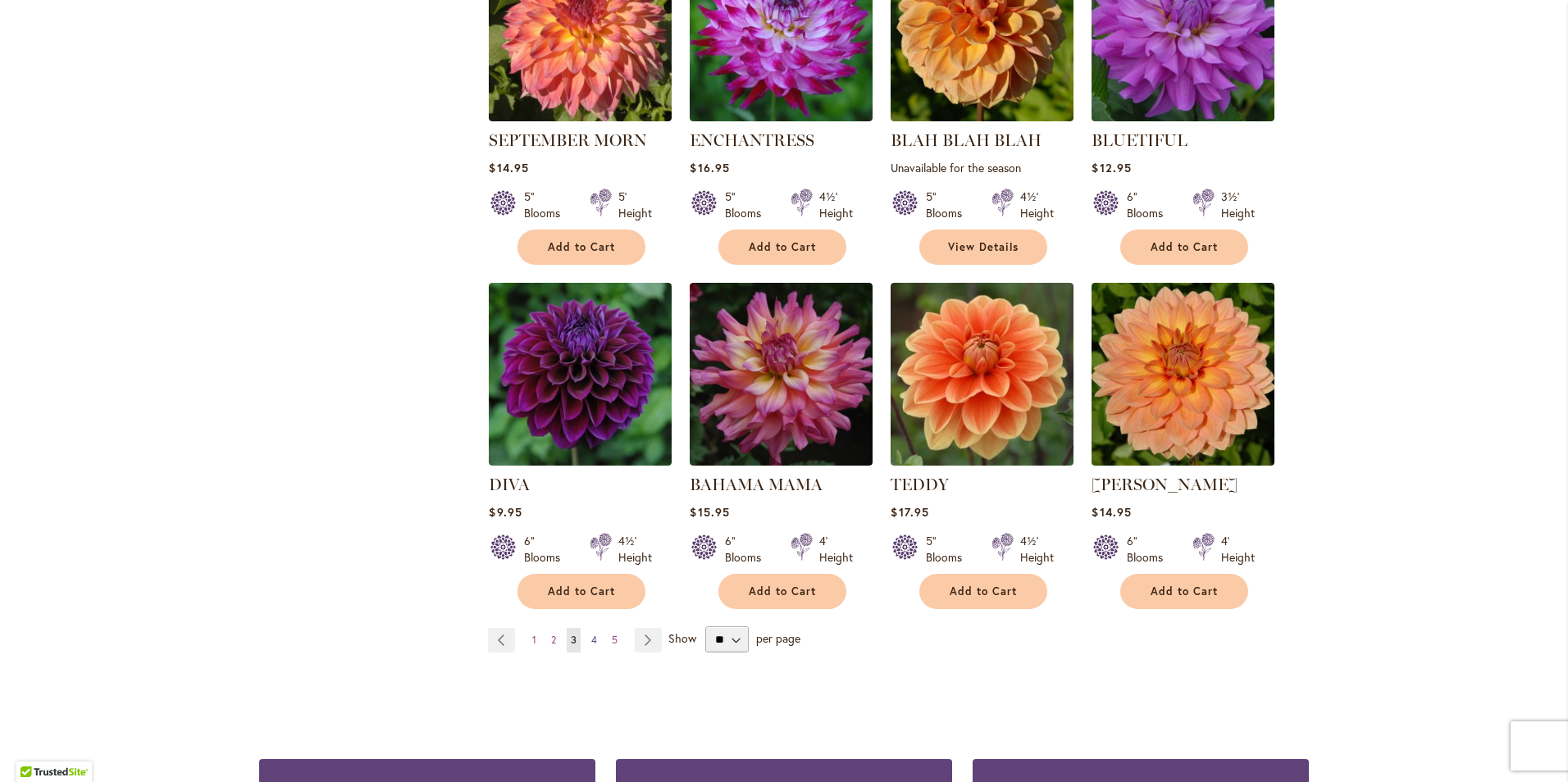
click at [591, 633] on span "4" at bounding box center [594, 639] width 6 height 12
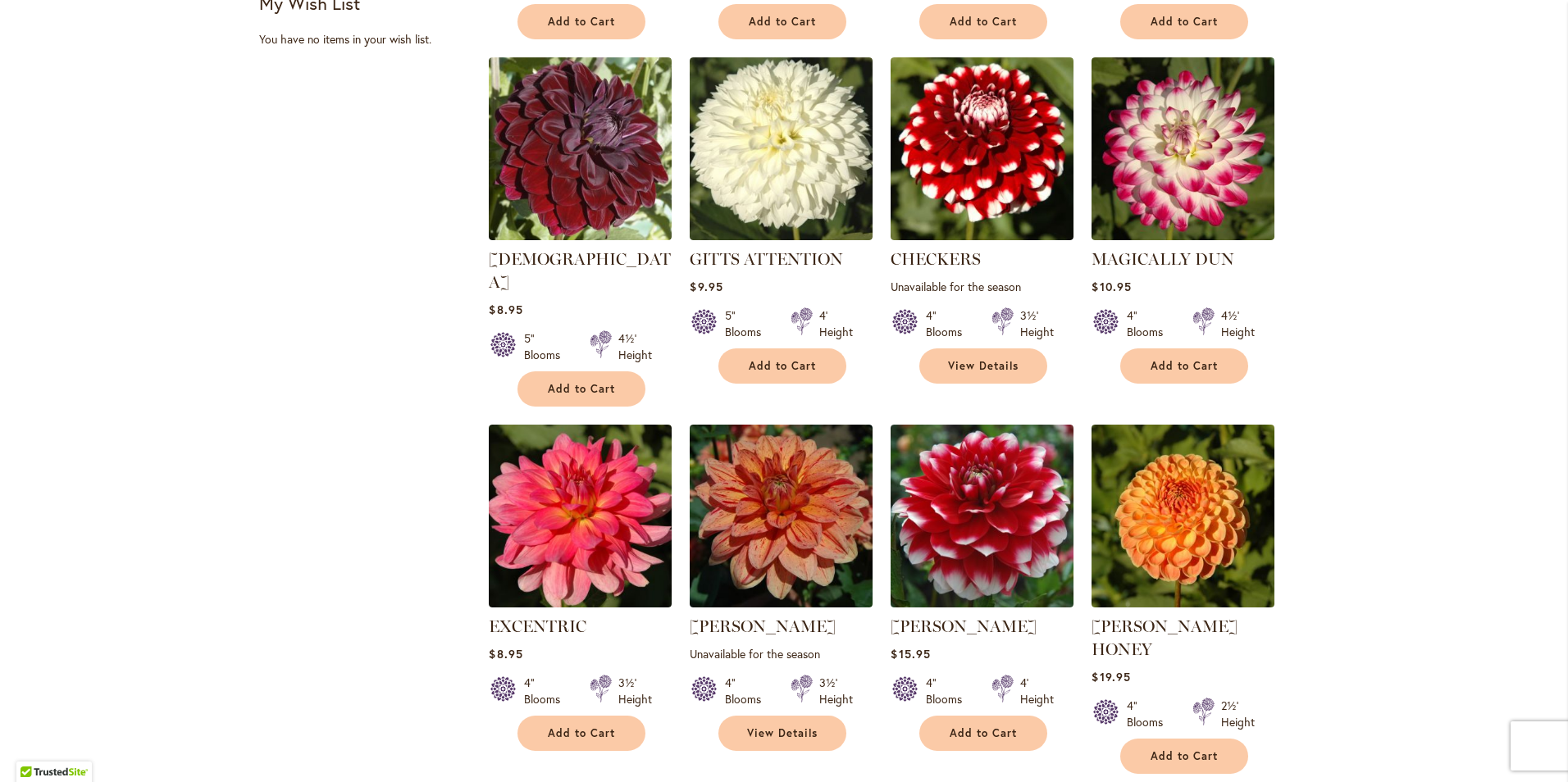
scroll to position [1034, 0]
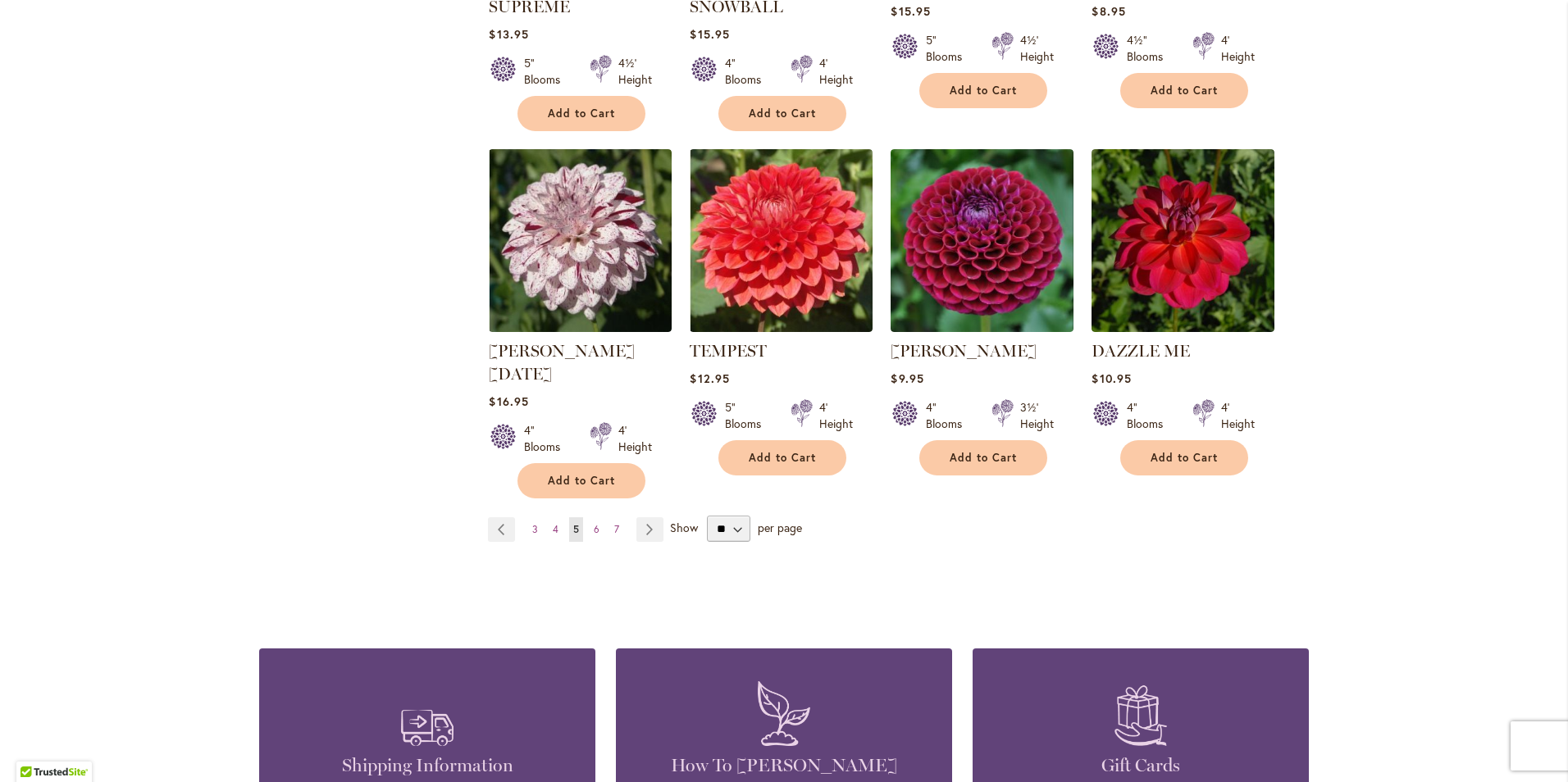
scroll to position [1312, 0]
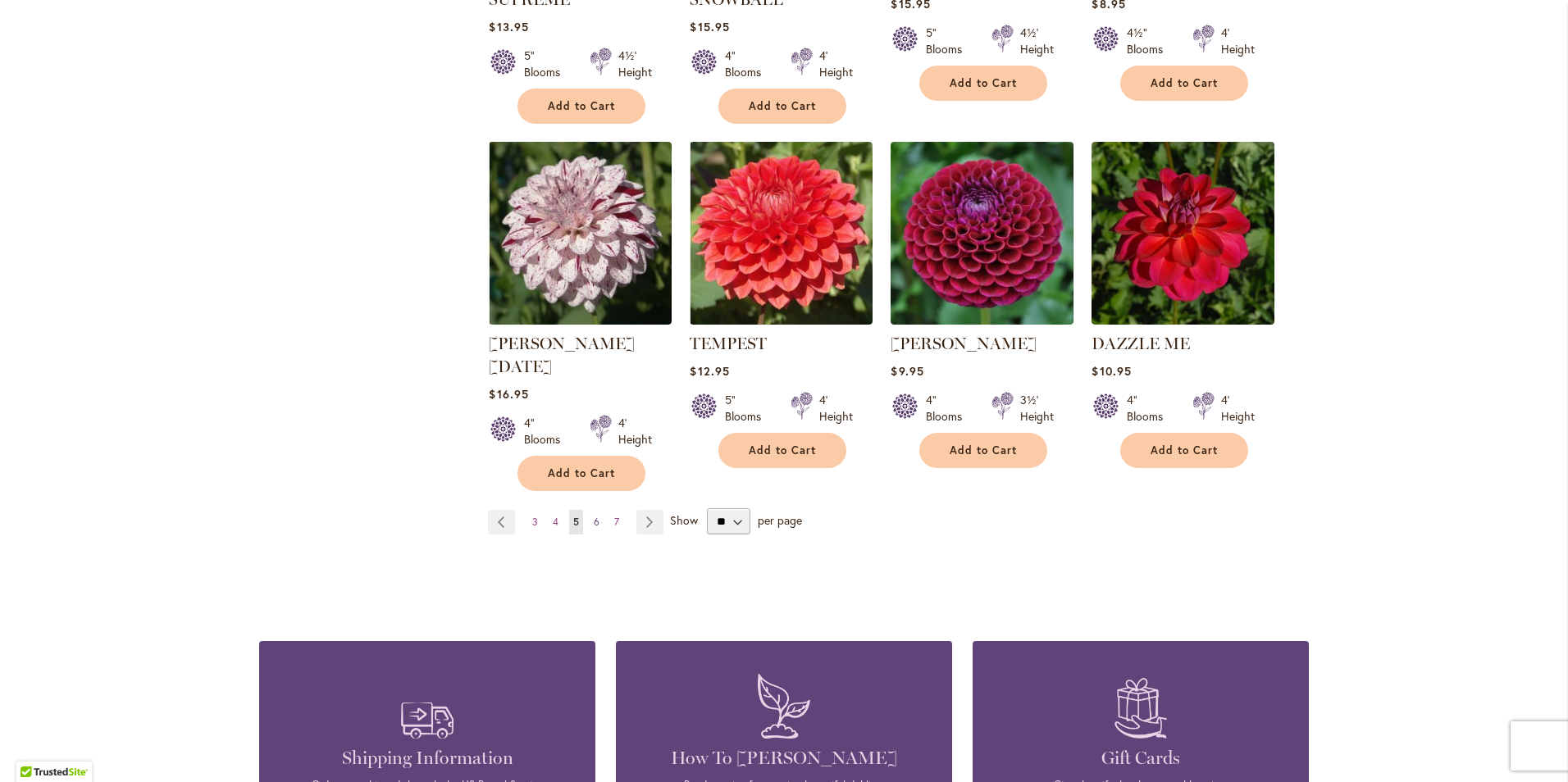
click at [597, 510] on ul "Page Previous Page 3 Page 4 You're currently reading page 5 Page 6 Page 7 Page …" at bounding box center [579, 522] width 182 height 25
click at [593, 510] on link "Page 6" at bounding box center [596, 522] width 14 height 25
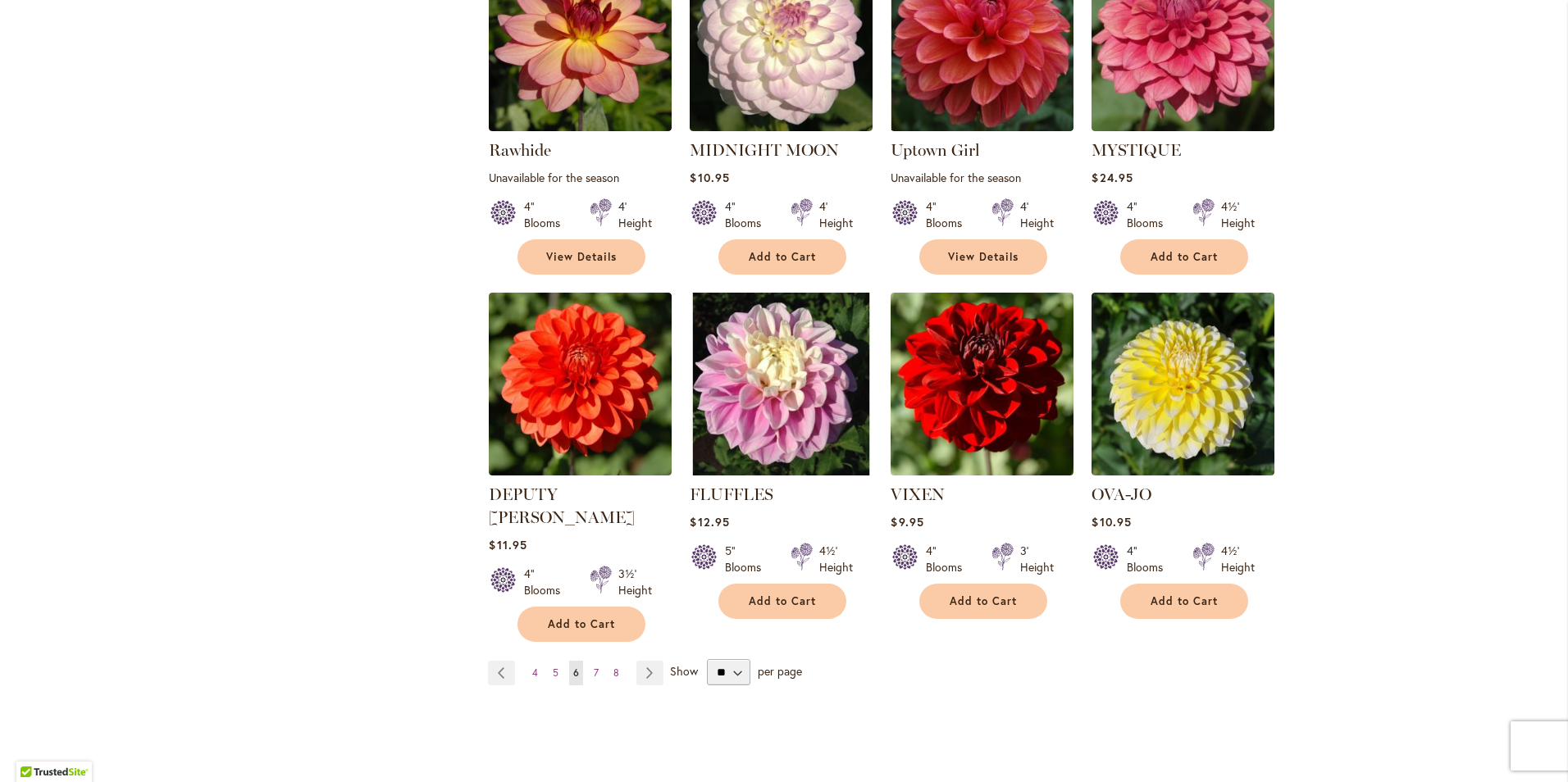
scroll to position [1148, 0]
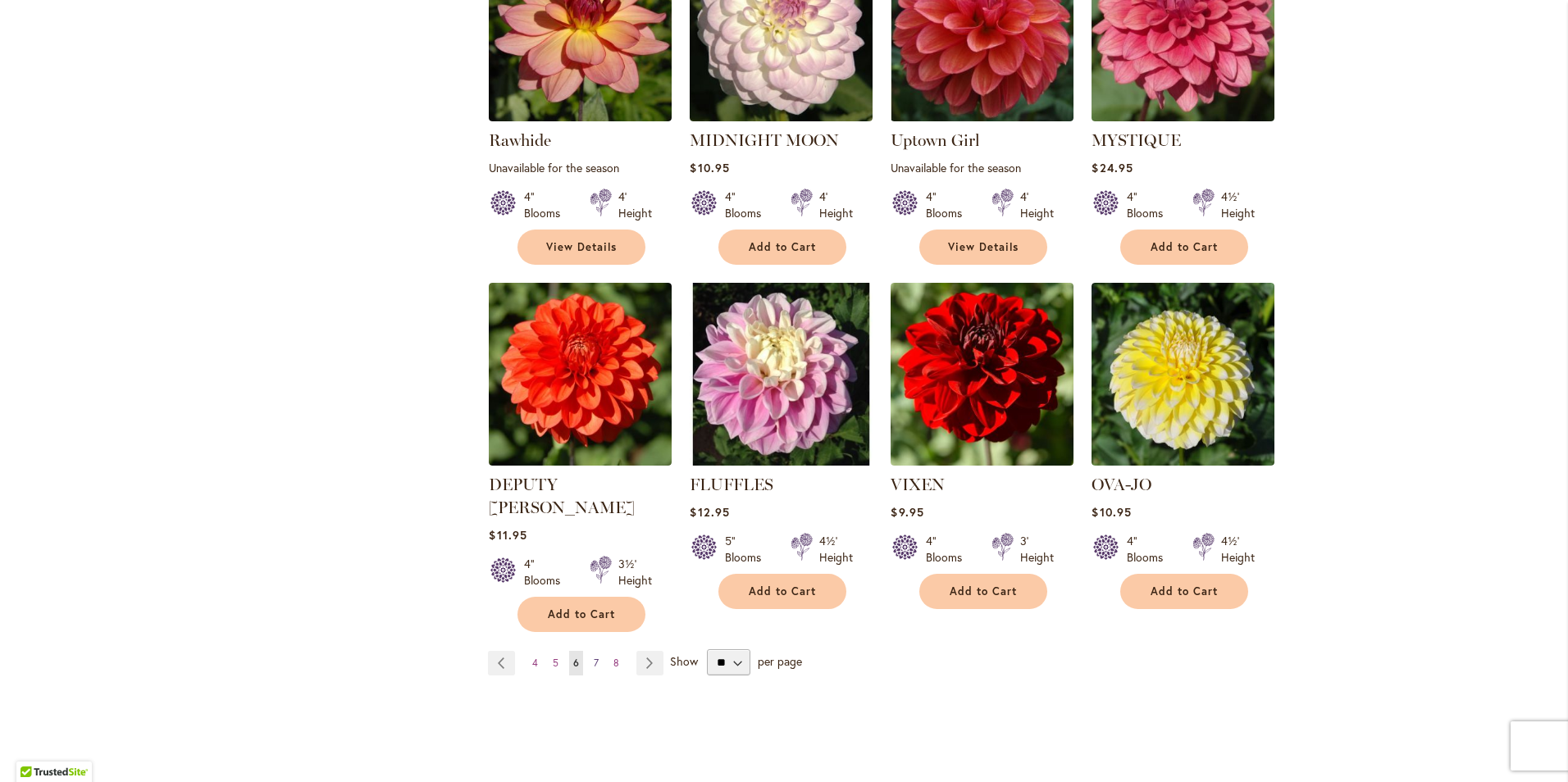
click at [594, 656] on span "7" at bounding box center [596, 662] width 5 height 12
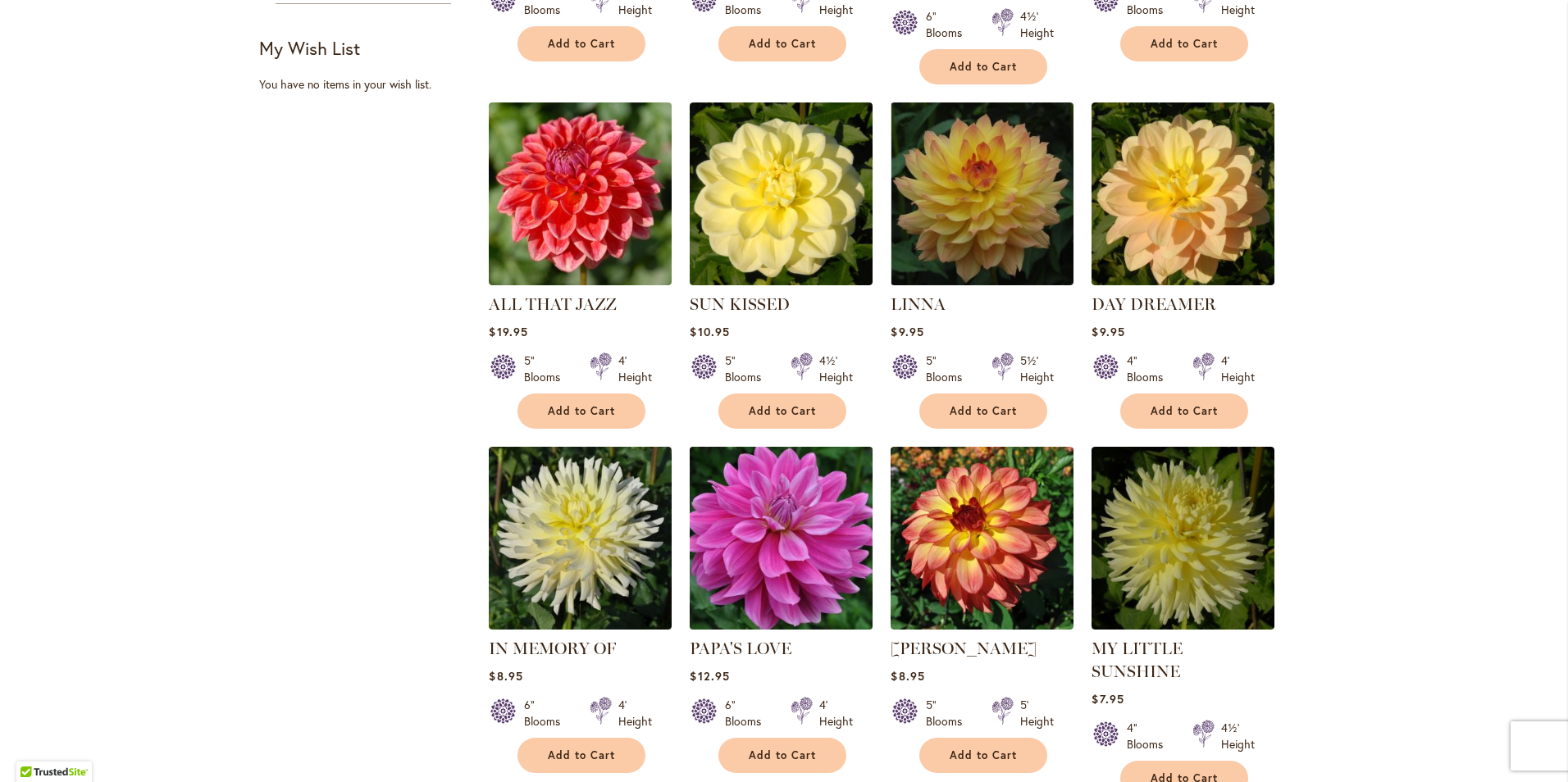
scroll to position [1148, 0]
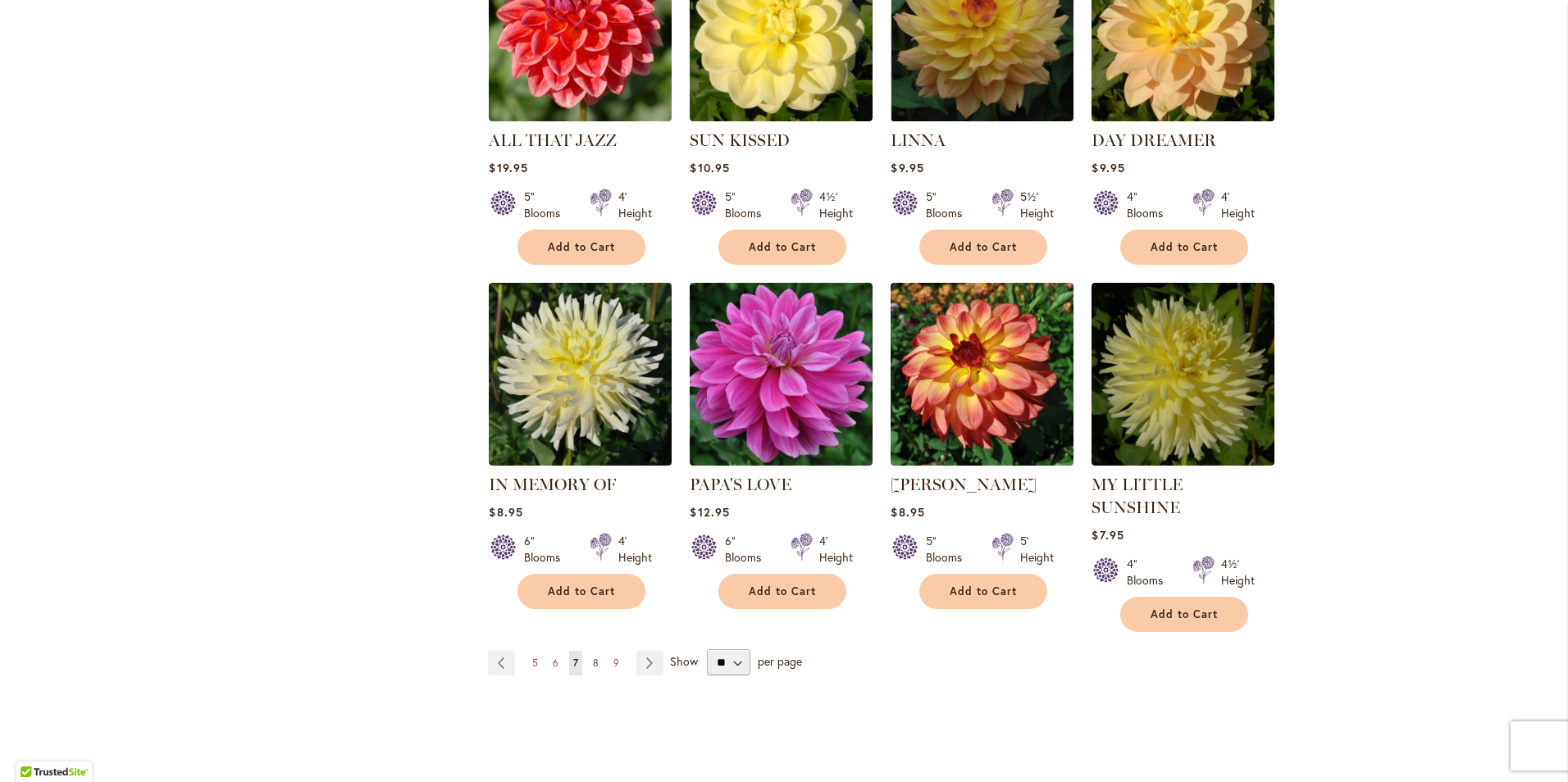
click at [593, 656] on span "8" at bounding box center [595, 662] width 6 height 12
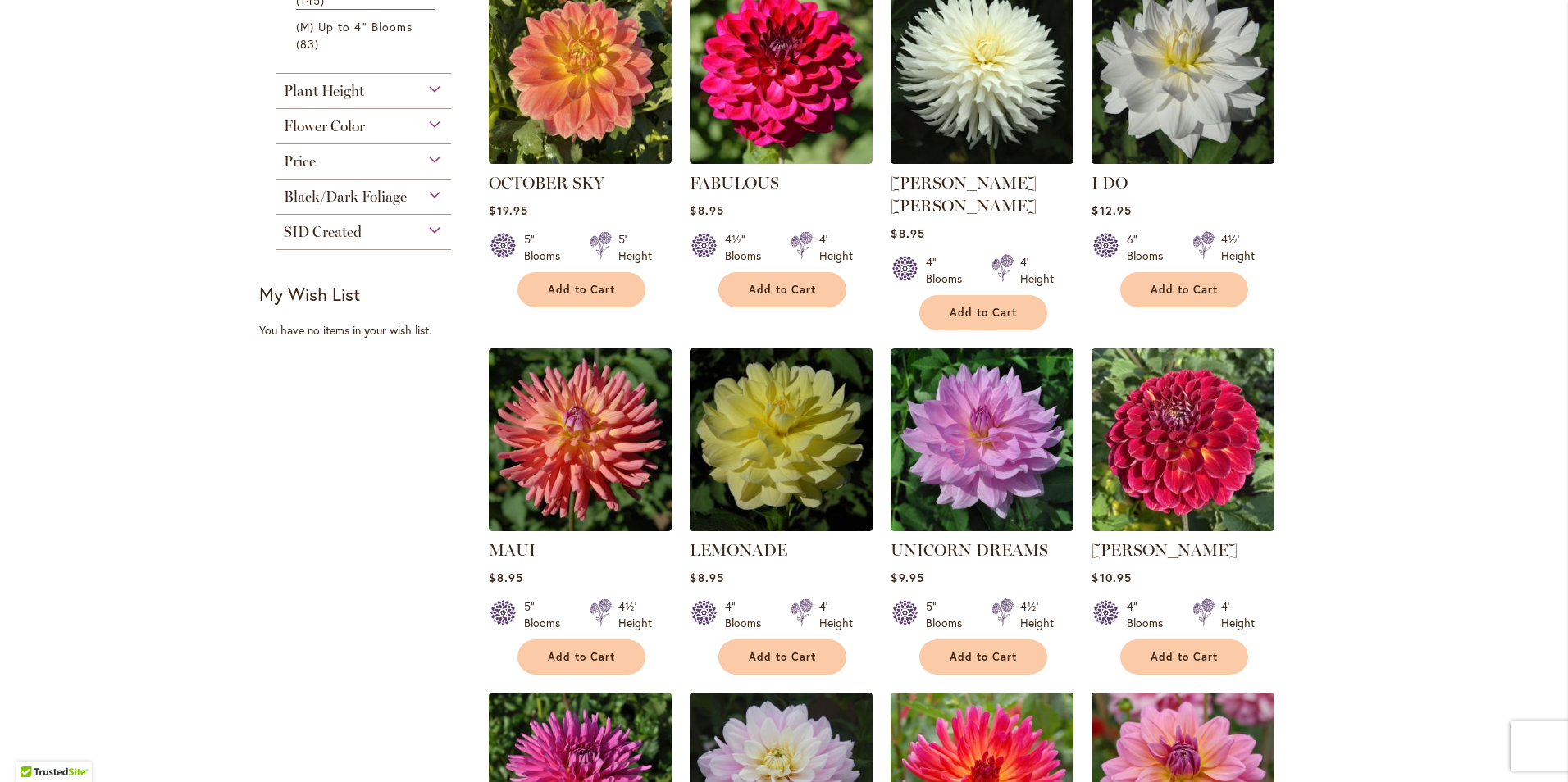
scroll to position [1066, 0]
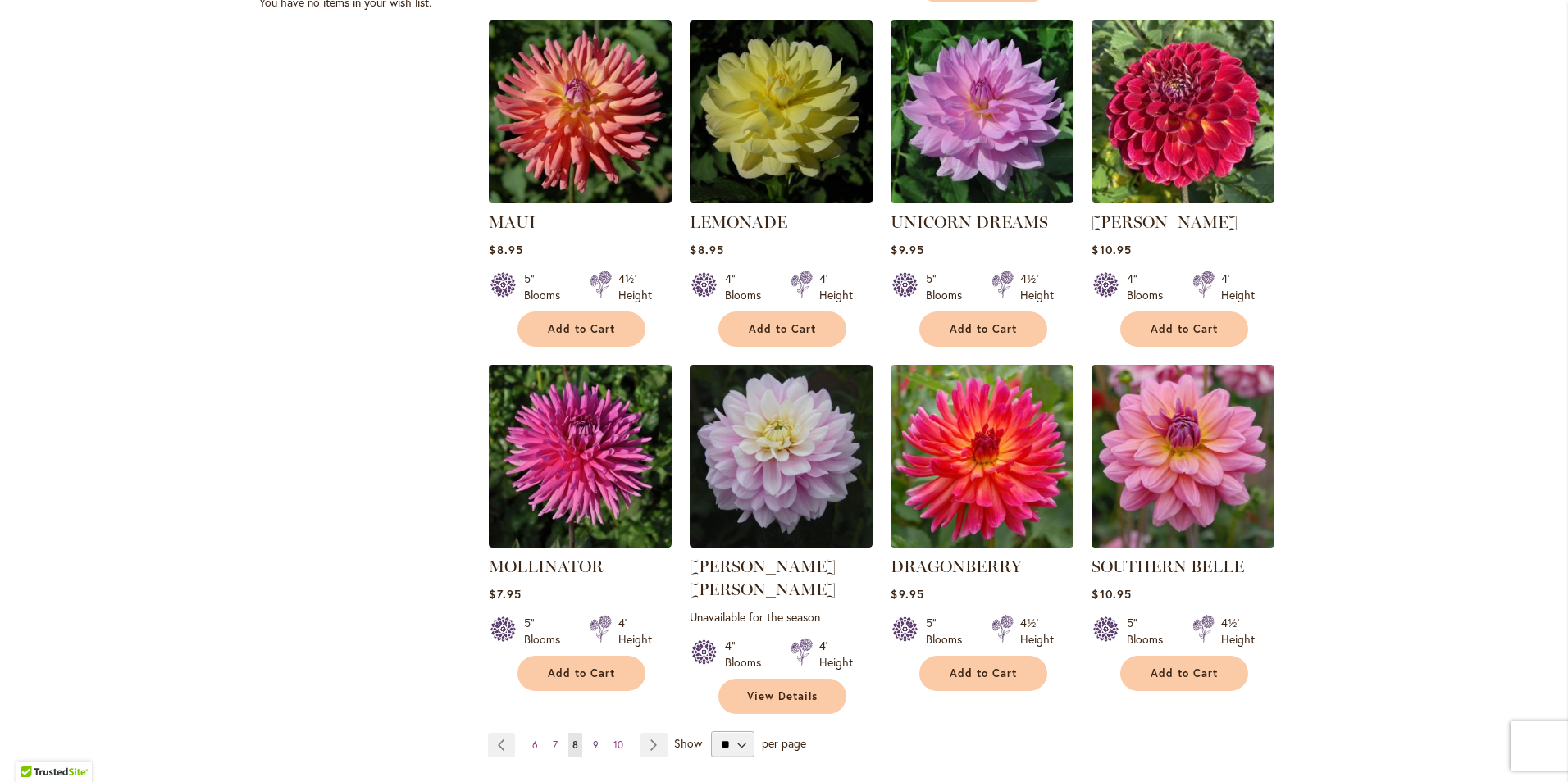
click at [593, 739] on span "9" at bounding box center [595, 745] width 6 height 12
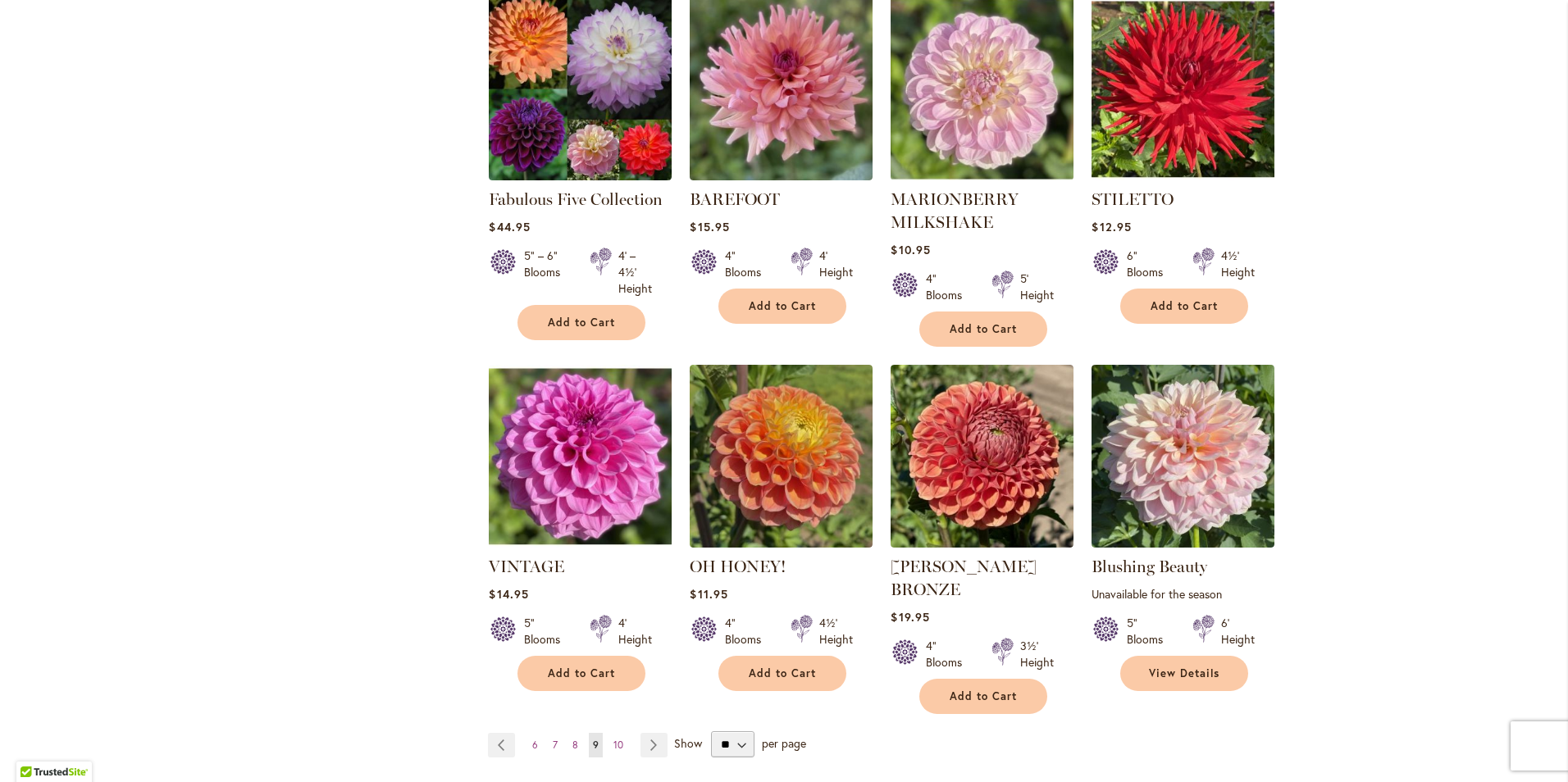
scroll to position [1198, 0]
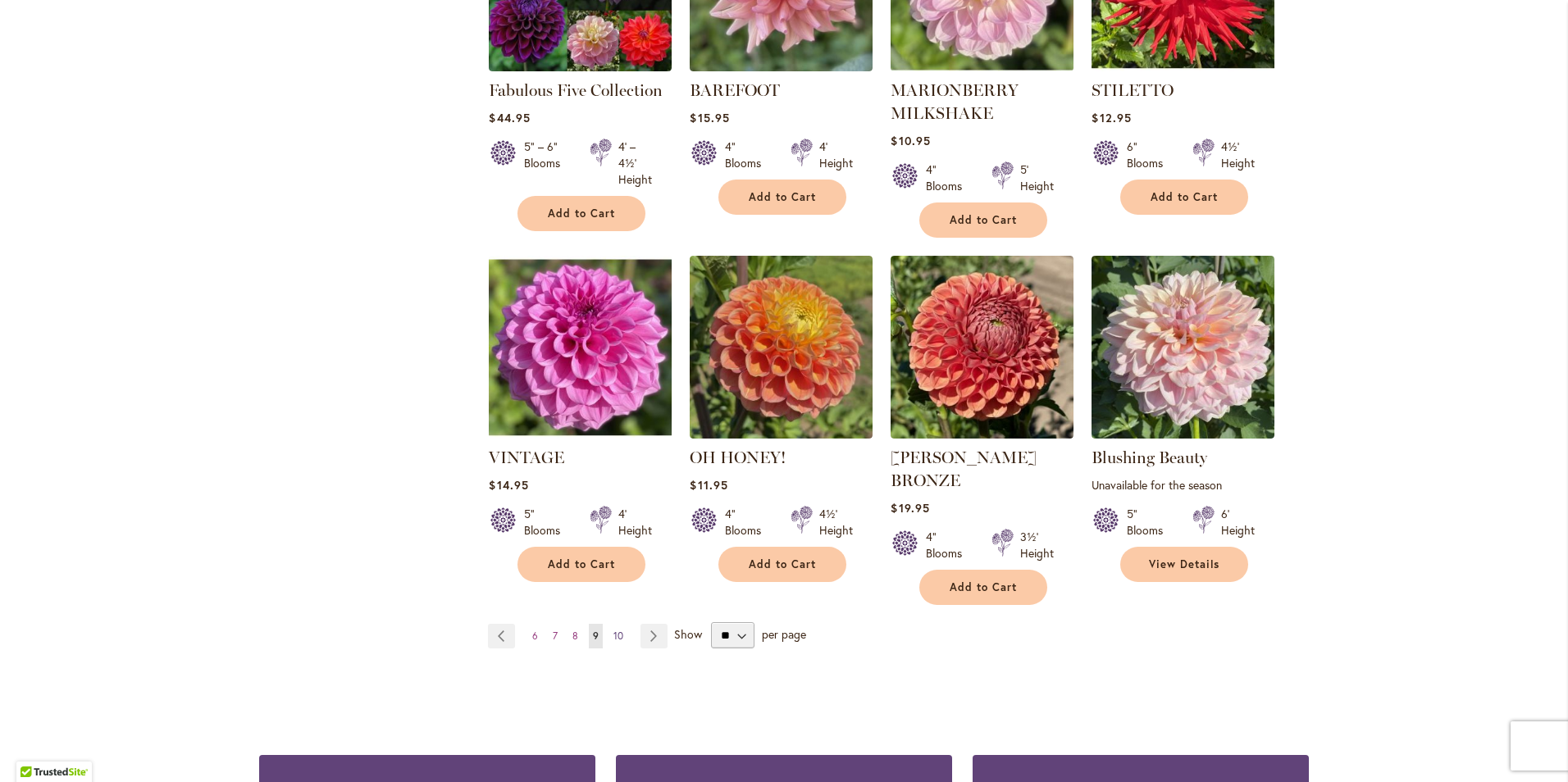
click at [613, 630] on span "10" at bounding box center [618, 636] width 10 height 12
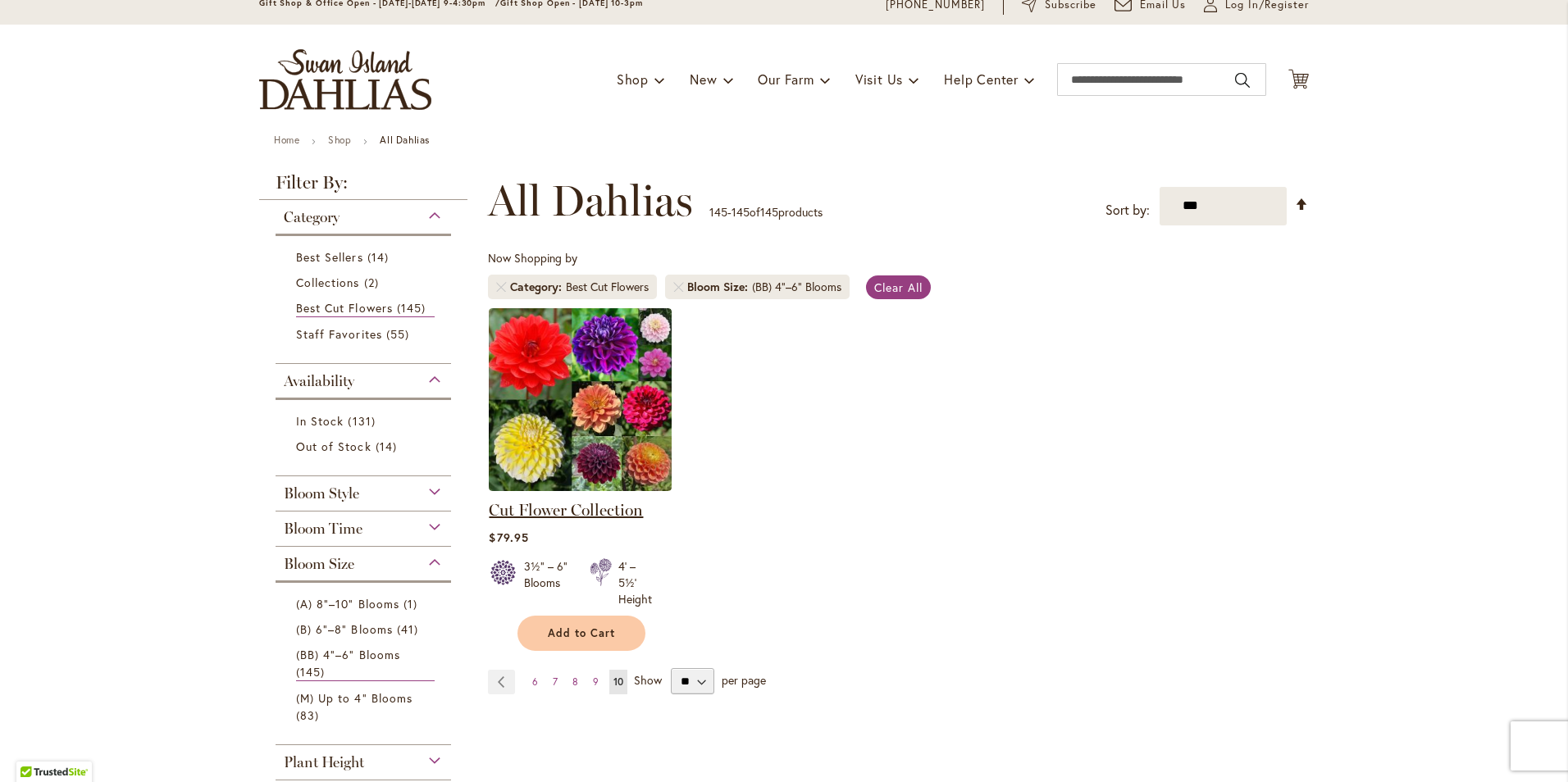
scroll to position [164, 0]
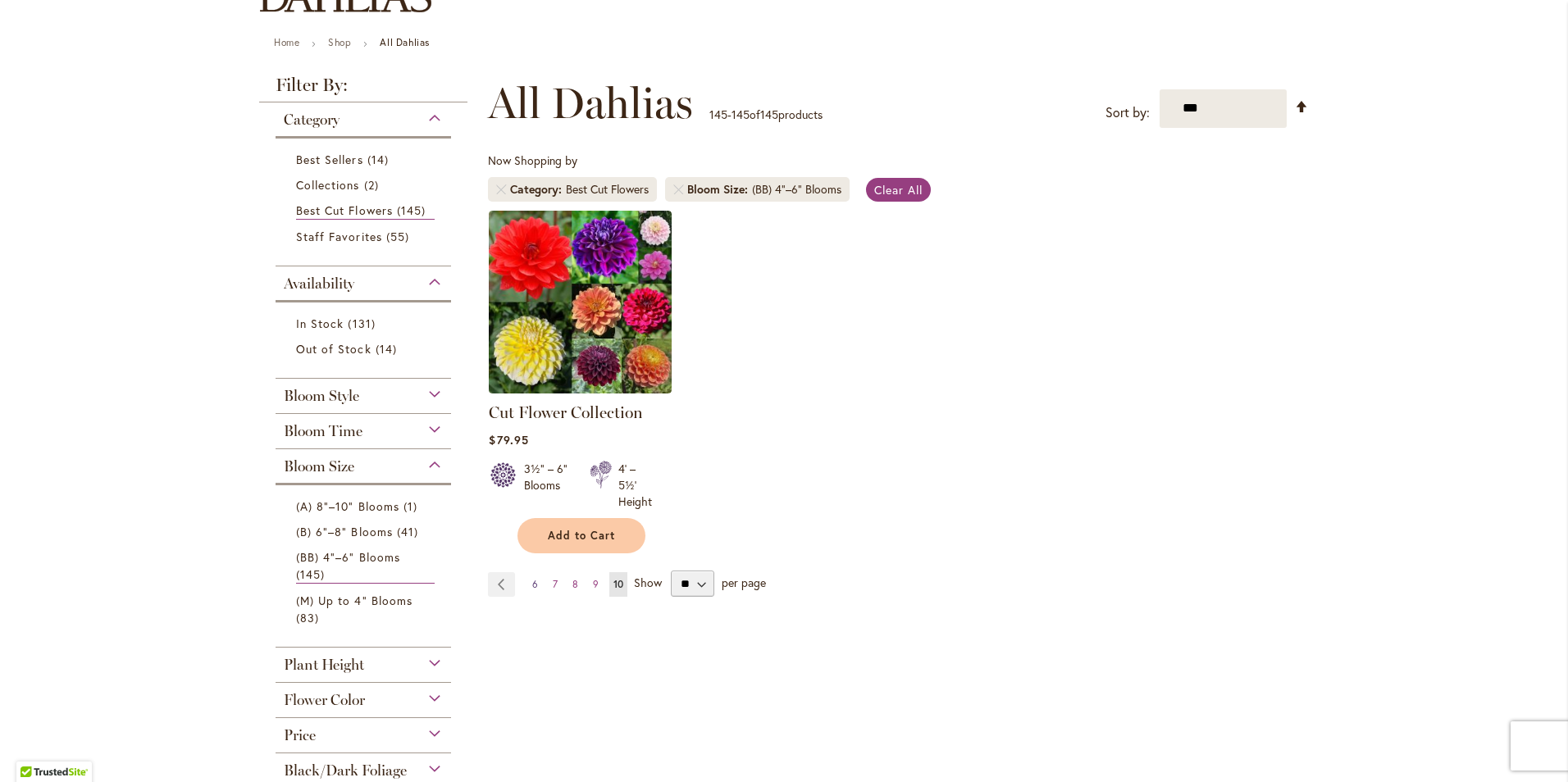
click at [532, 581] on span "6" at bounding box center [535, 584] width 6 height 12
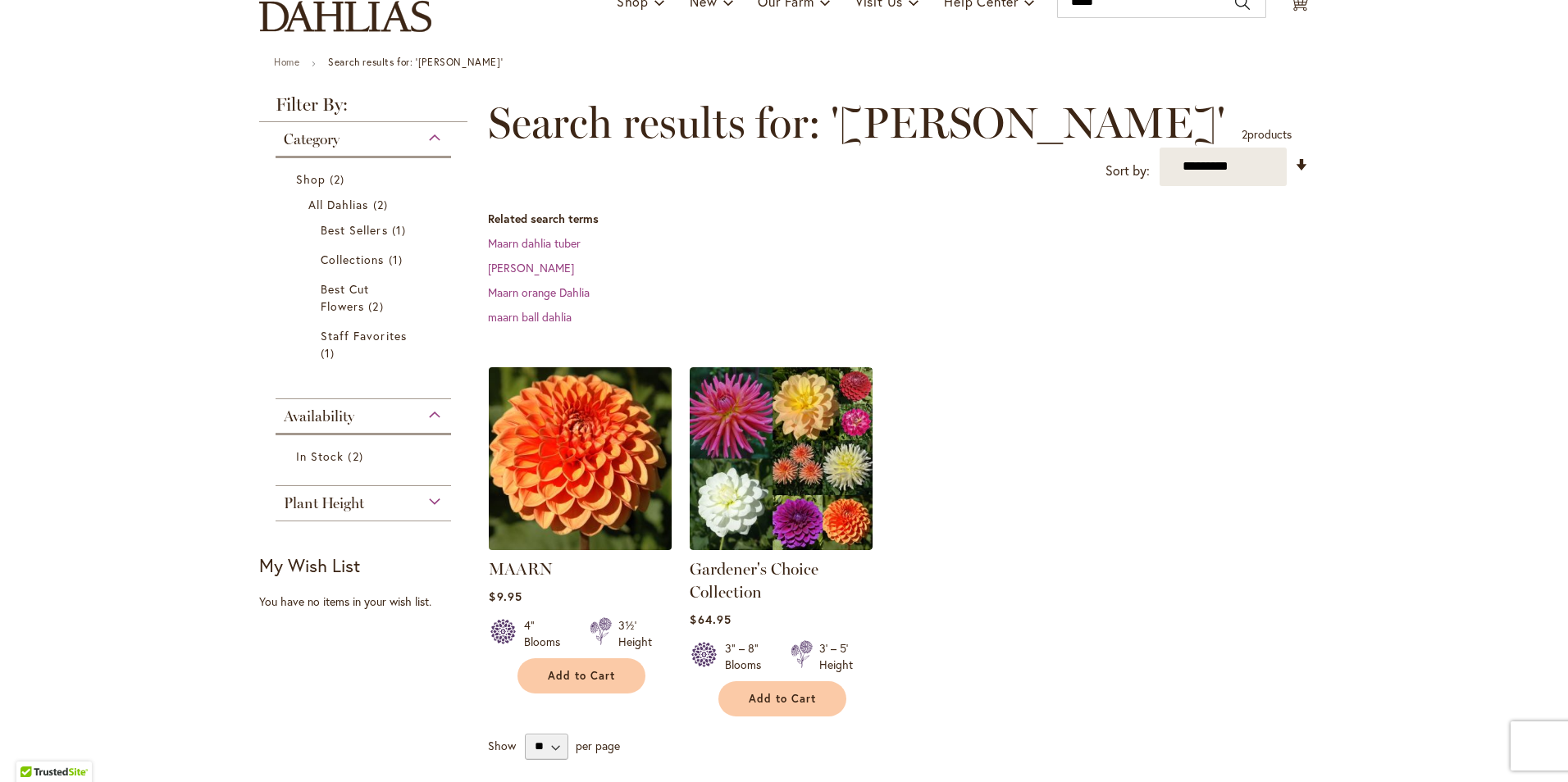
scroll to position [113, 0]
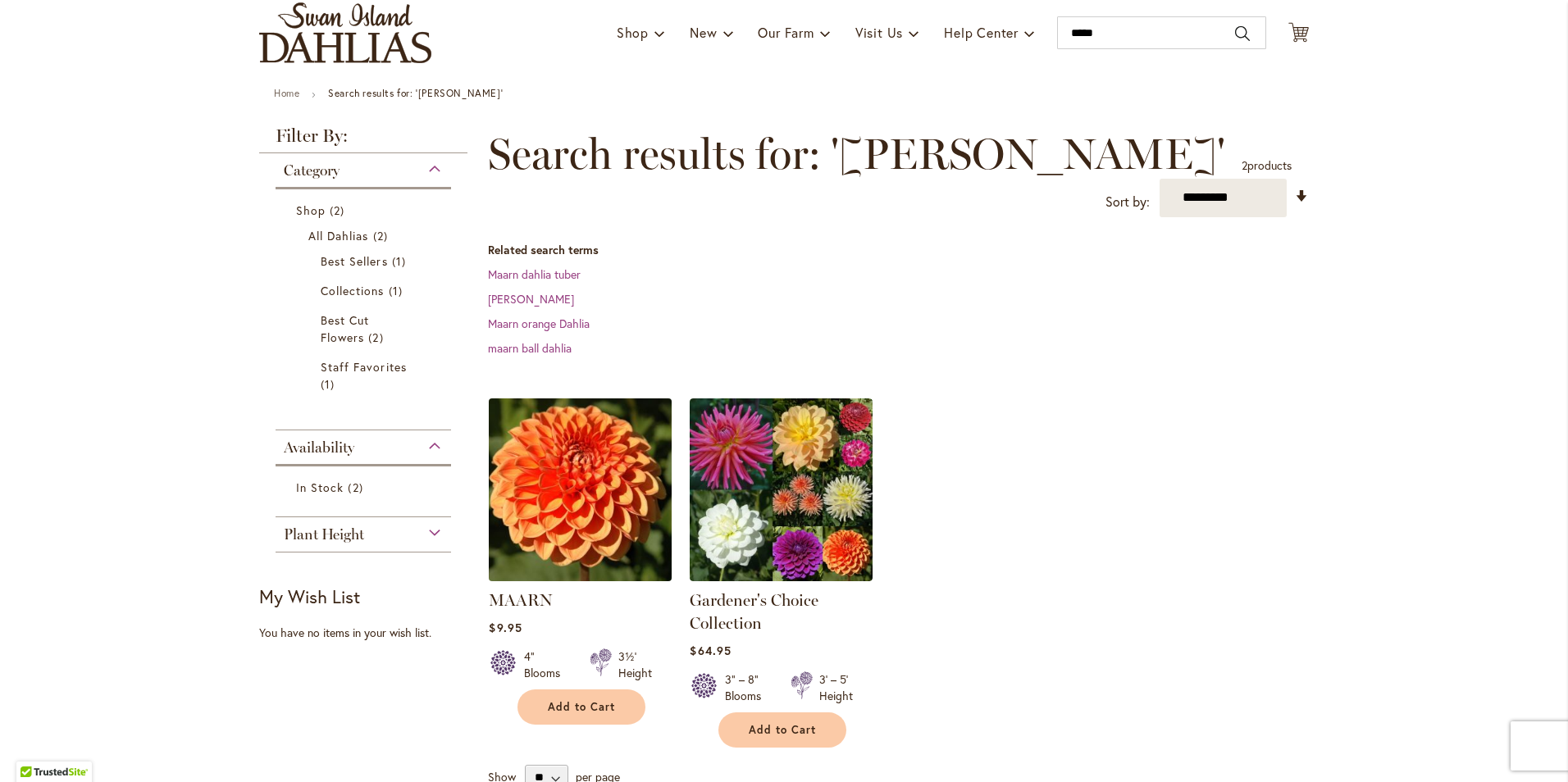
click at [582, 394] on img at bounding box center [581, 490] width 192 height 192
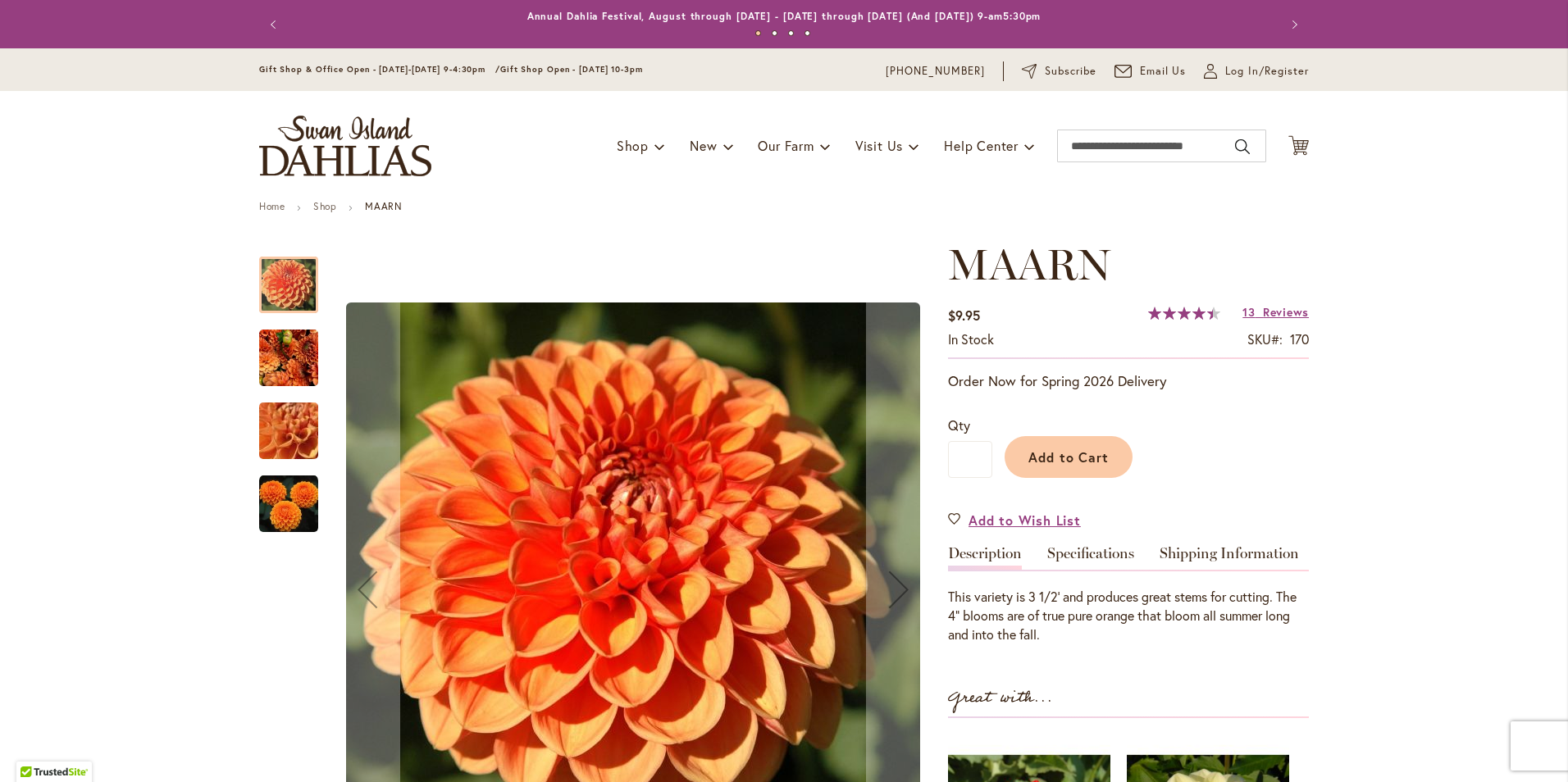
scroll to position [82, 0]
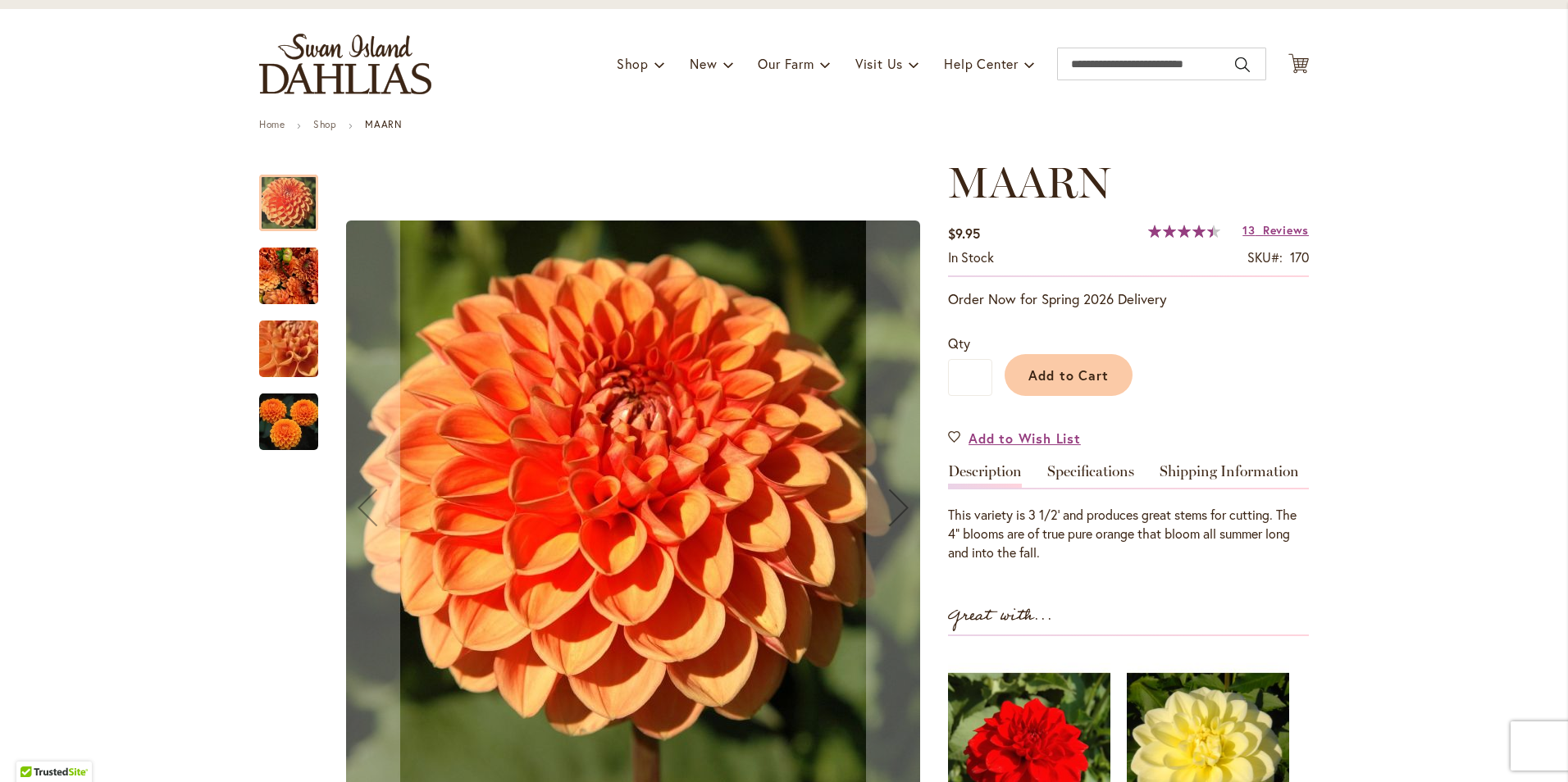
click at [259, 276] on img "MAARN" at bounding box center [288, 275] width 59 height 64
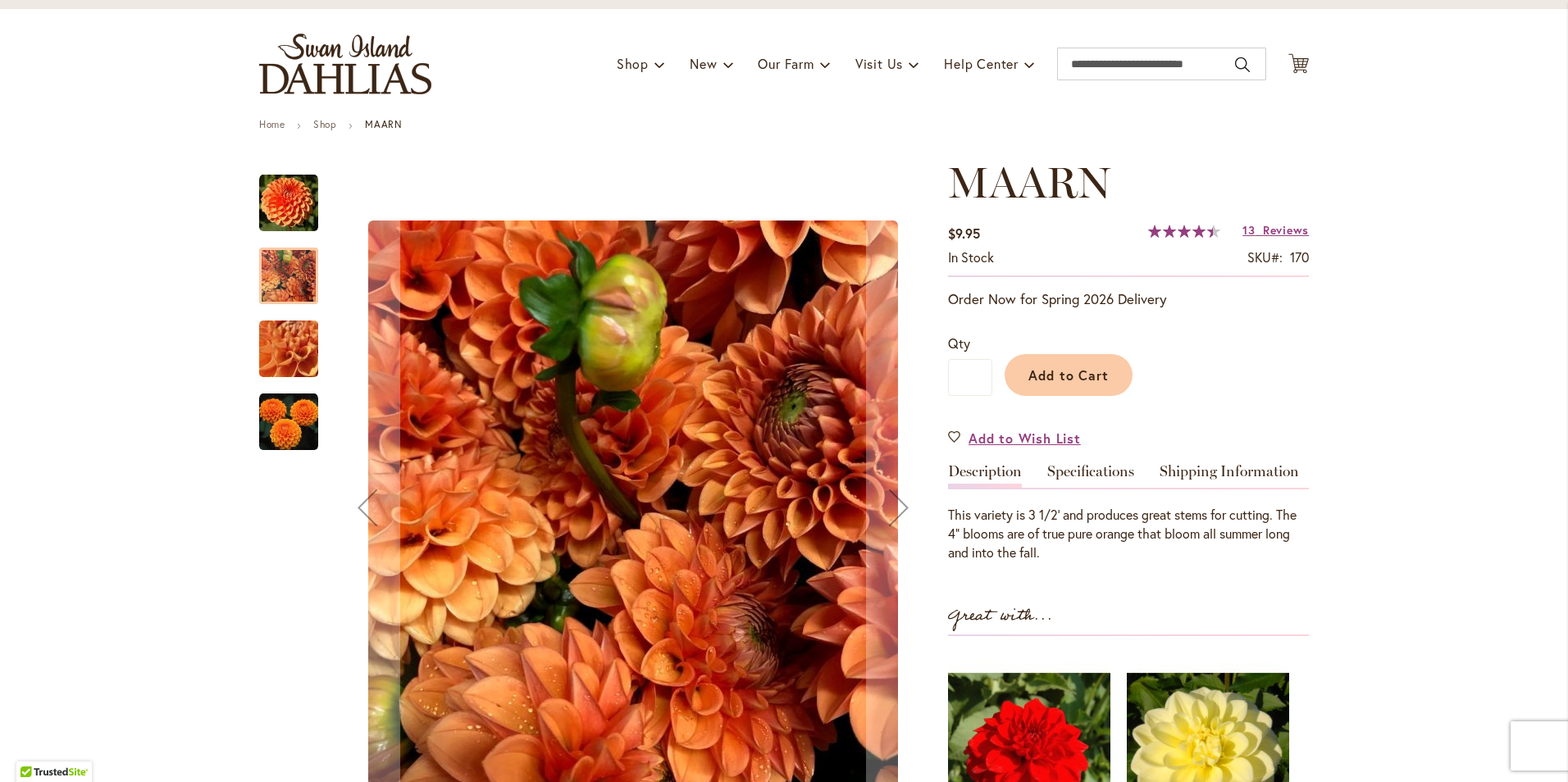
click at [275, 349] on img "MAARN" at bounding box center [288, 349] width 118 height 88
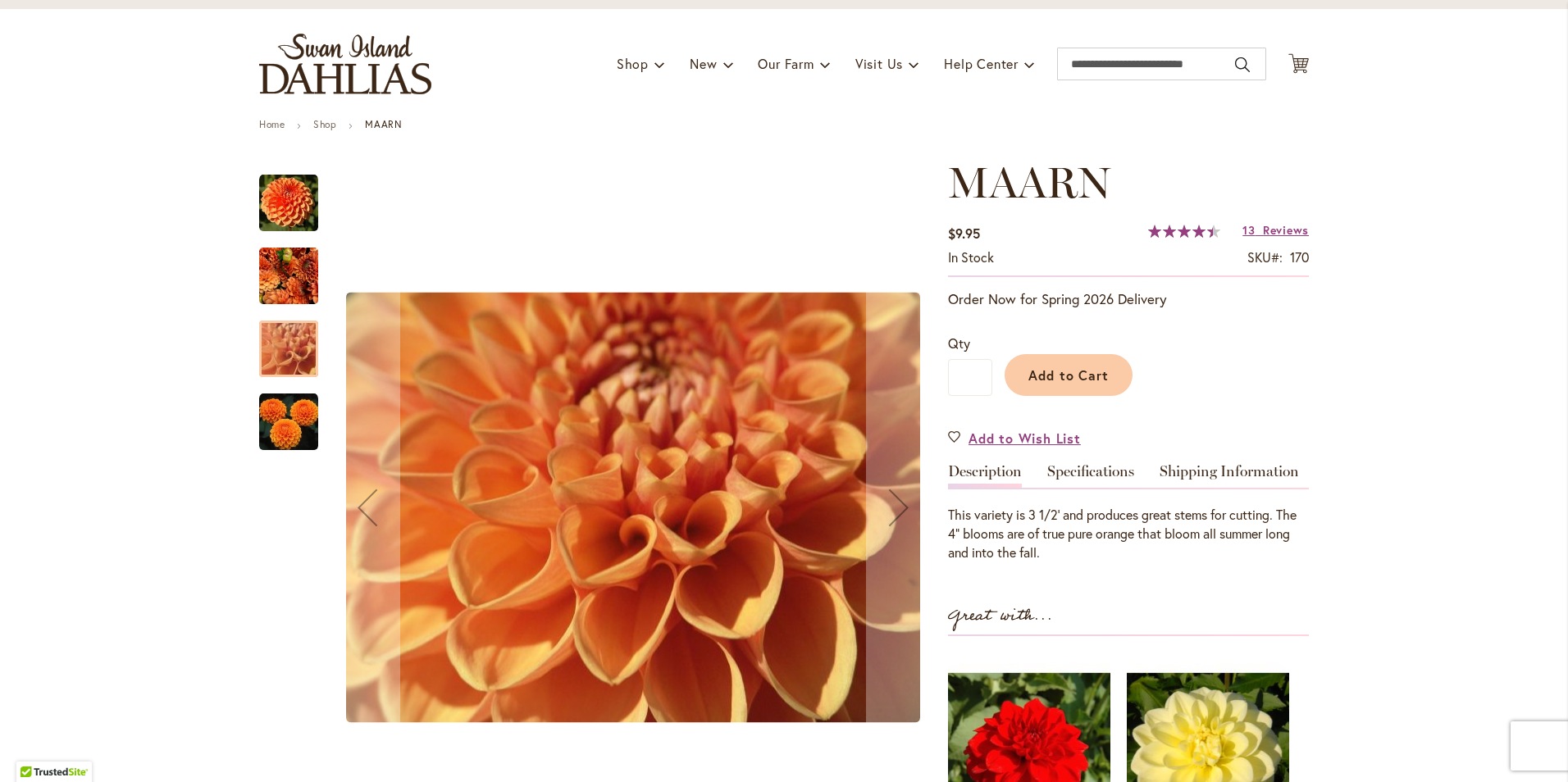
click at [286, 422] on img "MAARN" at bounding box center [288, 422] width 59 height 59
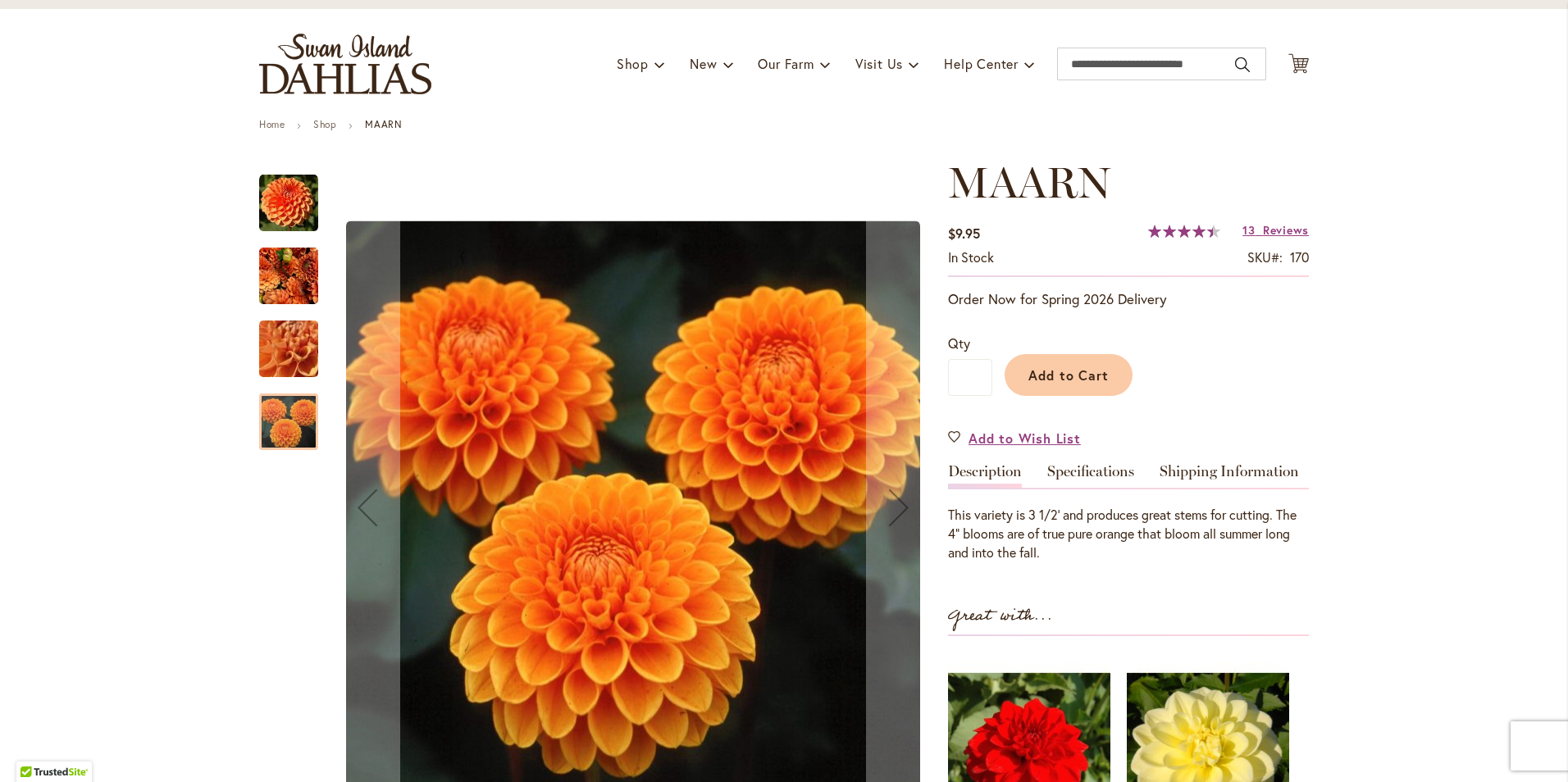
click at [273, 199] on img "MAARN" at bounding box center [288, 202] width 59 height 59
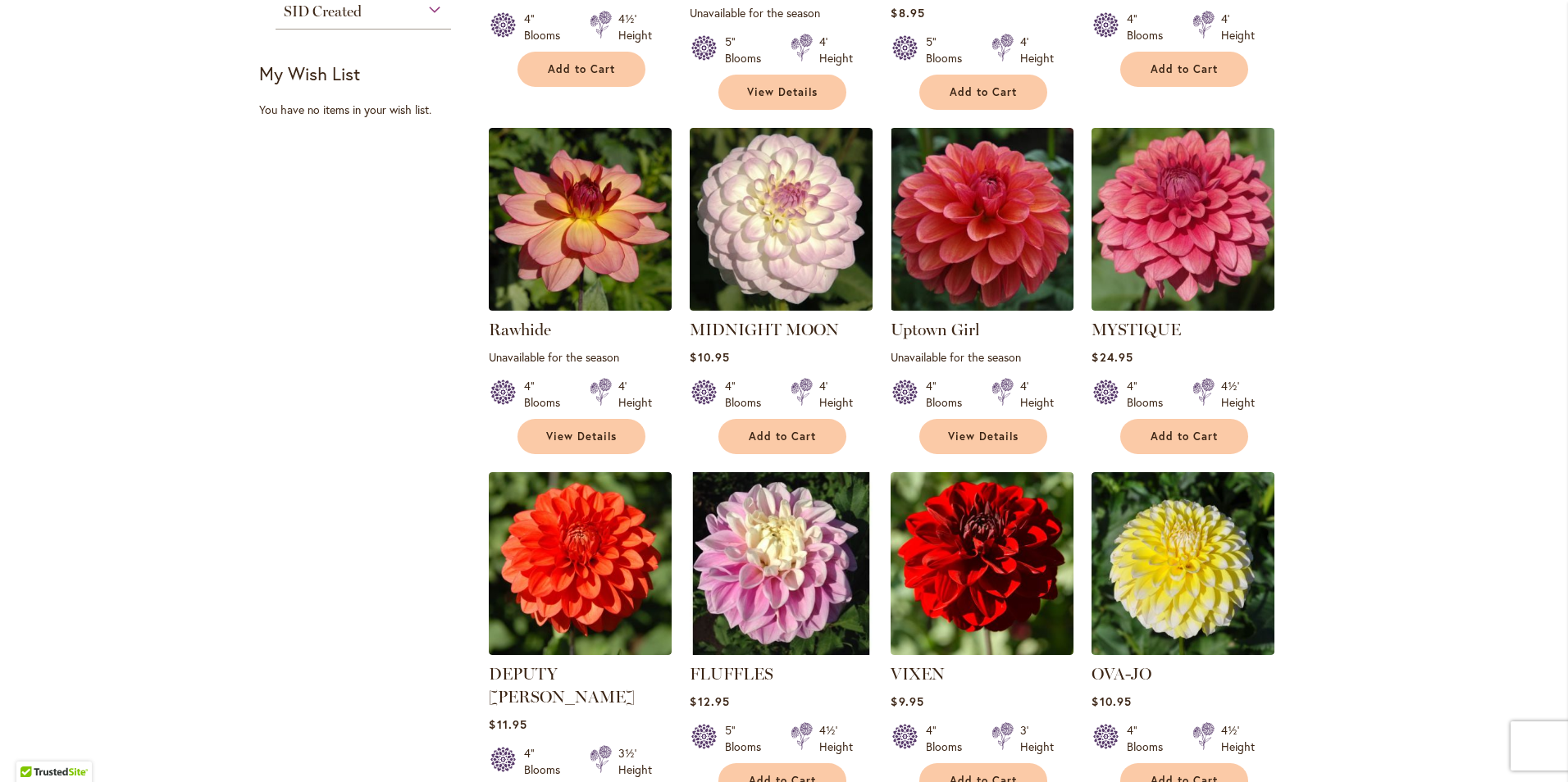
scroll to position [1198, 0]
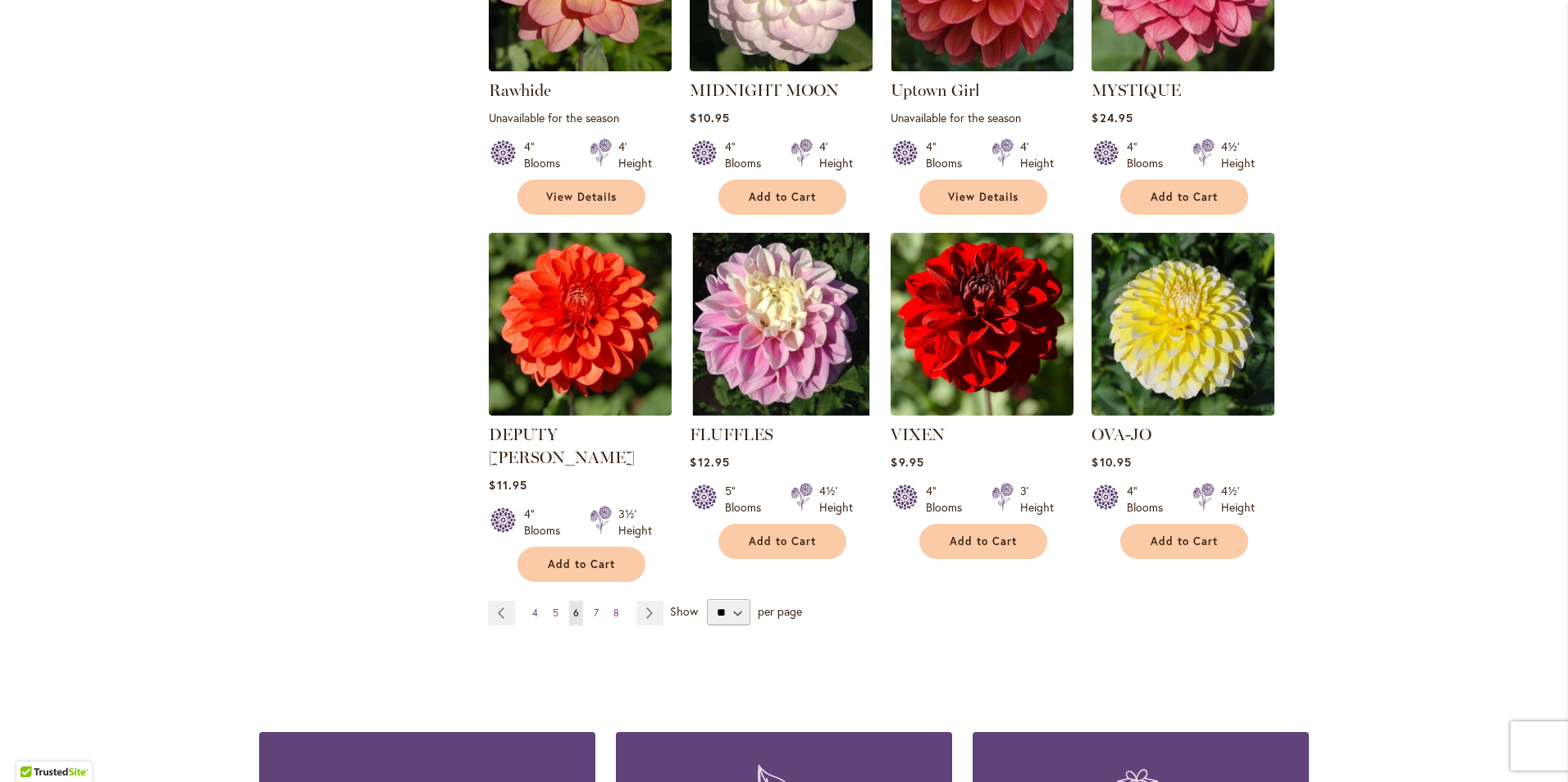
click at [528, 601] on link "Page 4" at bounding box center [535, 613] width 14 height 25
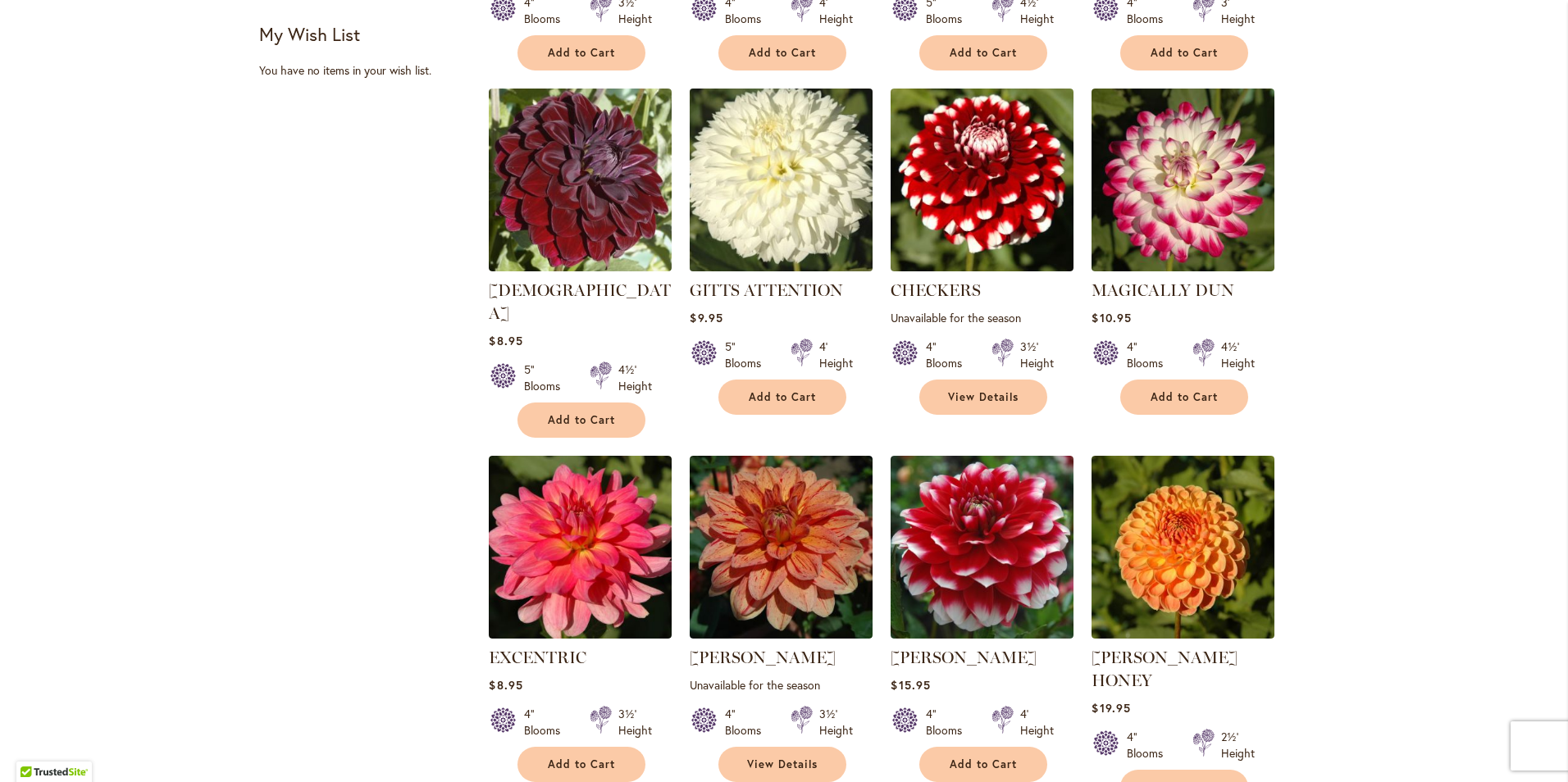
scroll to position [1148, 0]
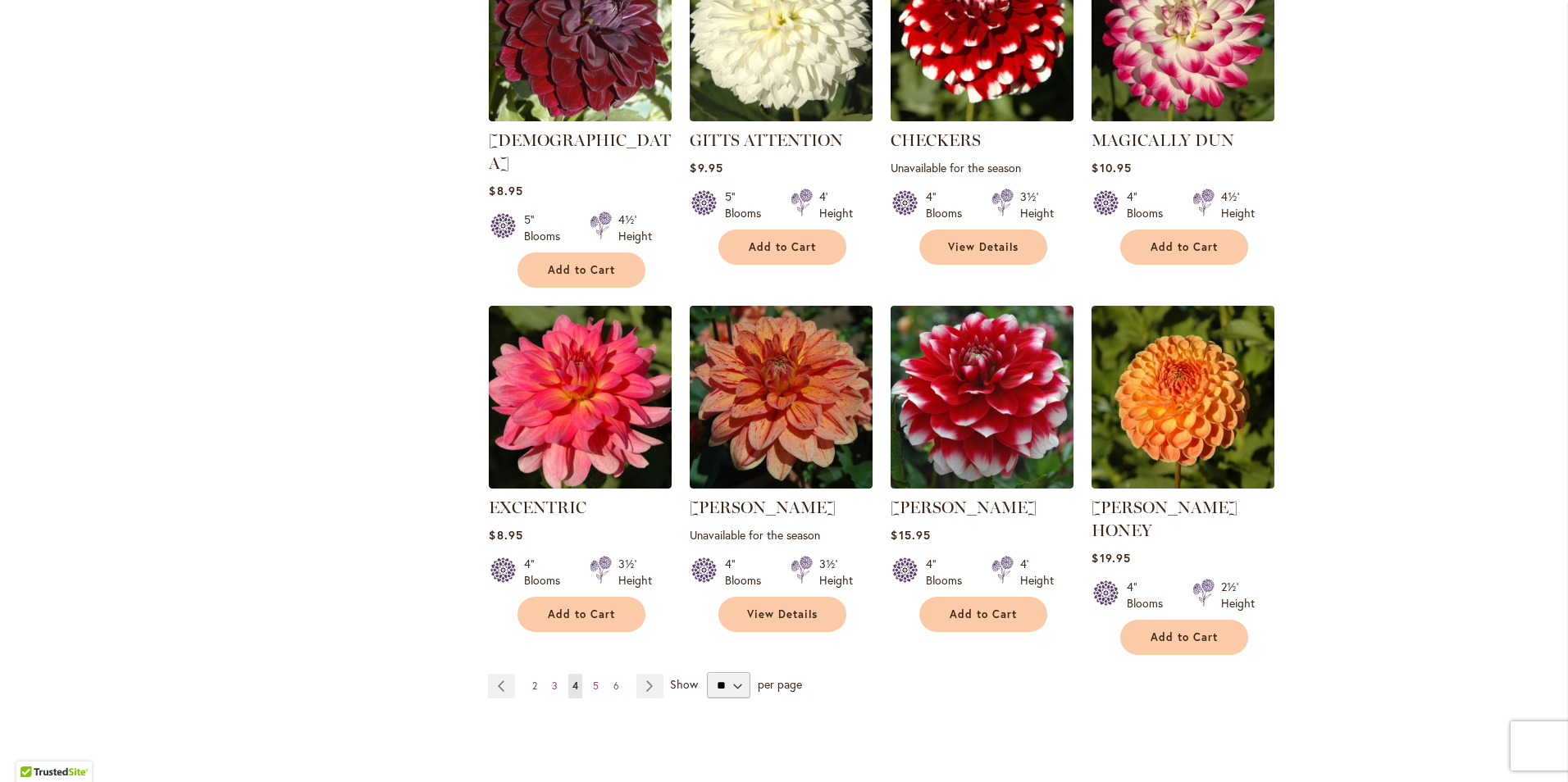
click at [532, 679] on span "2" at bounding box center [535, 685] width 5 height 12
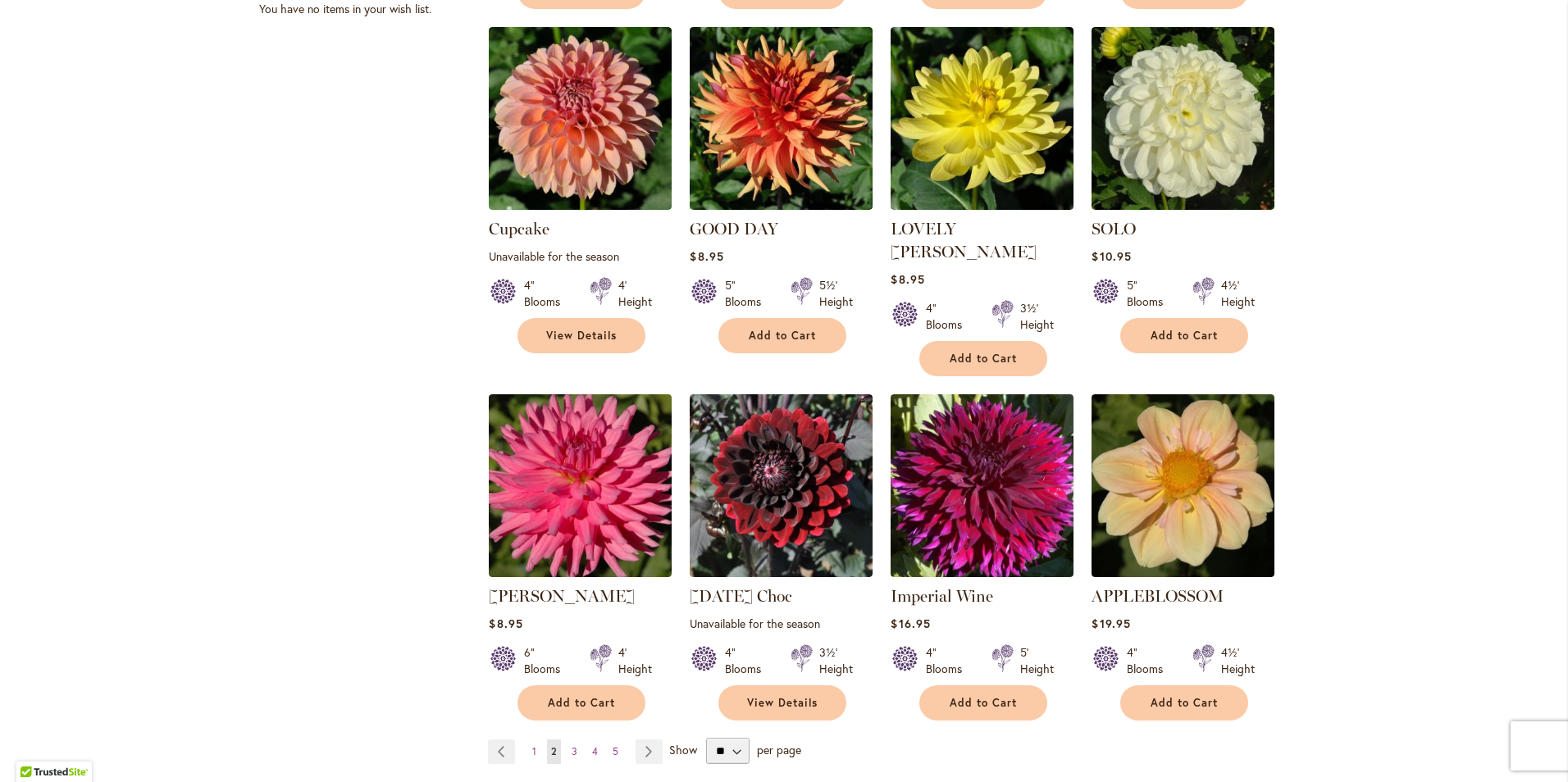
scroll to position [1066, 0]
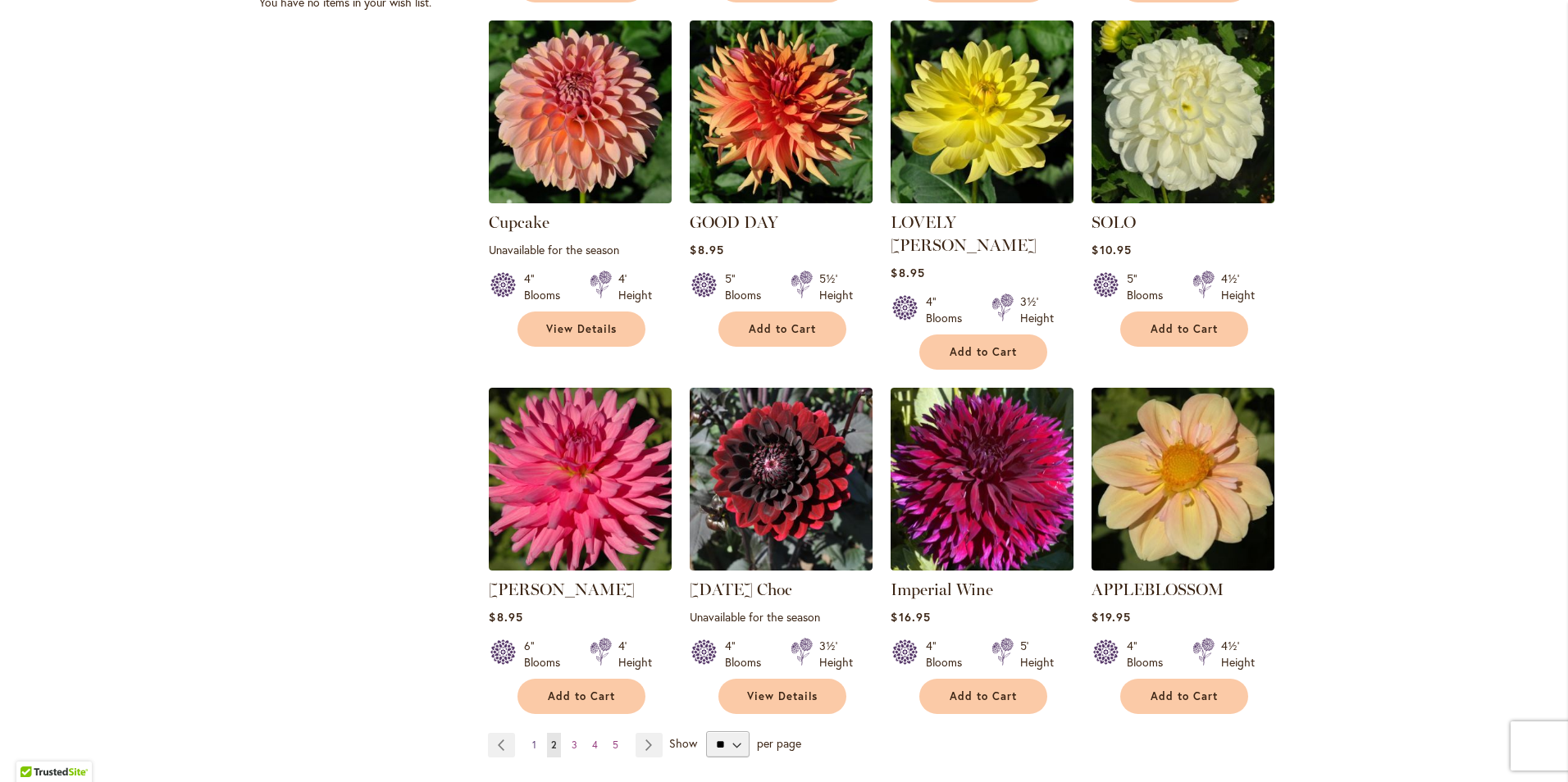
click at [532, 739] on span "1" at bounding box center [534, 745] width 4 height 12
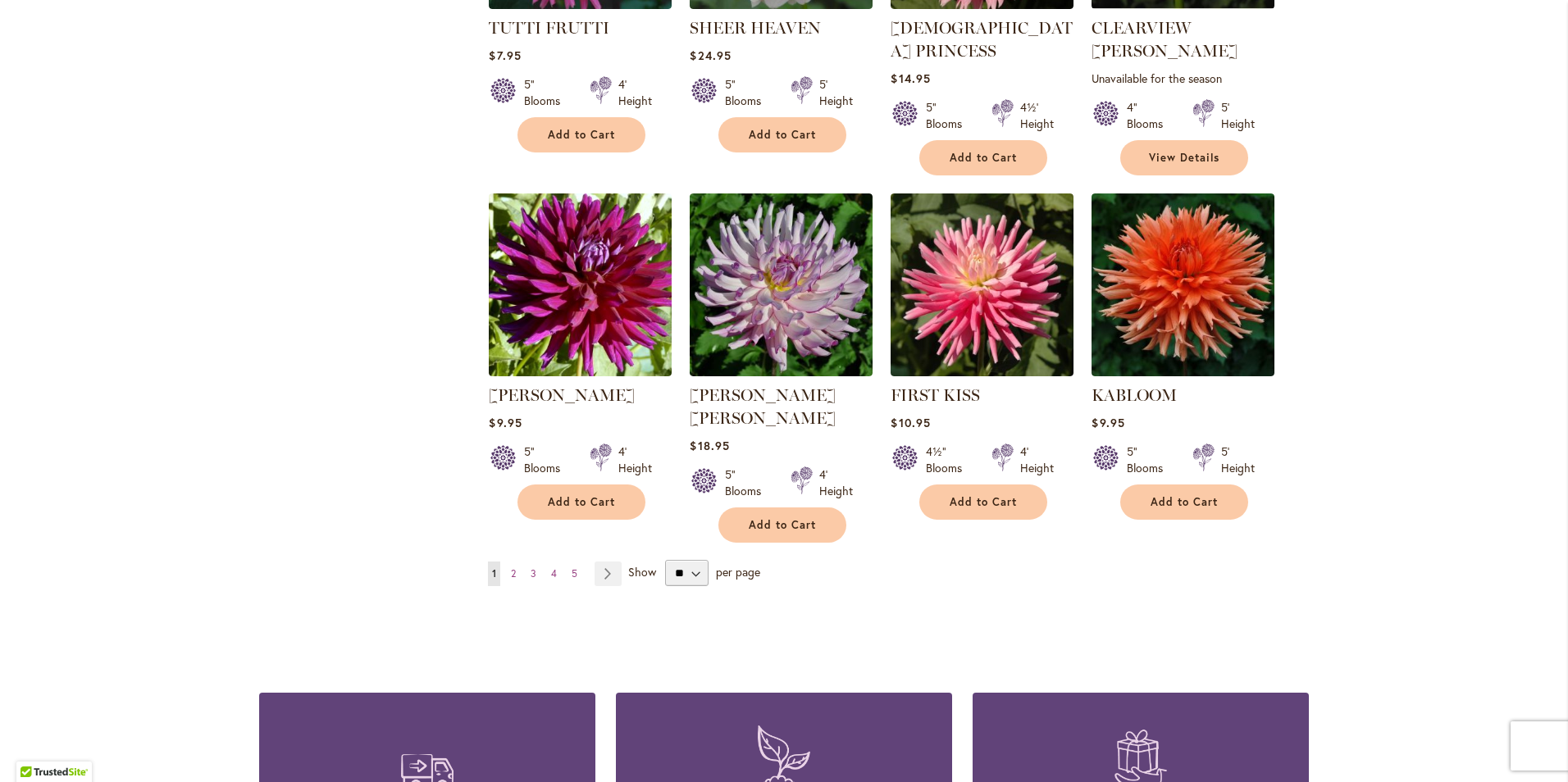
scroll to position [1238, 0]
click at [511, 566] on span "2" at bounding box center [514, 572] width 5 height 12
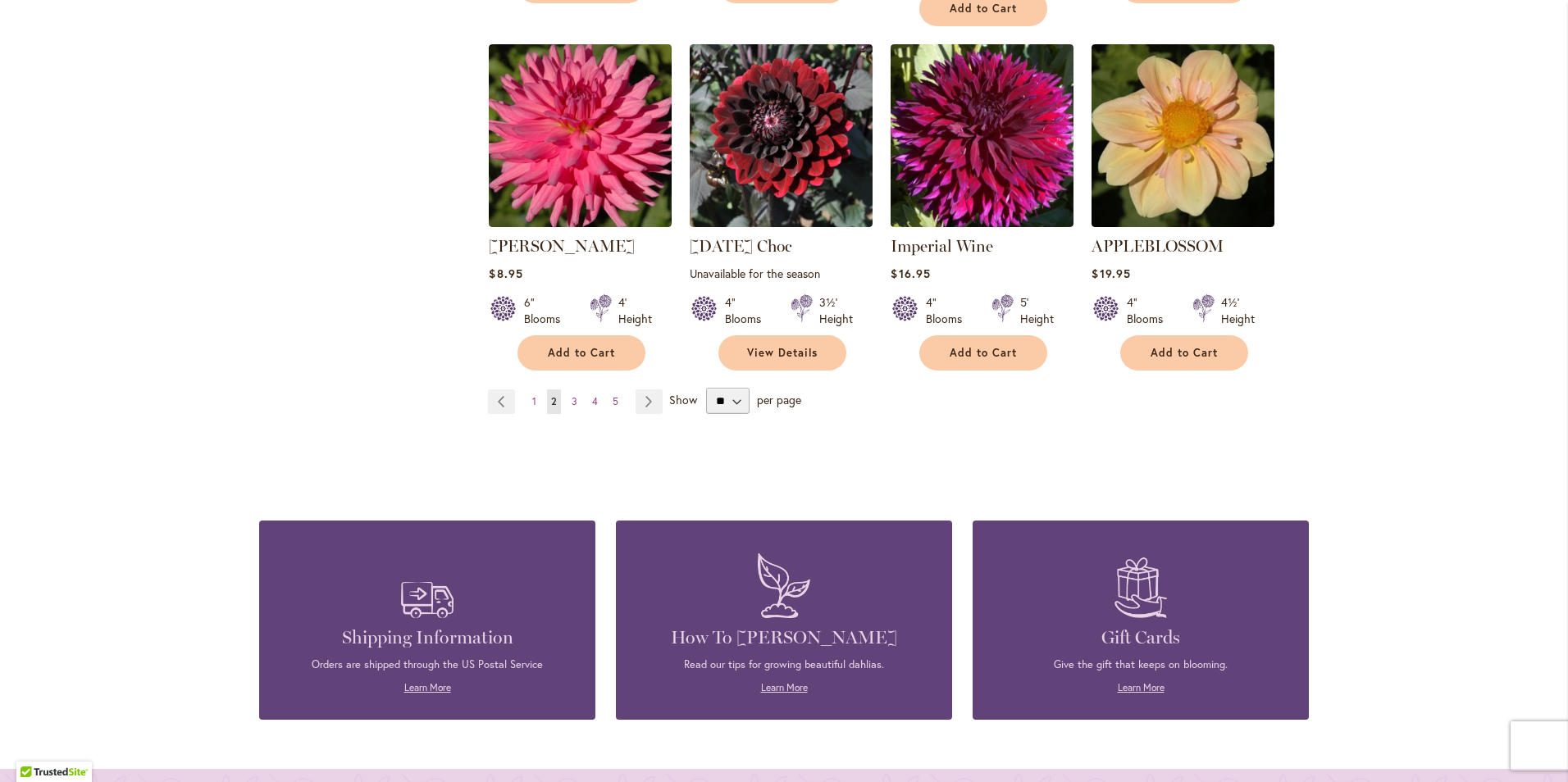
scroll to position [1607, 0]
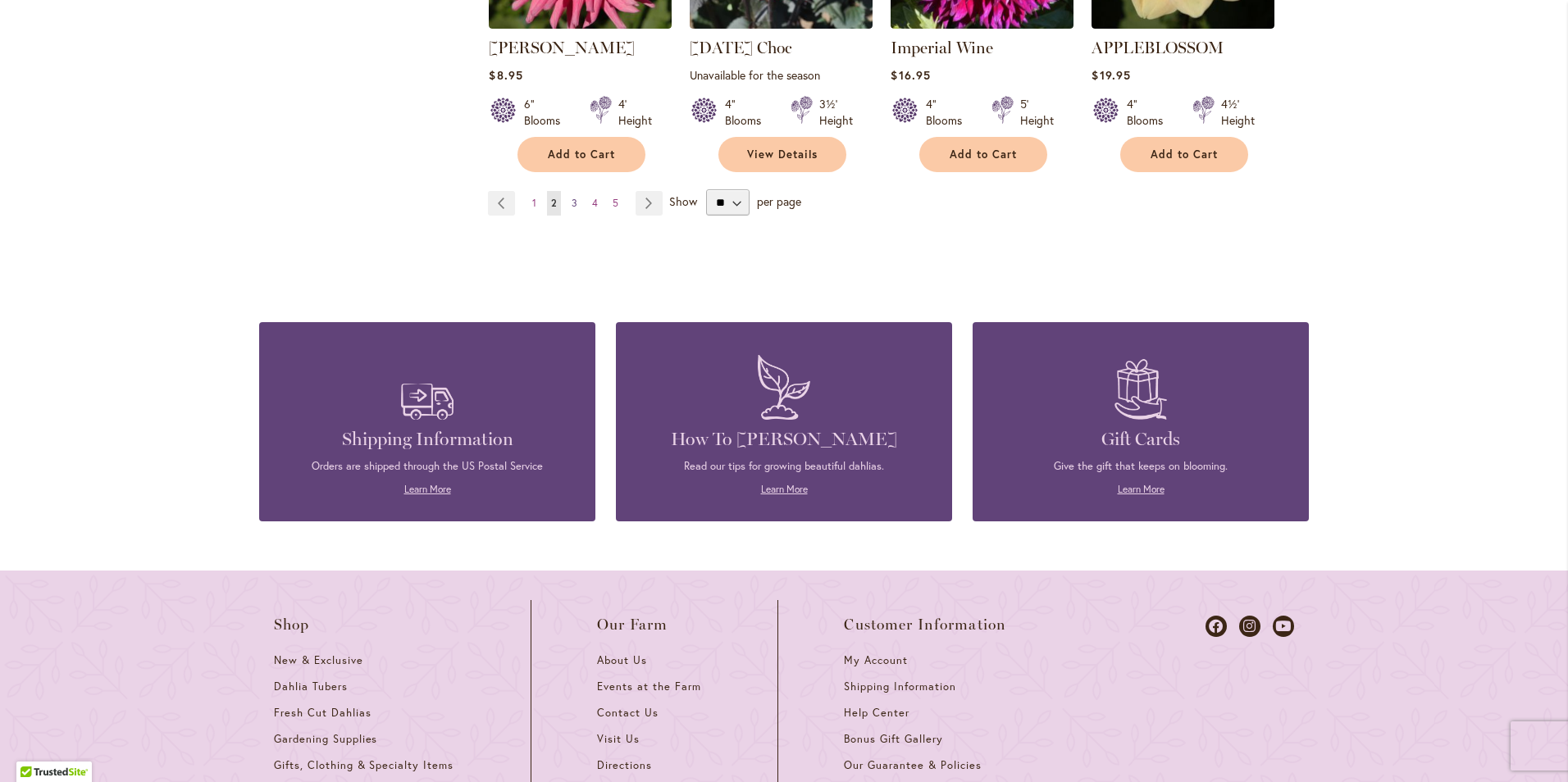
click at [571, 196] on span "3" at bounding box center [574, 202] width 6 height 12
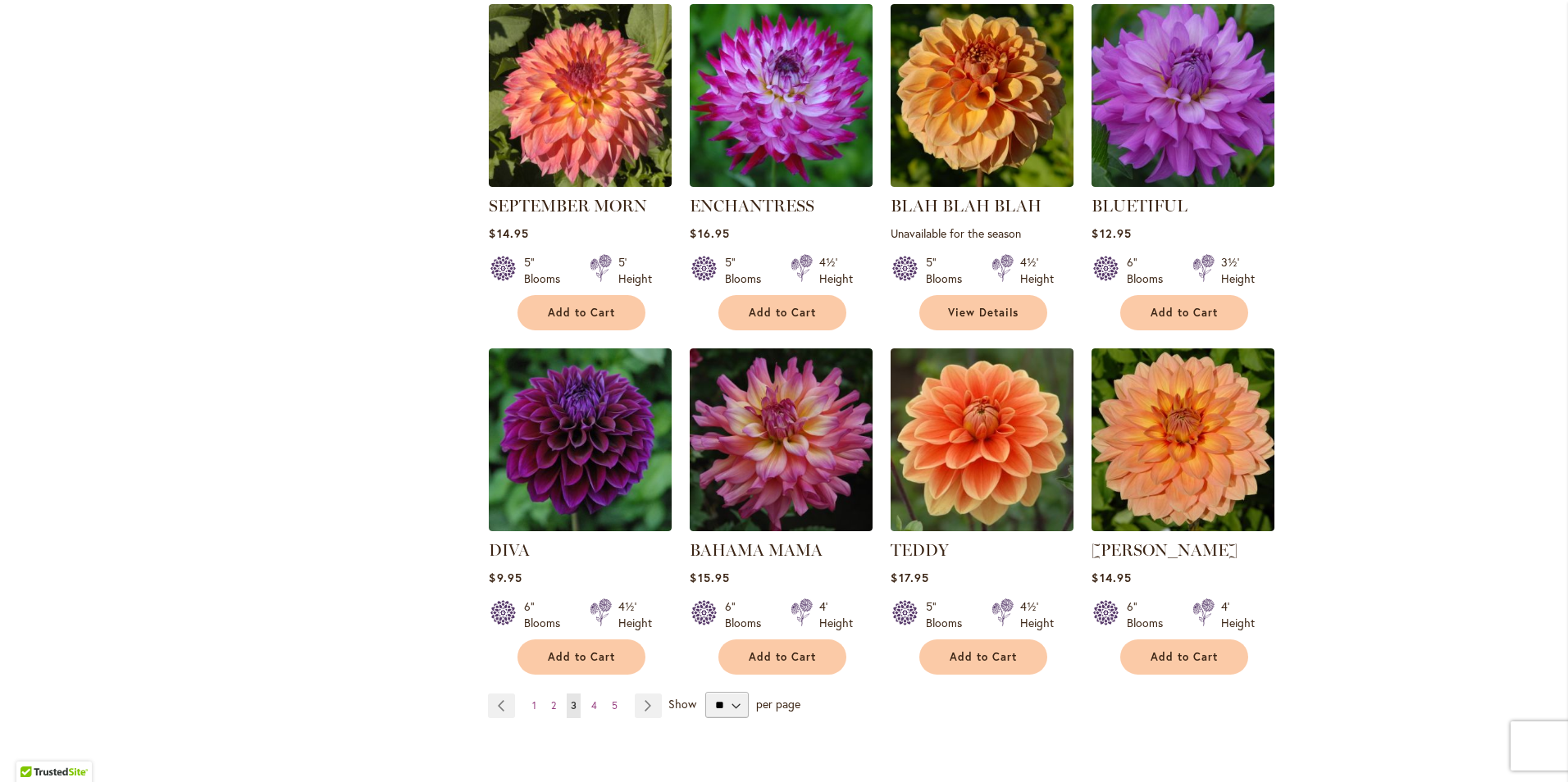
scroll to position [1238, 0]
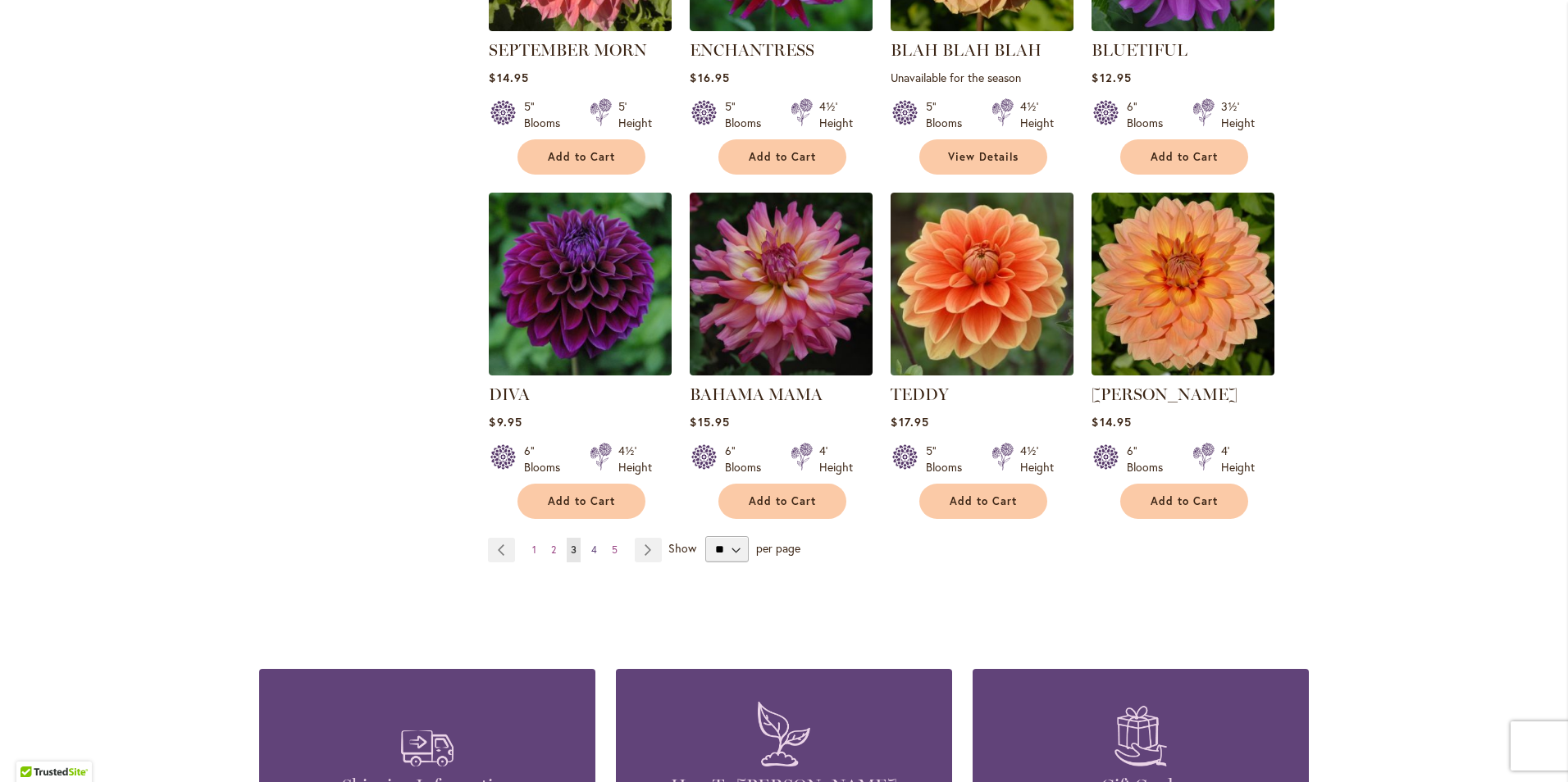
click at [591, 543] on span "4" at bounding box center [594, 549] width 6 height 12
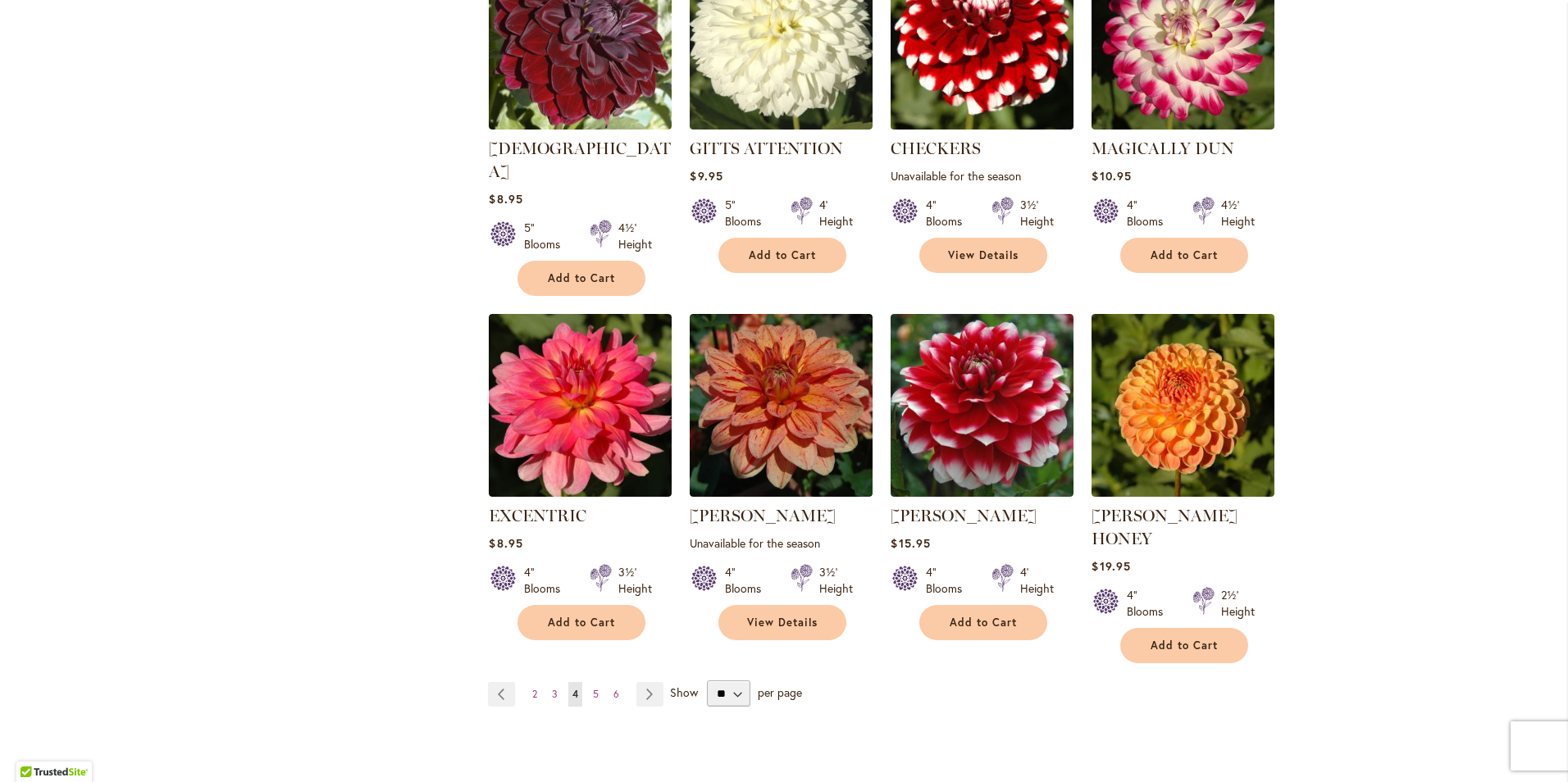
scroll to position [1156, 0]
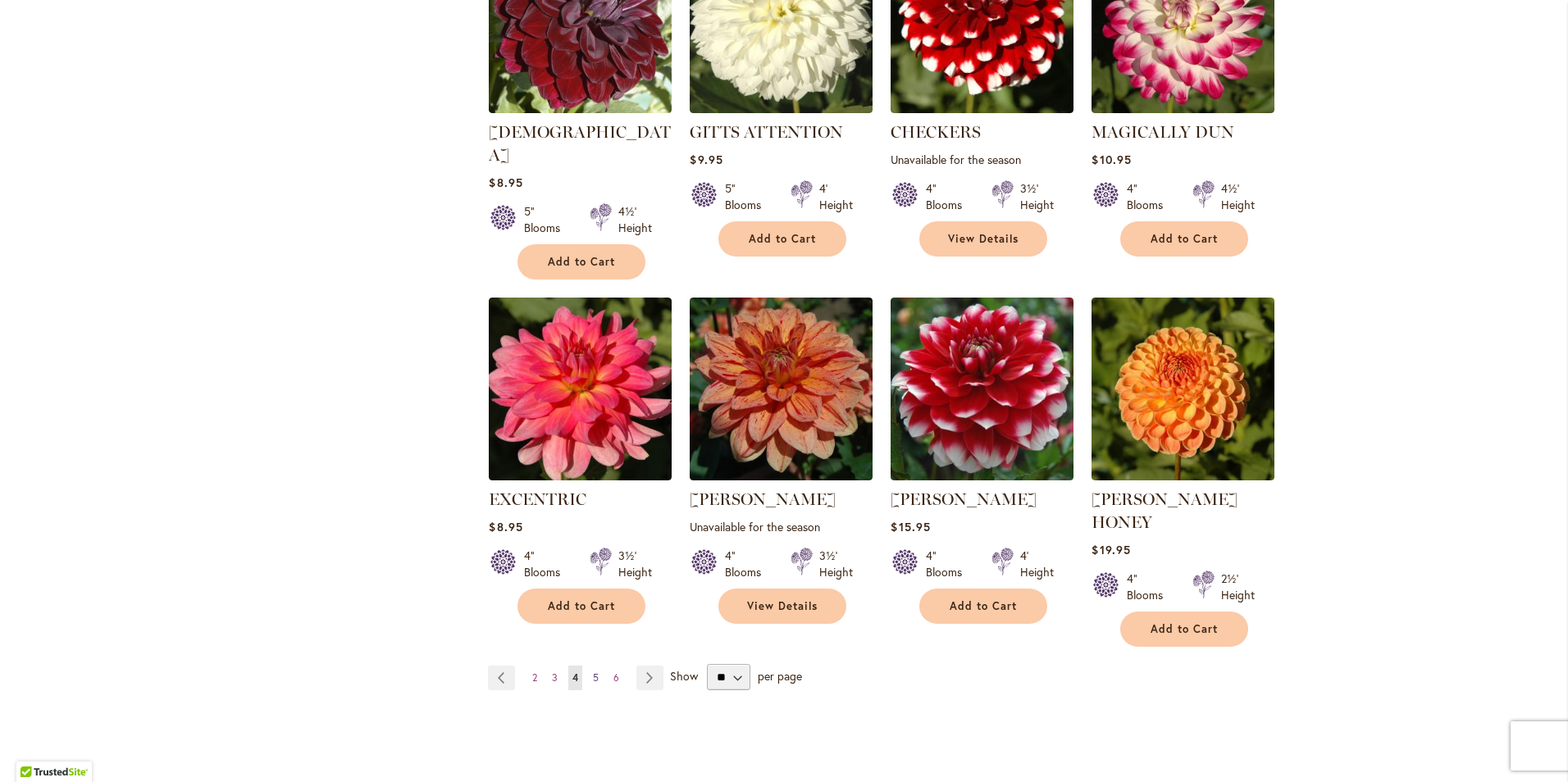
click at [593, 672] on span "5" at bounding box center [595, 677] width 6 height 12
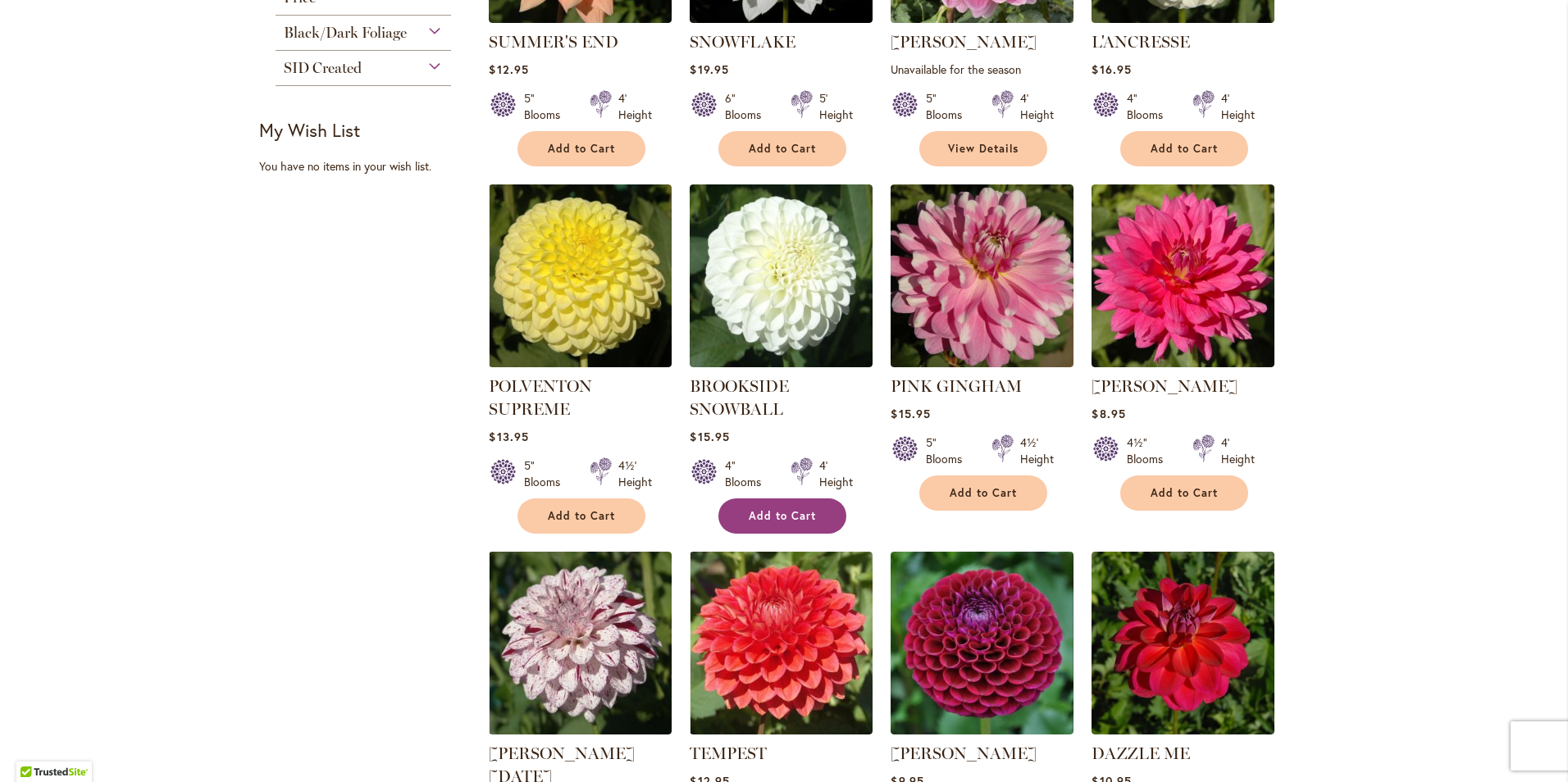
scroll to position [1230, 0]
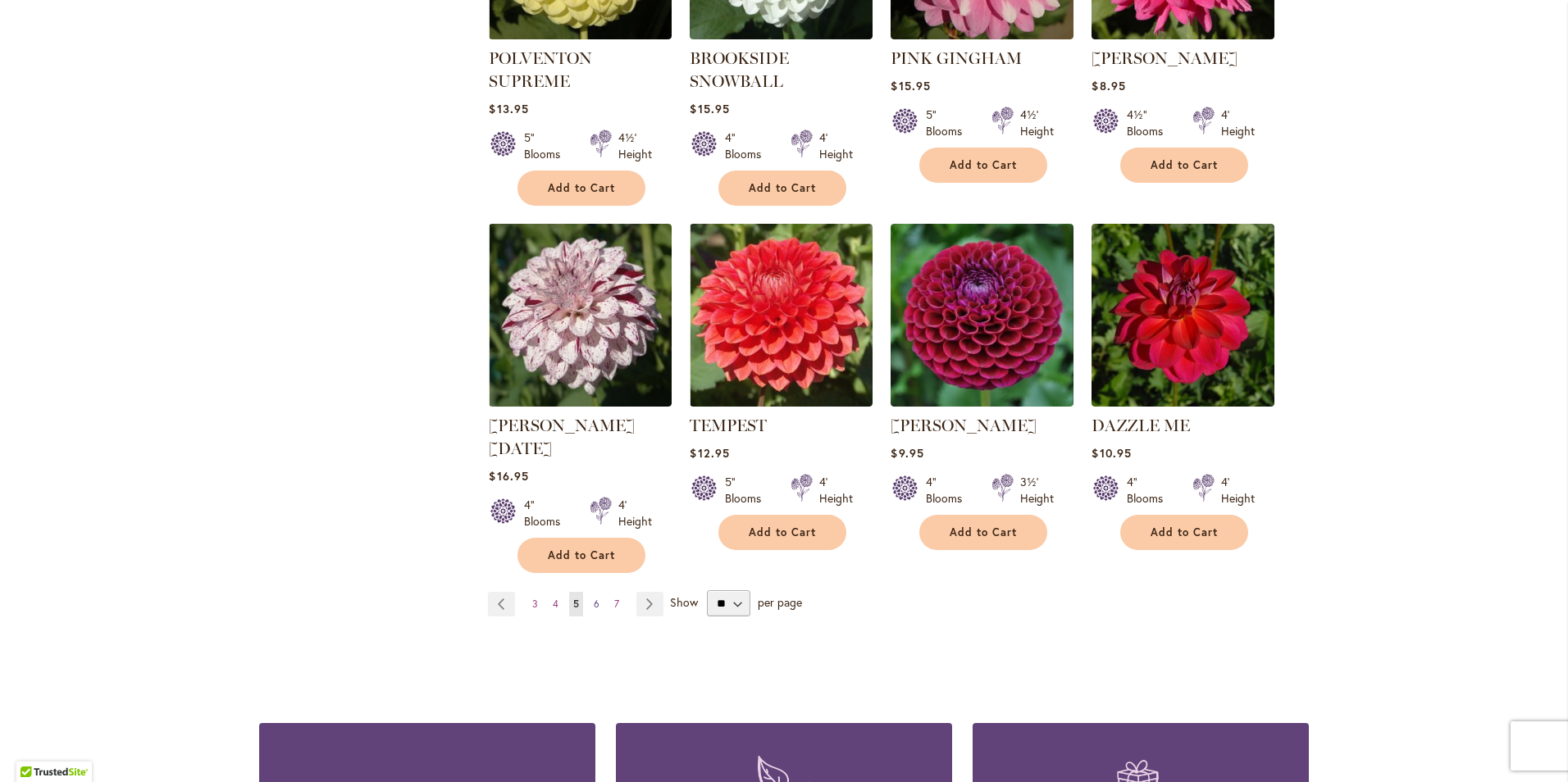
click at [594, 598] on span "6" at bounding box center [596, 604] width 6 height 12
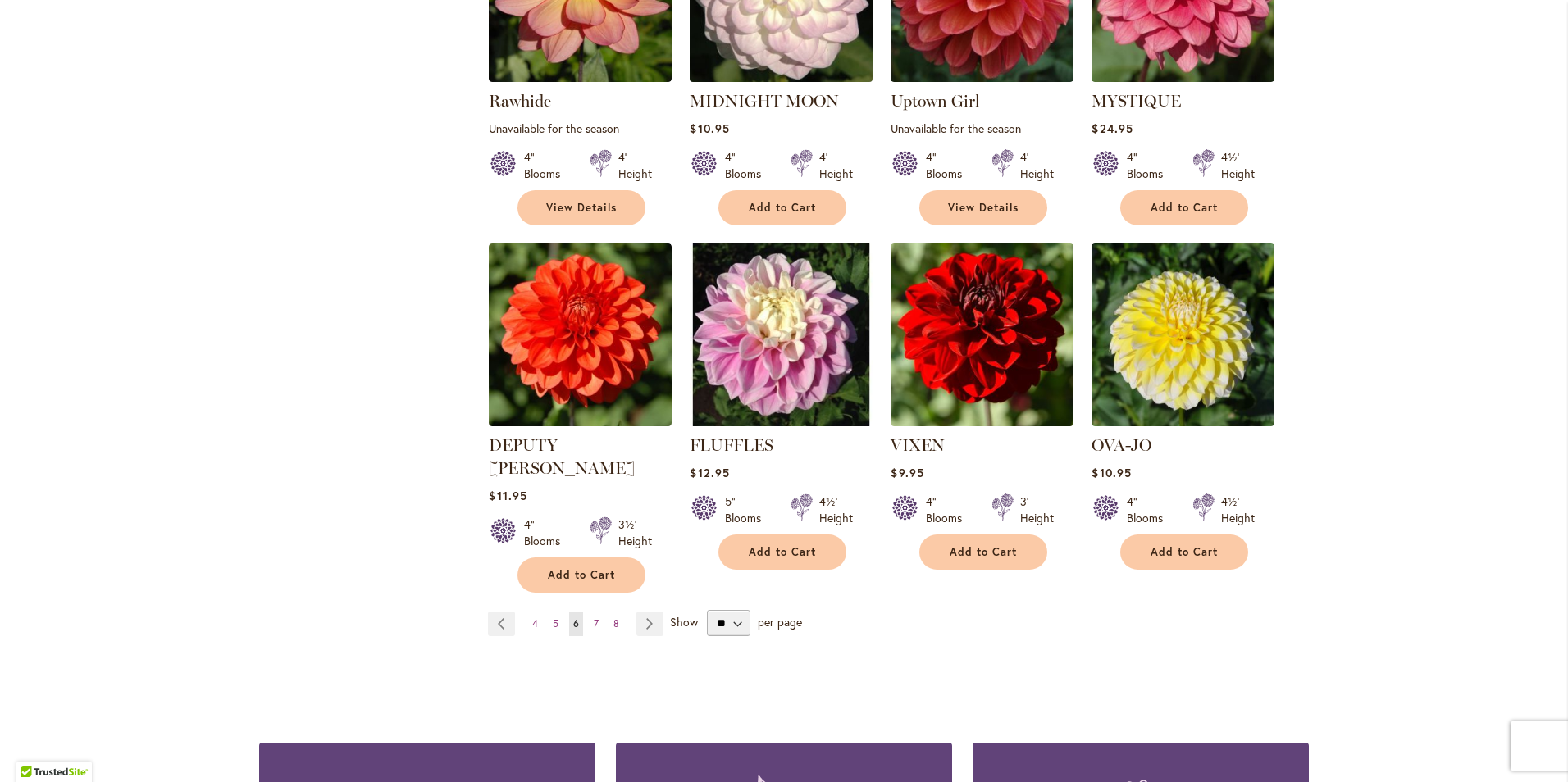
scroll to position [1198, 0]
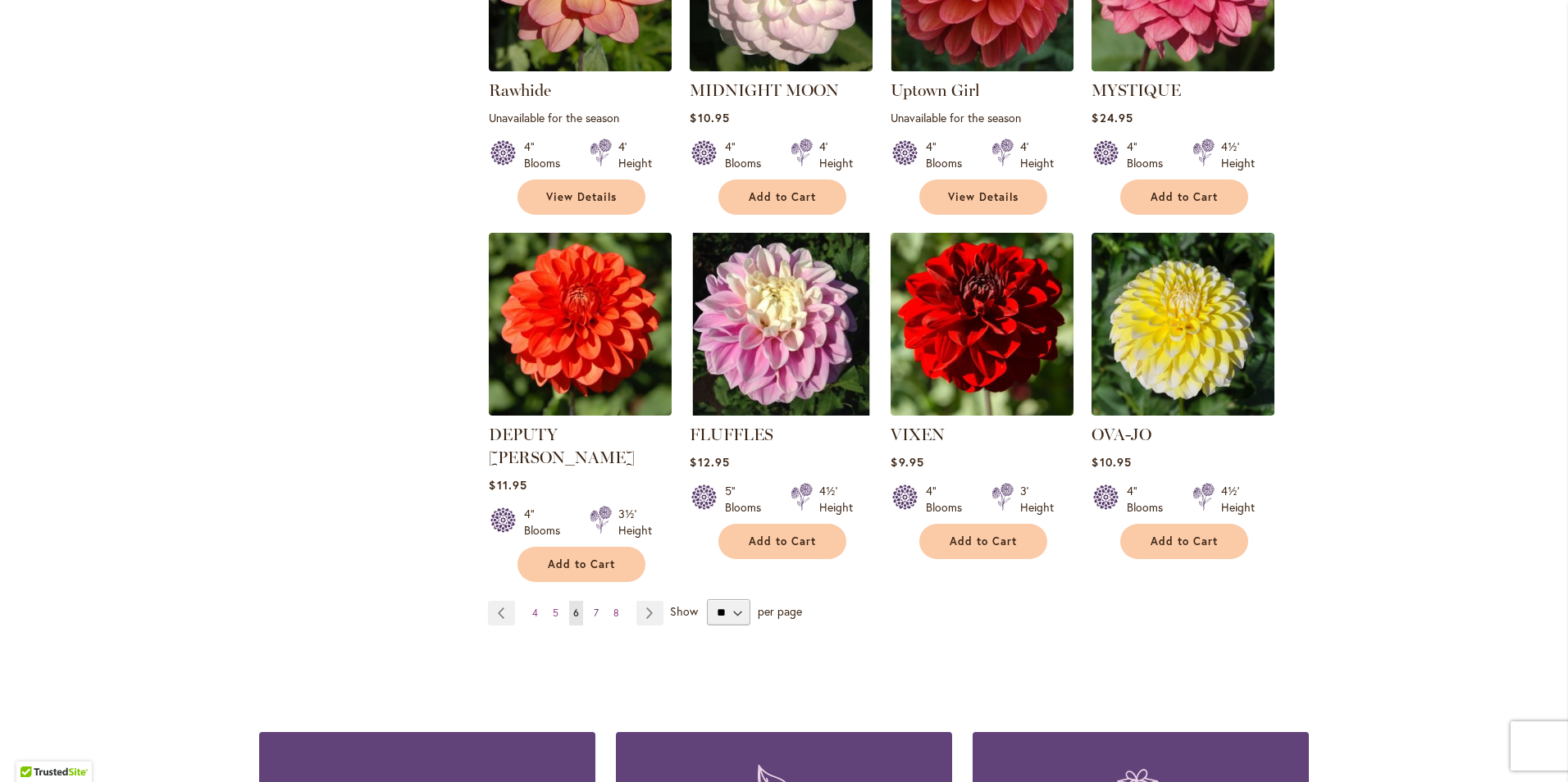
click at [594, 607] on span "7" at bounding box center [596, 613] width 5 height 12
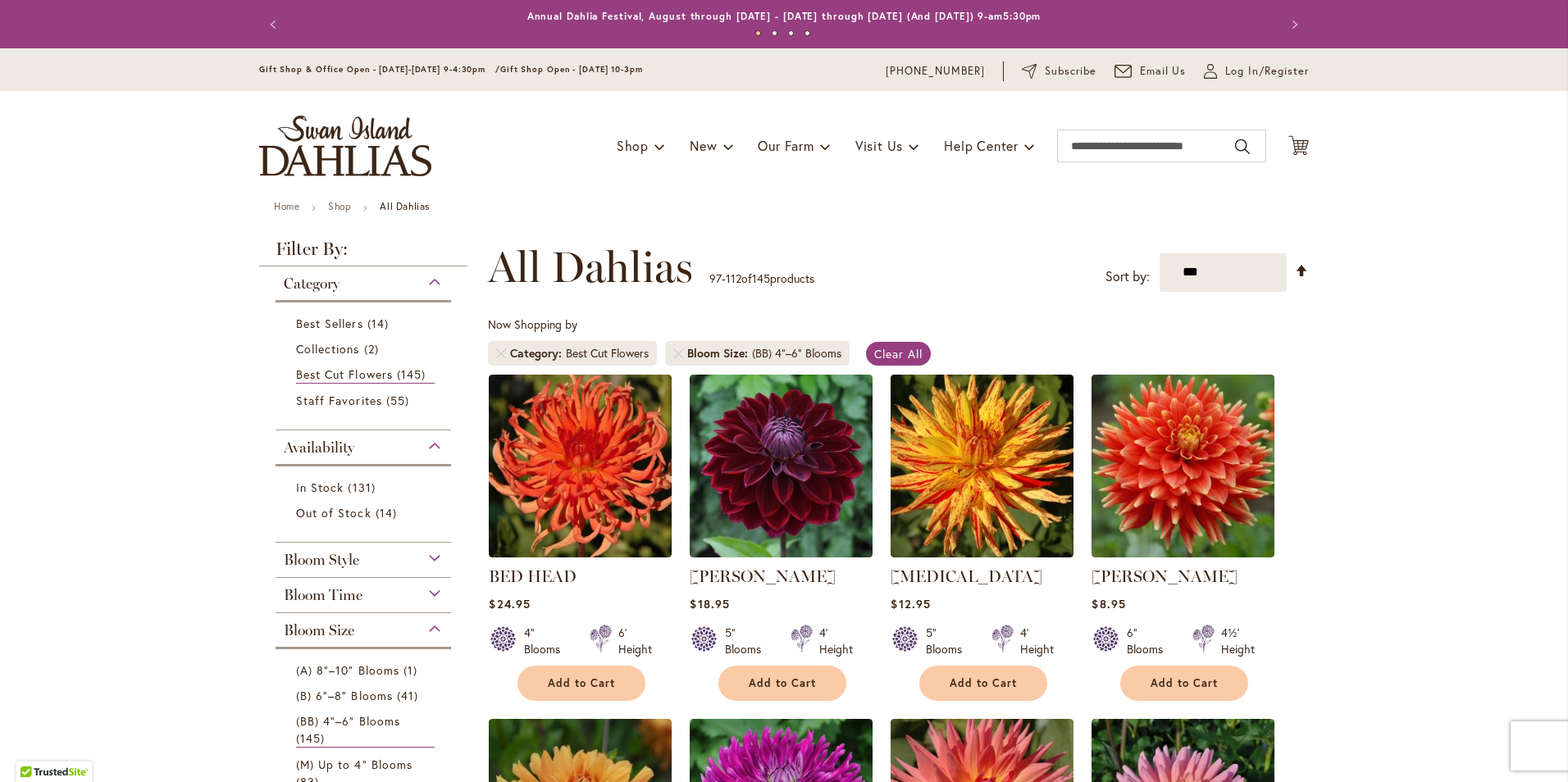
click at [1179, 164] on div "Toggle Nav Shop Dahlia Tubers Collections Fresh Cut Dahlias Gardening Supplies …" at bounding box center [783, 145] width 1082 height 110
click at [1173, 134] on input "Search" at bounding box center [1162, 145] width 209 height 33
type input "**********"
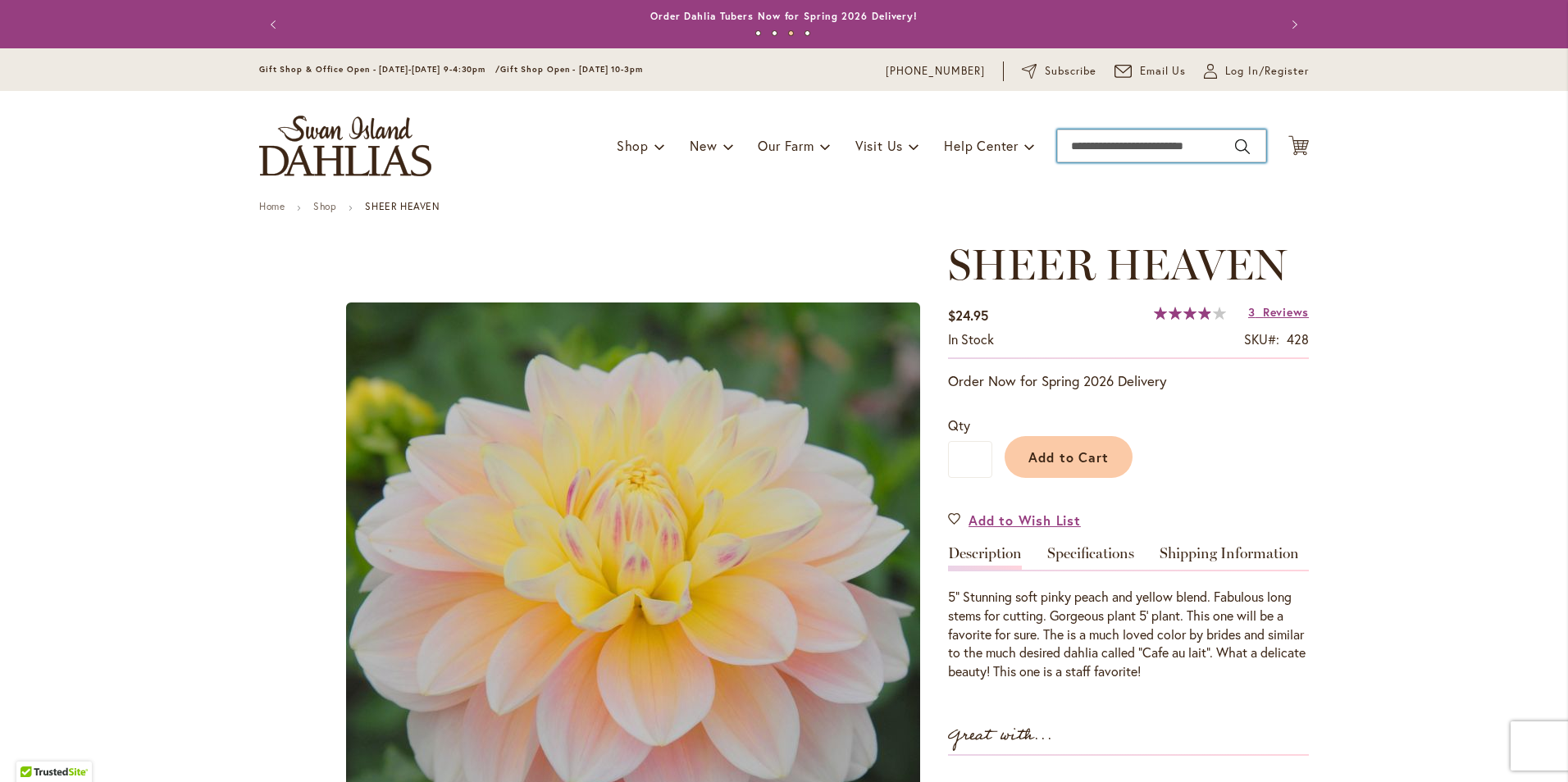
click at [1110, 144] on input "Search" at bounding box center [1162, 145] width 209 height 33
type input "**********"
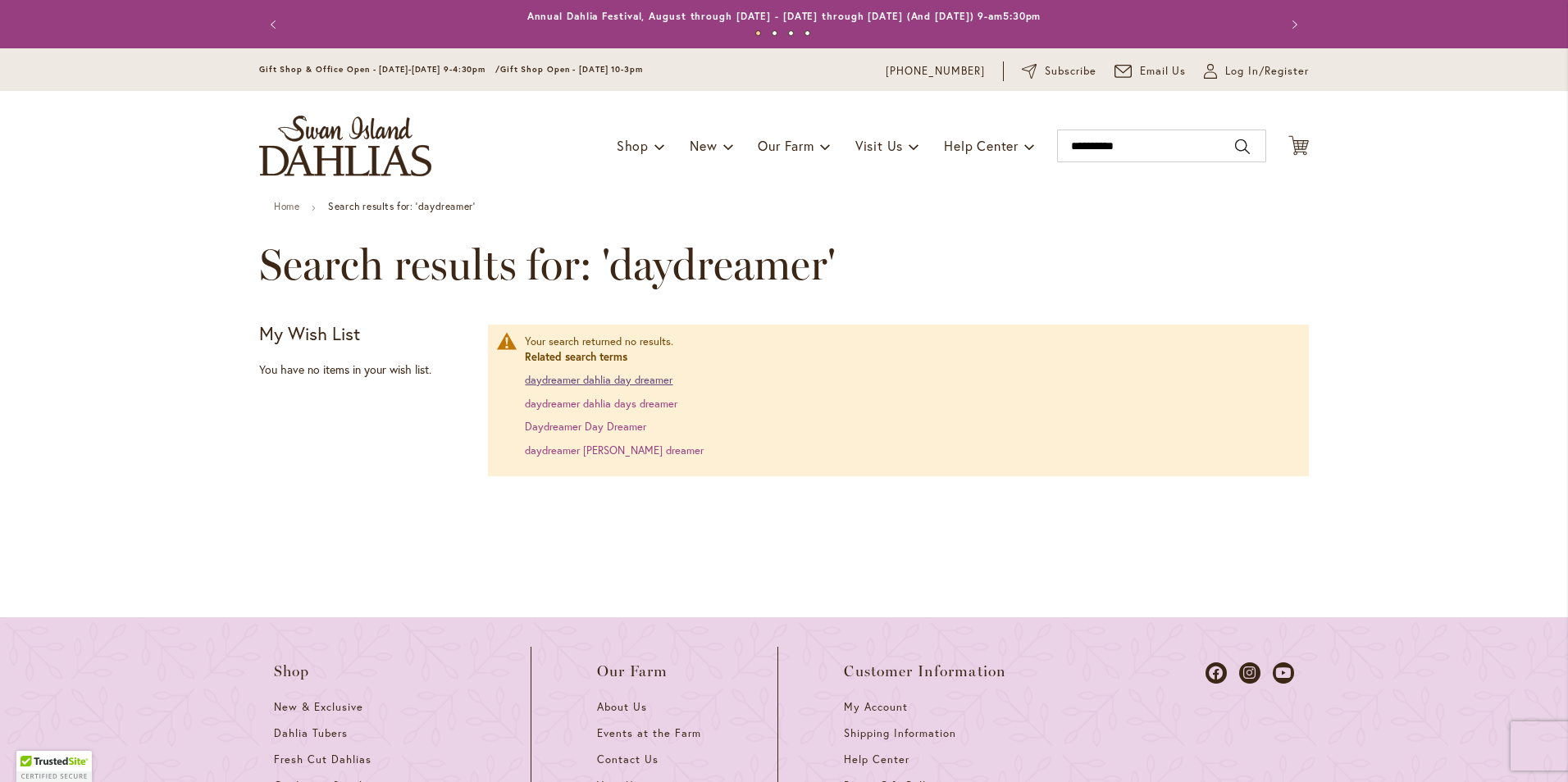
click at [569, 379] on link "daydreamer dahlia day dreamer" at bounding box center [599, 380] width 148 height 14
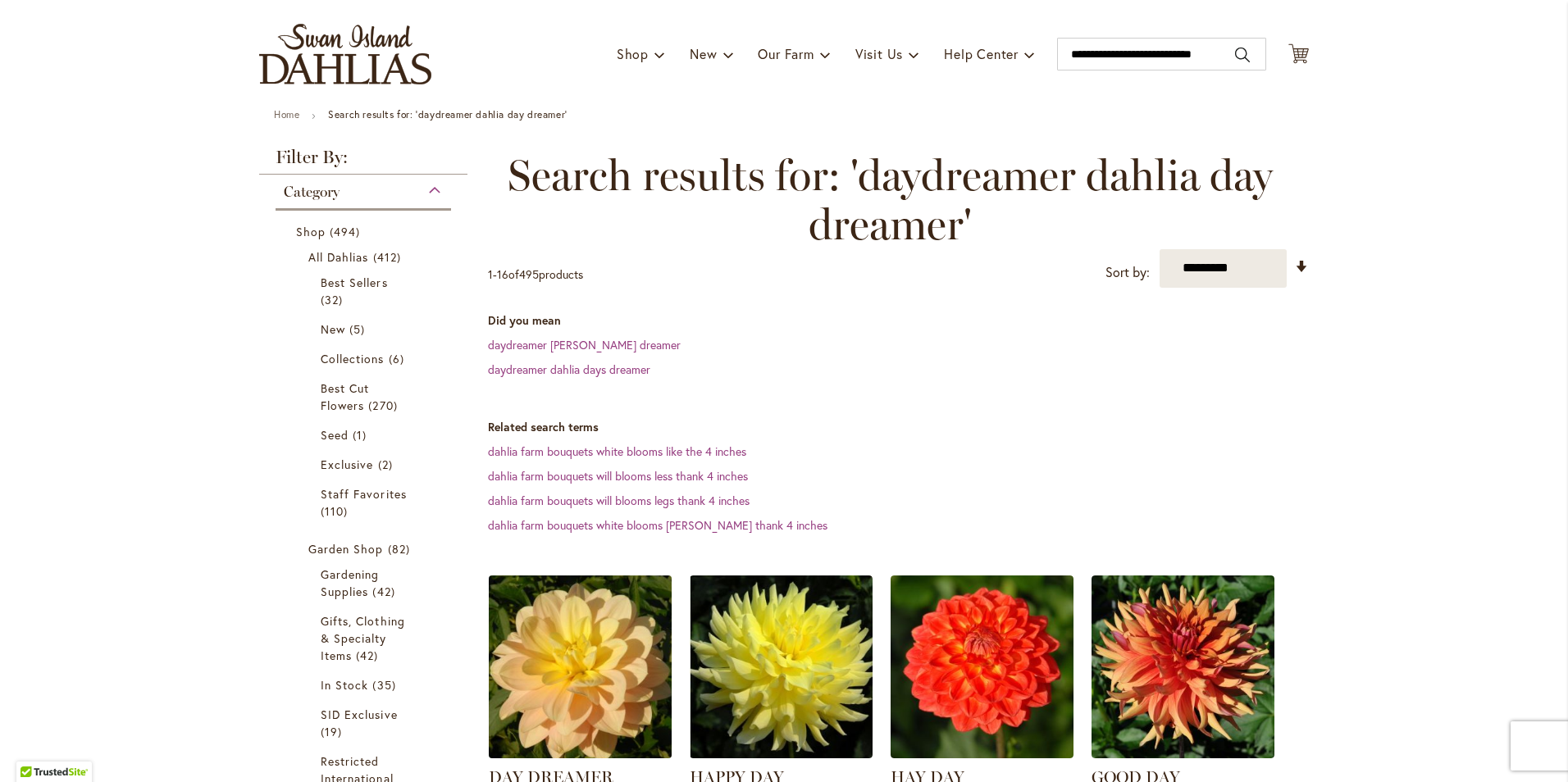
scroll to position [246, 0]
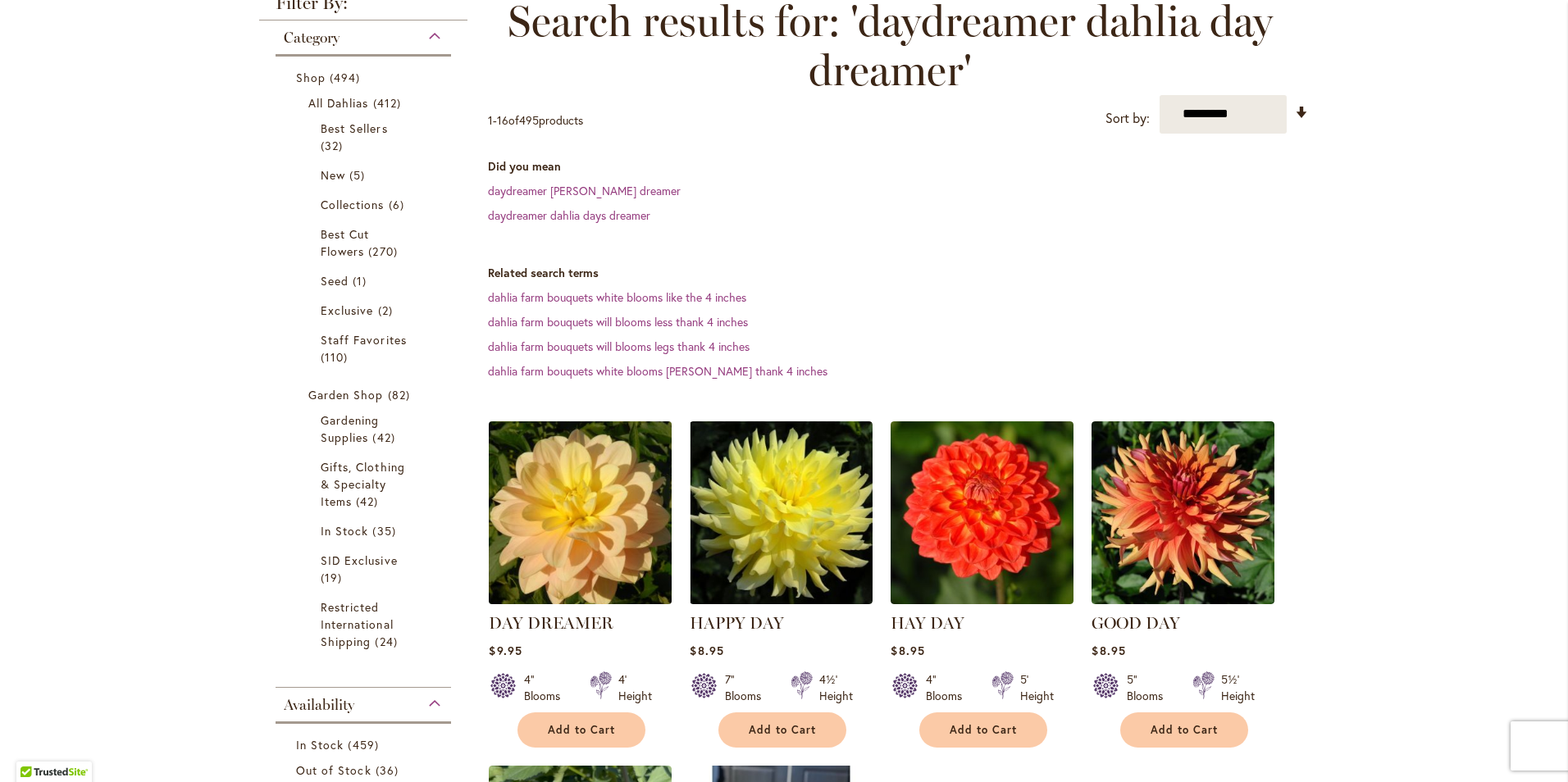
click at [589, 481] on img at bounding box center [581, 513] width 192 height 192
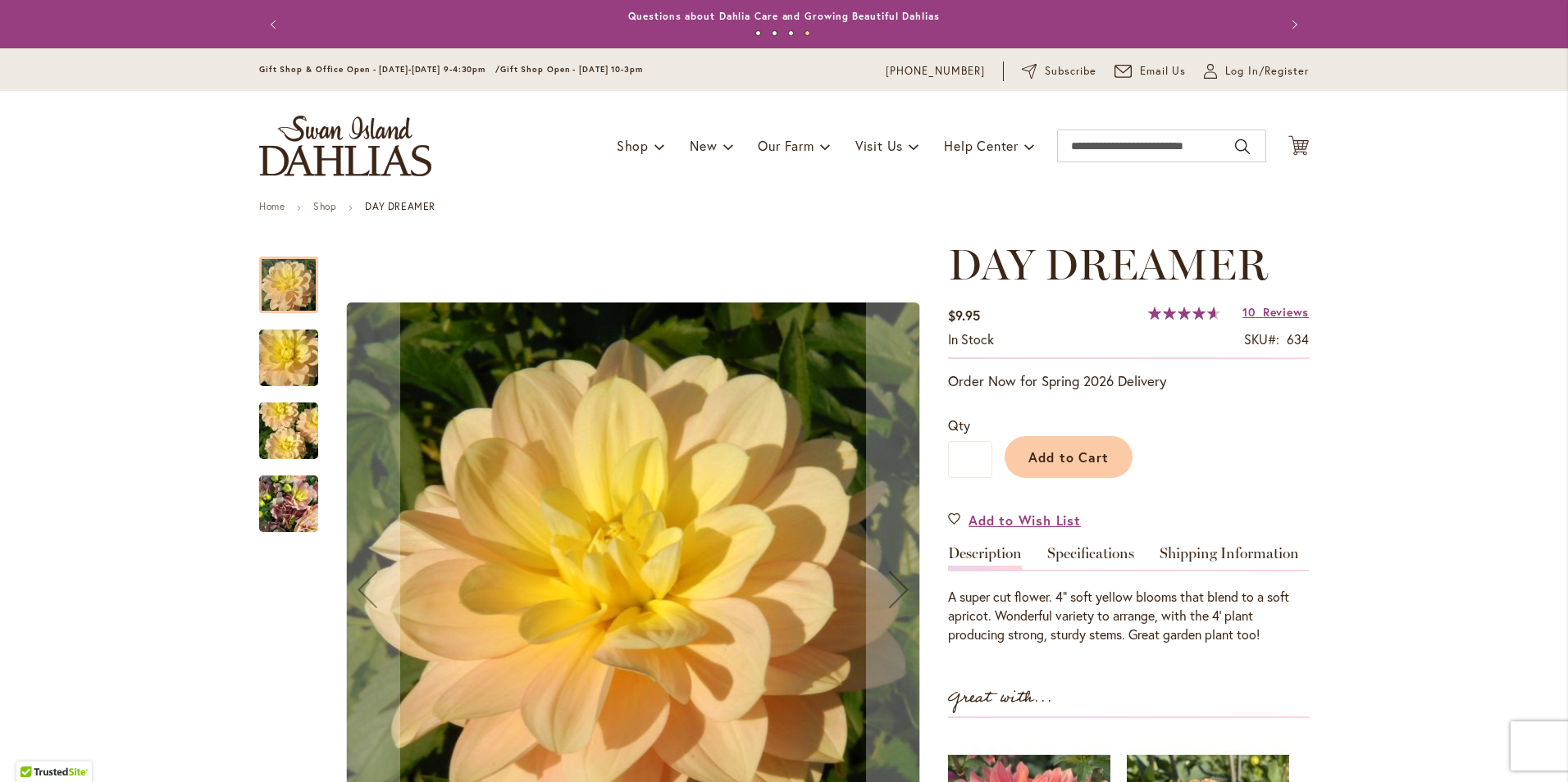
click at [290, 456] on img "DAY DREAMER" at bounding box center [288, 431] width 118 height 79
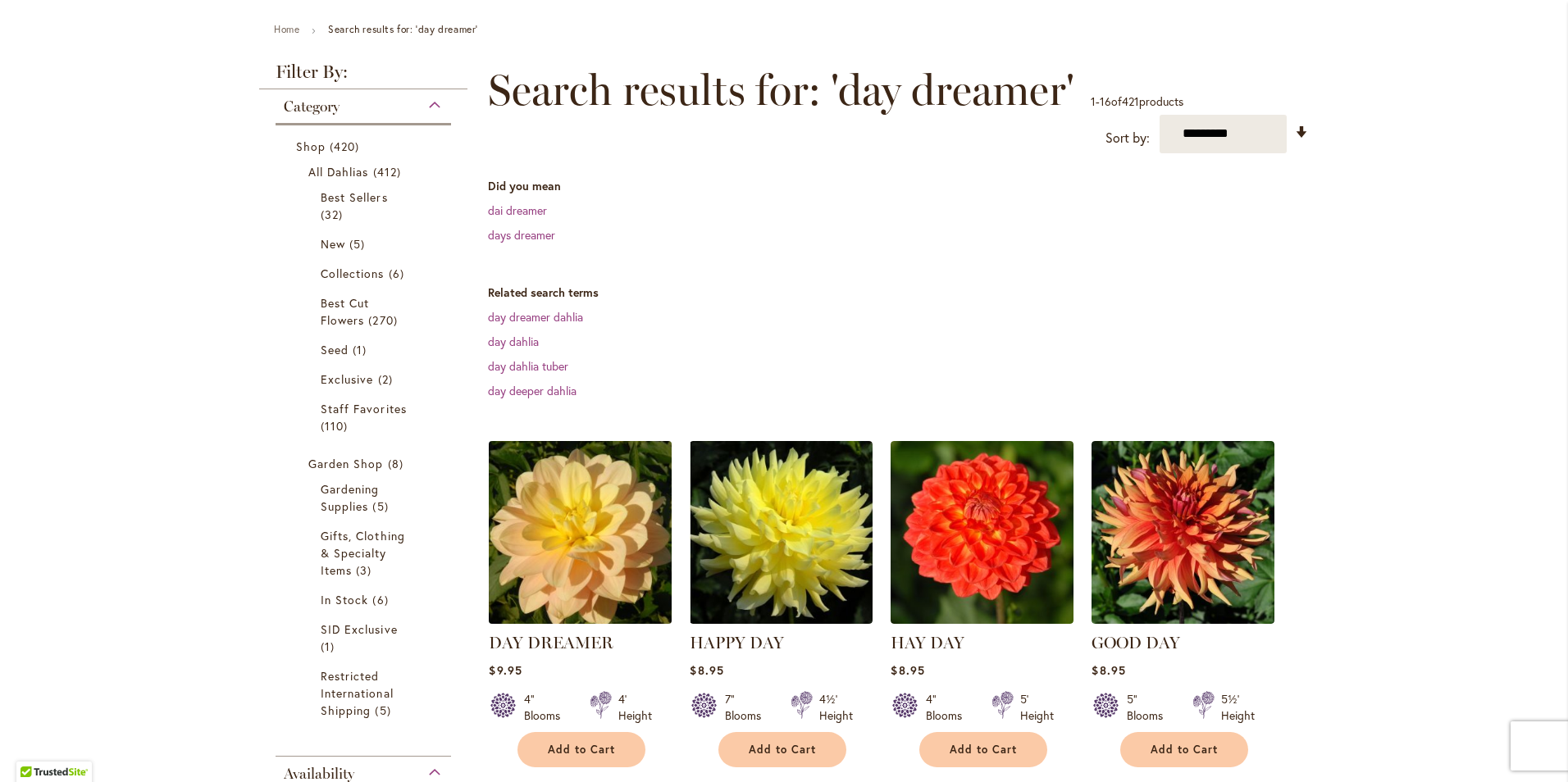
scroll to position [196, 0]
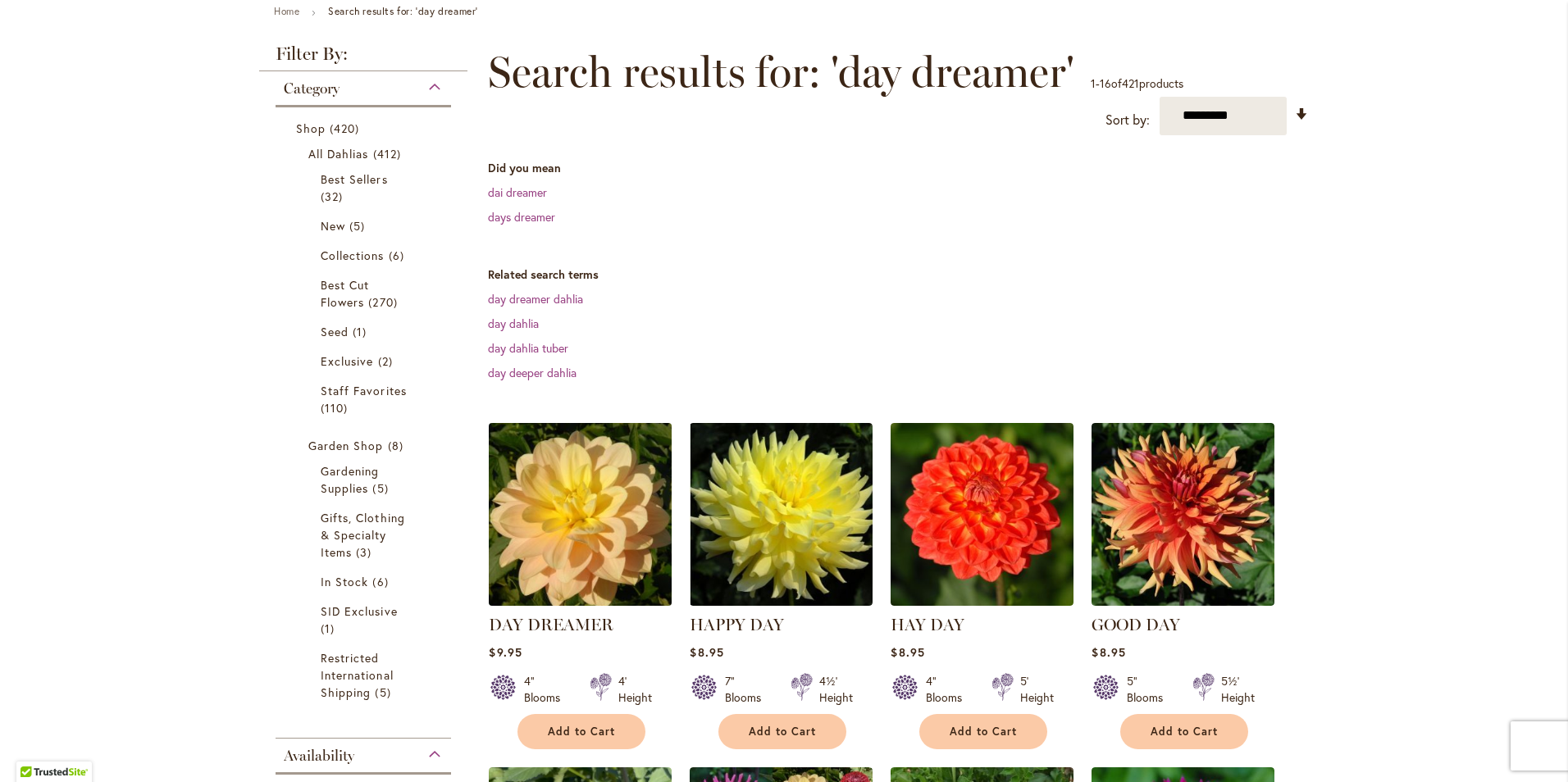
click at [594, 490] on img at bounding box center [581, 514] width 192 height 192
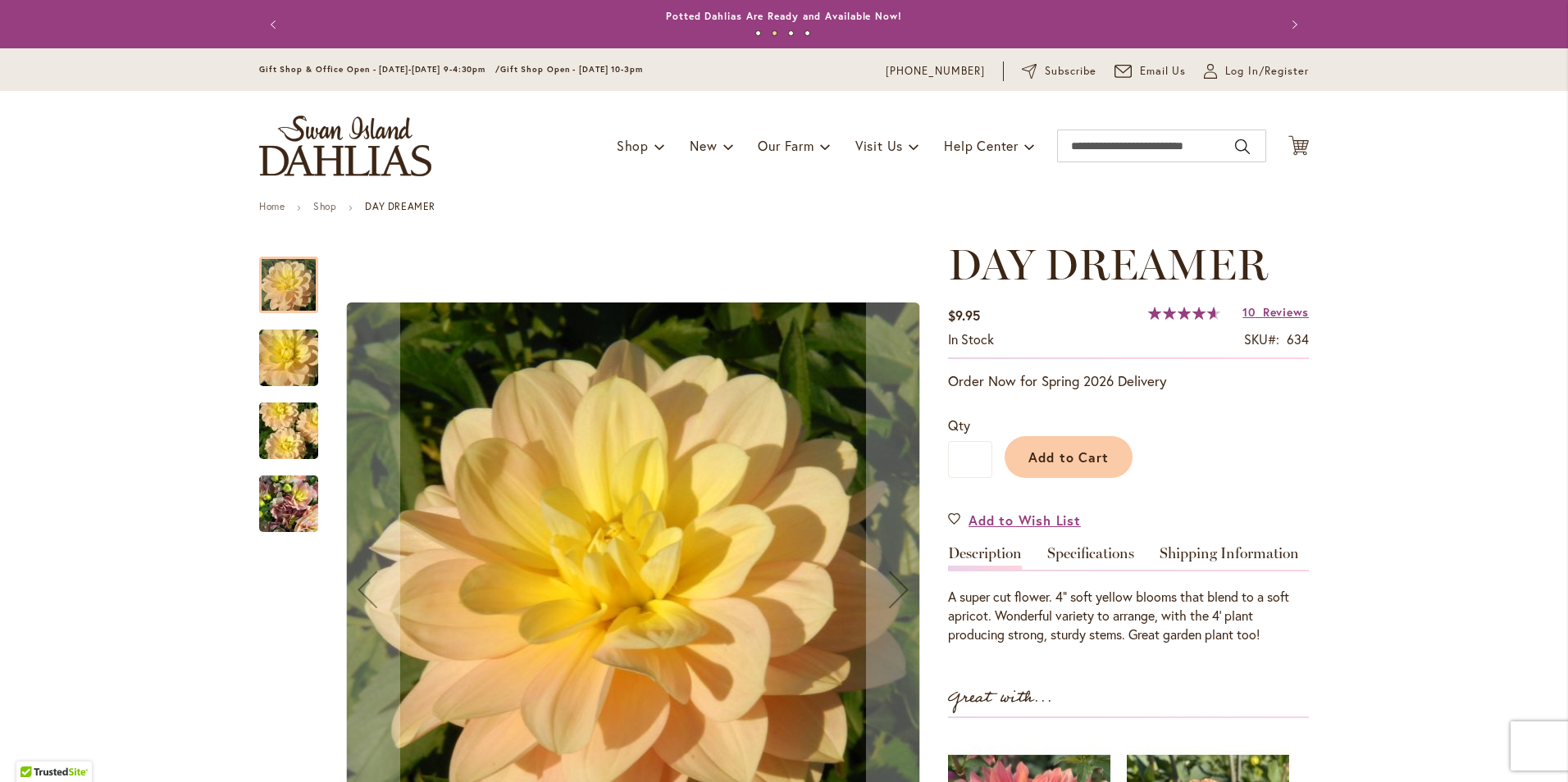
click at [290, 357] on img "DAY DREAMER" at bounding box center [288, 358] width 118 height 79
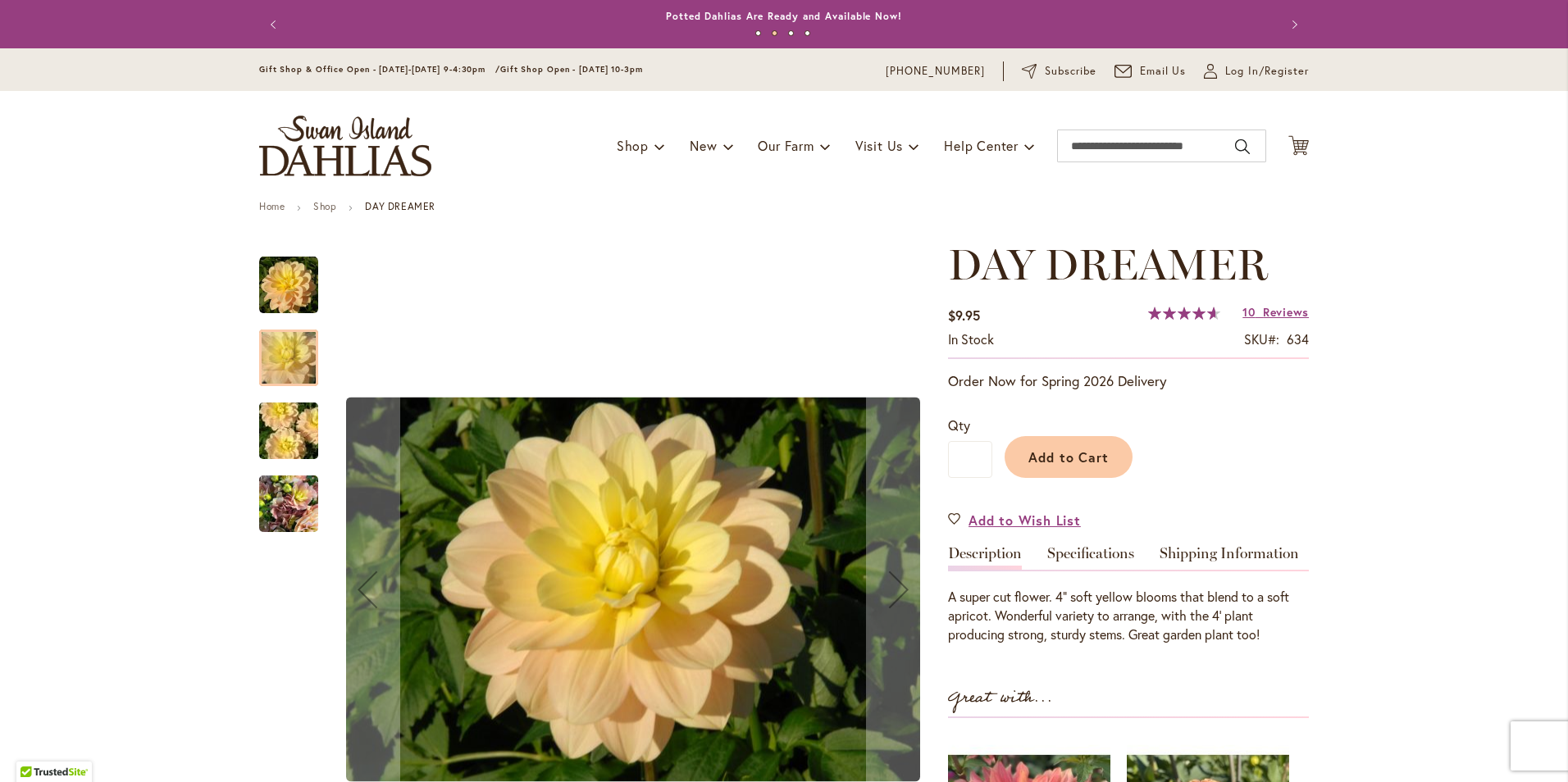
click at [270, 431] on img "DAY DREAMER" at bounding box center [288, 431] width 118 height 79
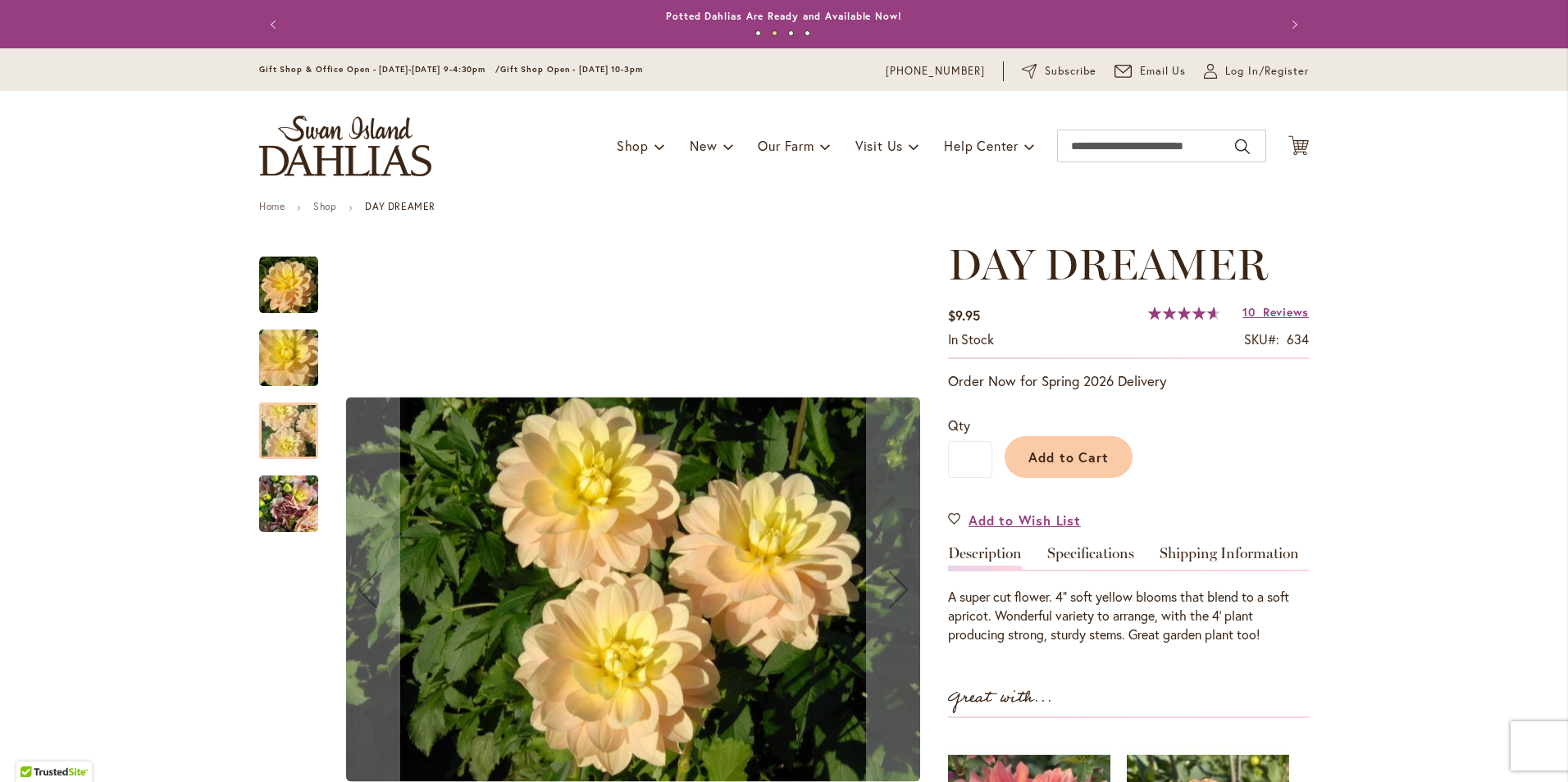
click at [272, 489] on img "DAY DREAMER" at bounding box center [288, 504] width 59 height 79
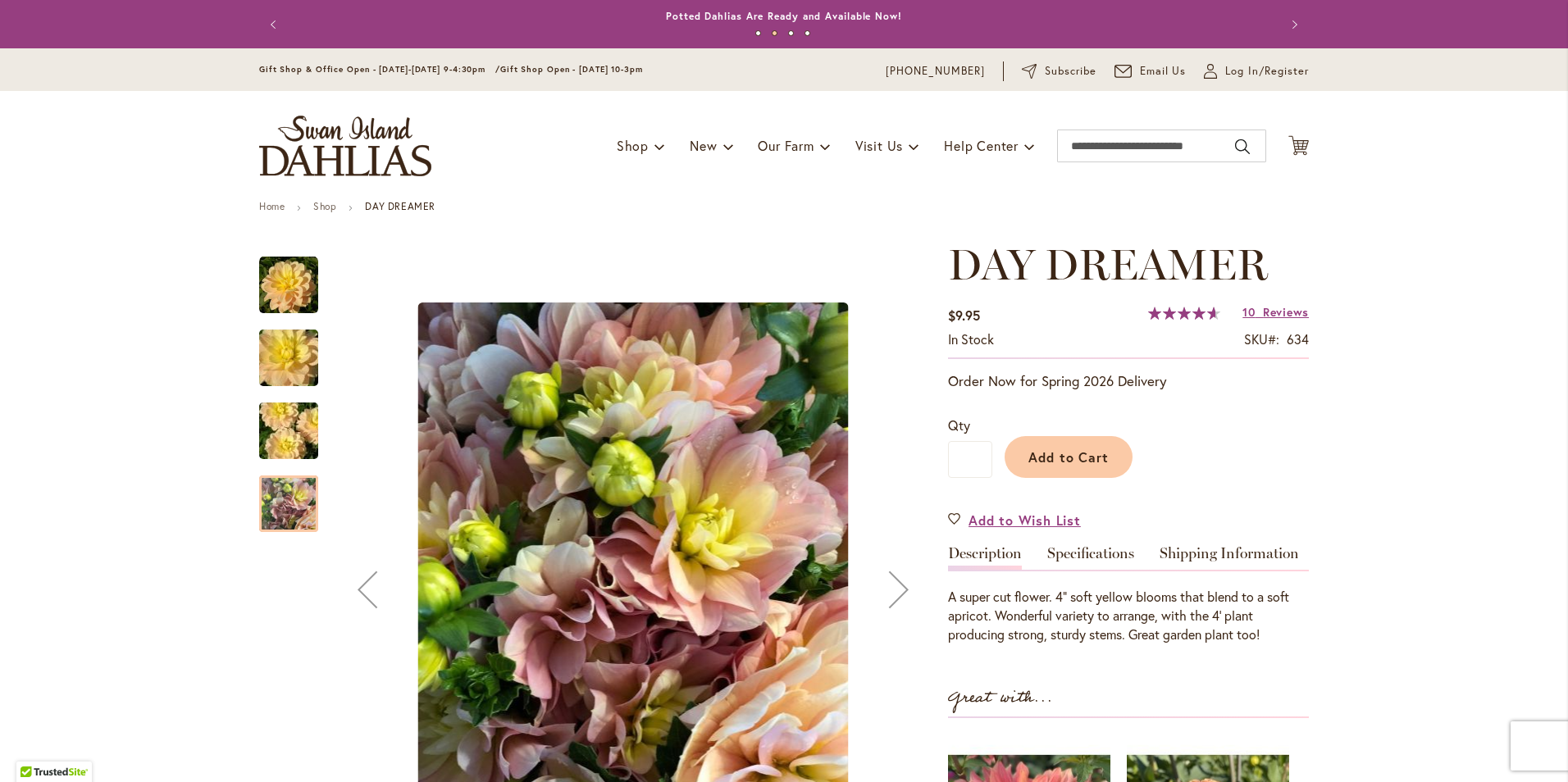
click at [281, 416] on img "DAY DREAMER" at bounding box center [288, 431] width 118 height 79
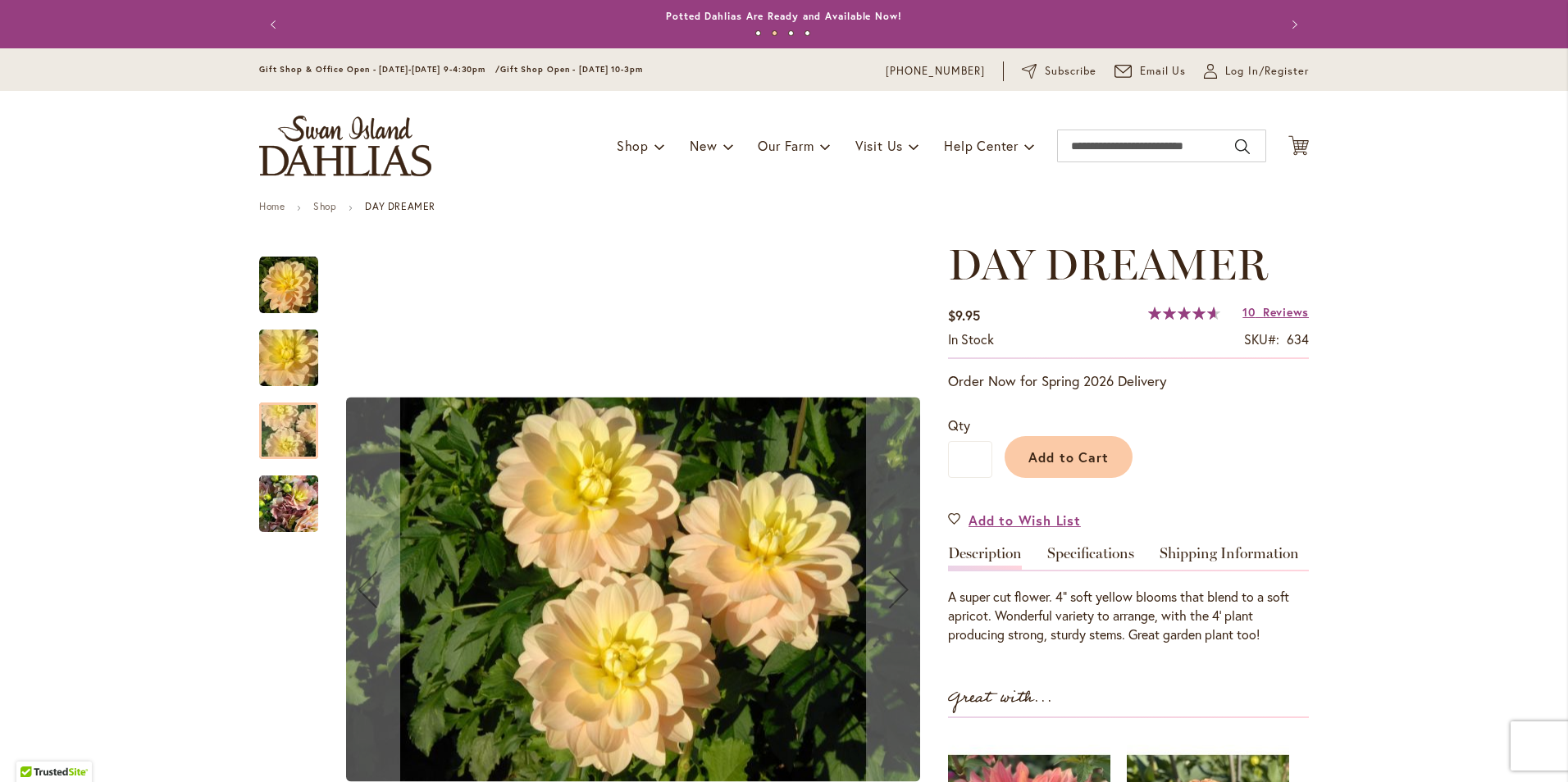
click at [273, 382] on img "DAY DREAMER" at bounding box center [288, 358] width 118 height 79
